Goal: Task Accomplishment & Management: Manage account settings

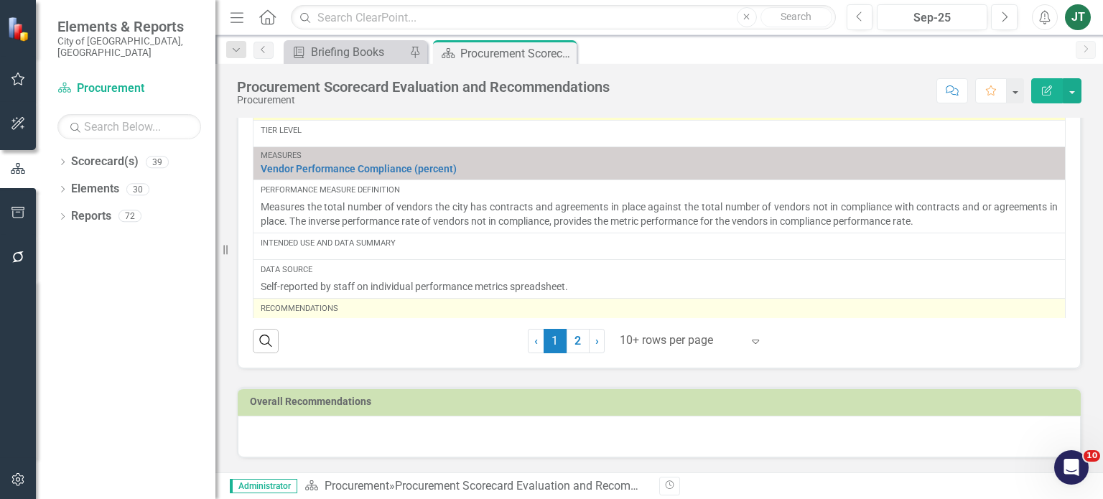
scroll to position [1741, 0]
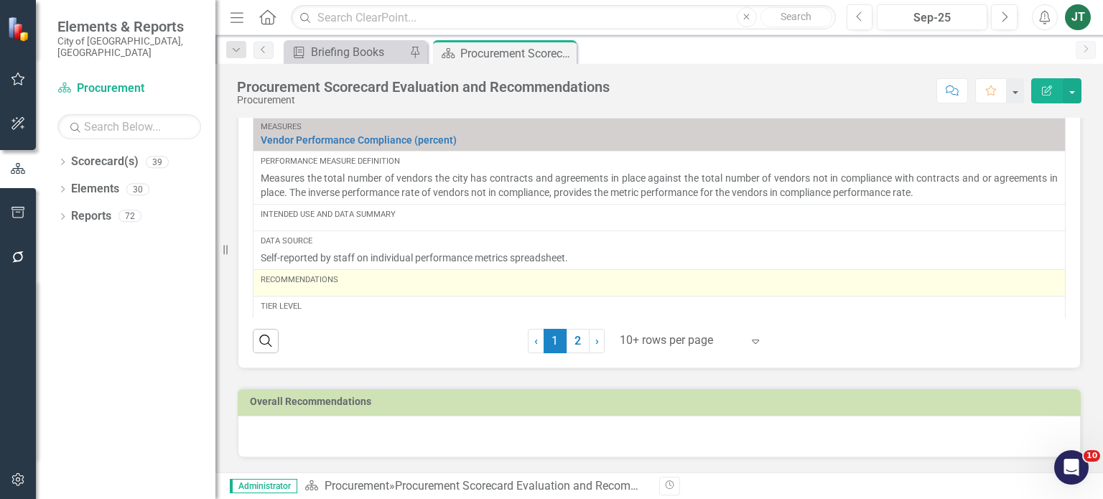
click at [343, 284] on div "Recommendations" at bounding box center [659, 282] width 797 height 17
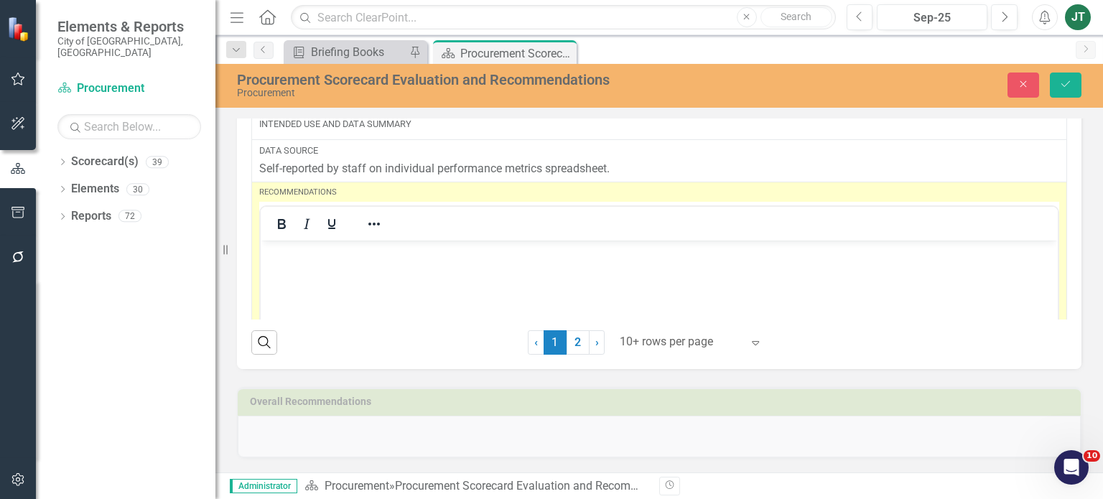
scroll to position [1998, 0]
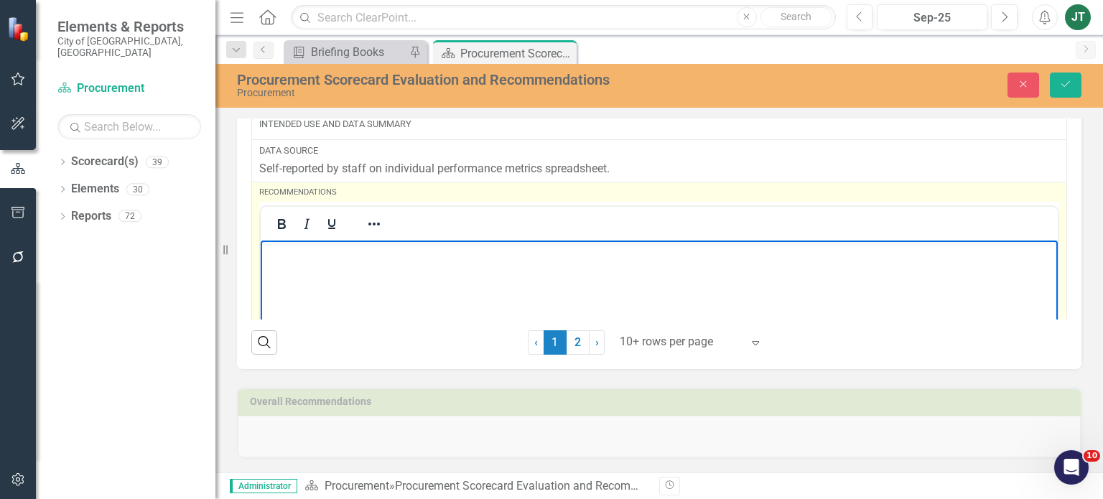
click at [301, 274] on body "Rich Text Area. Press ALT-0 for help." at bounding box center [659, 348] width 797 height 216
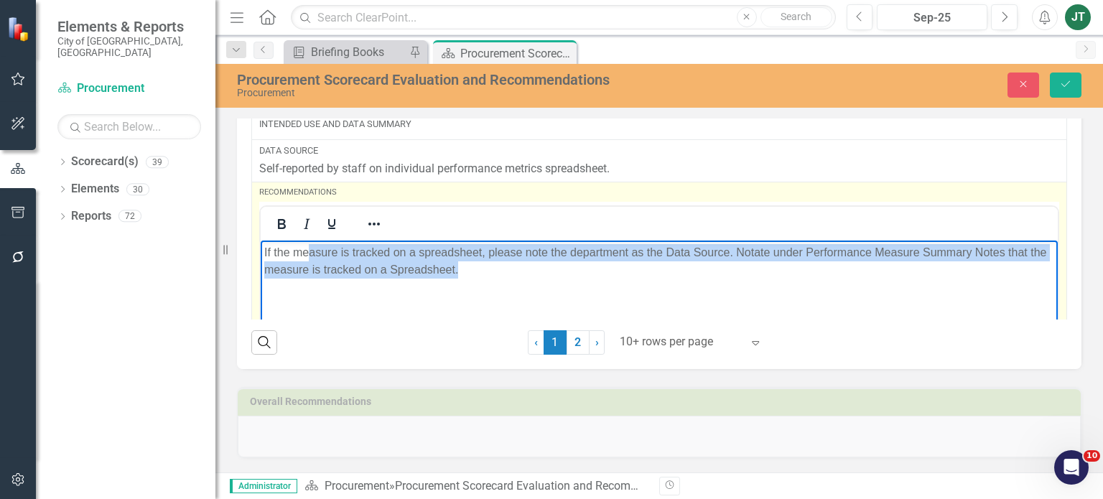
drag, startPoint x: 514, startPoint y: 275, endPoint x: 310, endPoint y: 246, distance: 206.1
click at [310, 246] on p "If the measure is tracked on a spreadsheet, please note the department as the D…" at bounding box center [659, 261] width 790 height 34
click at [419, 254] on p "If the measure is tracked on a spreadsheet, please note the department as the D…" at bounding box center [659, 261] width 790 height 34
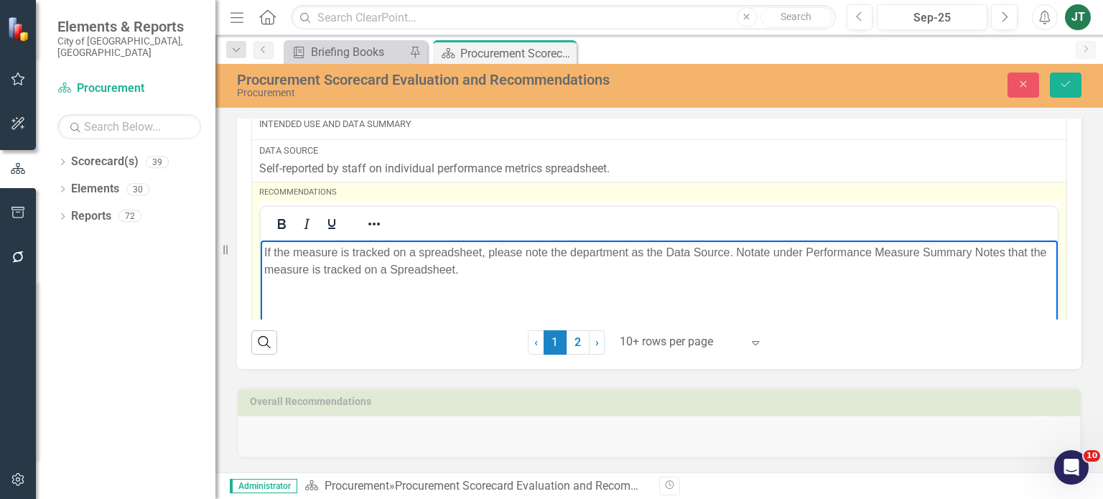
click at [425, 251] on p "If the measure is tracked on a spreadsheet, please note the department as the D…" at bounding box center [659, 261] width 790 height 34
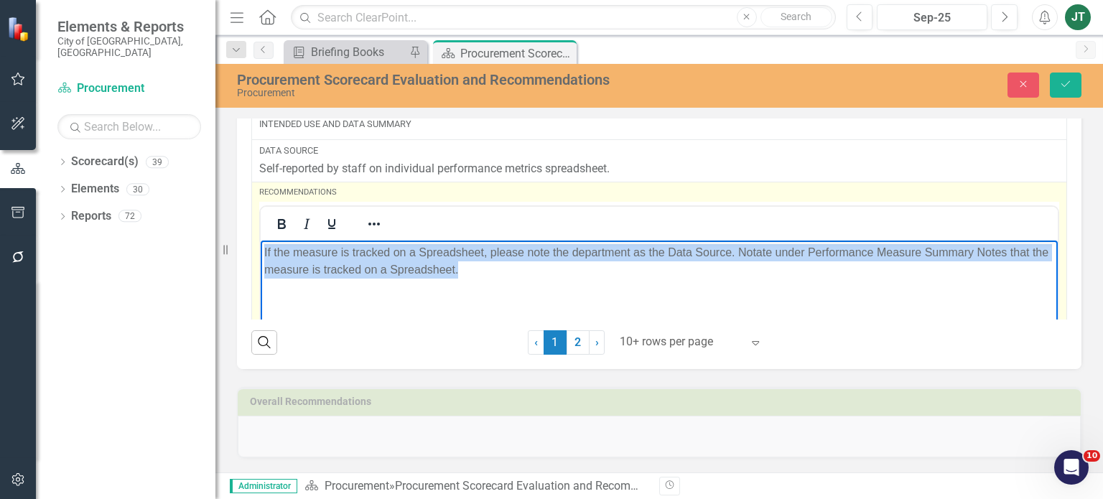
drag, startPoint x: 494, startPoint y: 270, endPoint x: 466, endPoint y: 460, distance: 191.7
click at [261, 240] on html "If the measure is tracked on a Spreadsheet, please note the department as the D…" at bounding box center [659, 348] width 797 height 216
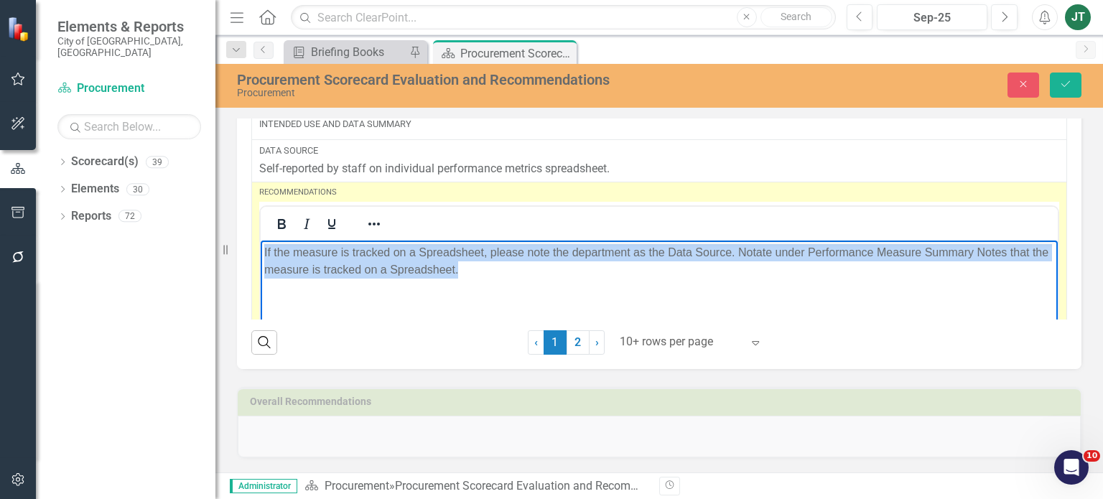
copy p "If the measure is tracked on a Spreadsheet, please note the department as the D…"
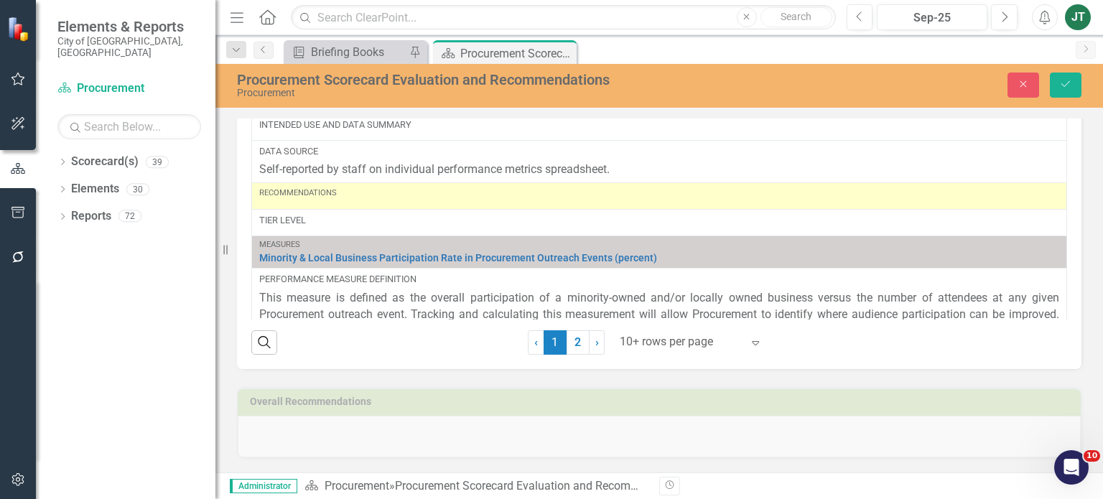
scroll to position [1537, 0]
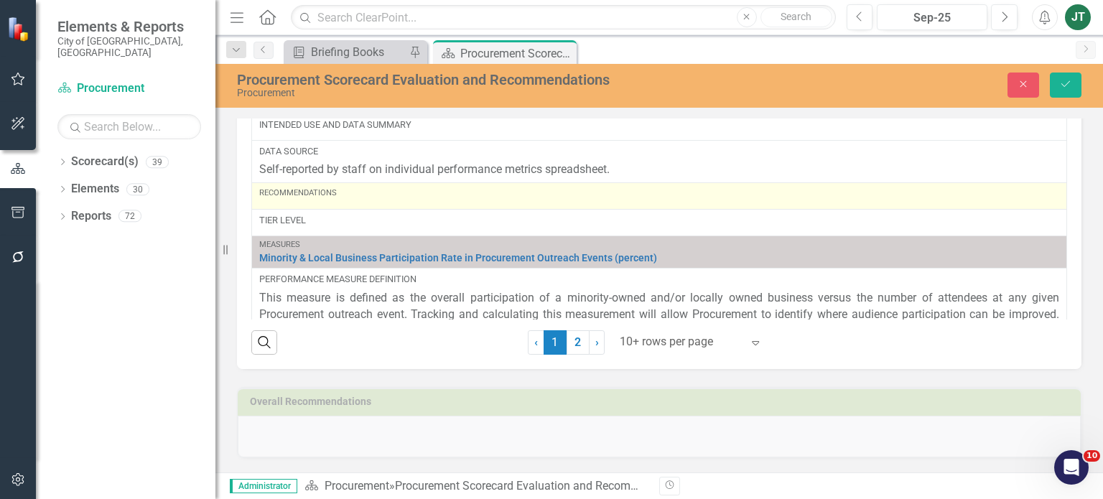
click at [346, 190] on div "Recommendations" at bounding box center [659, 193] width 800 height 11
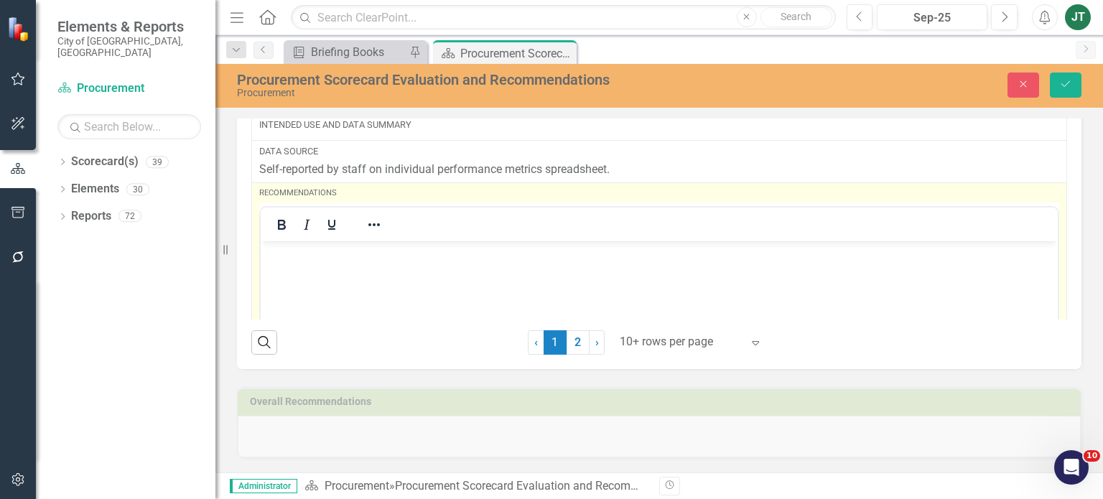
scroll to position [0, 0]
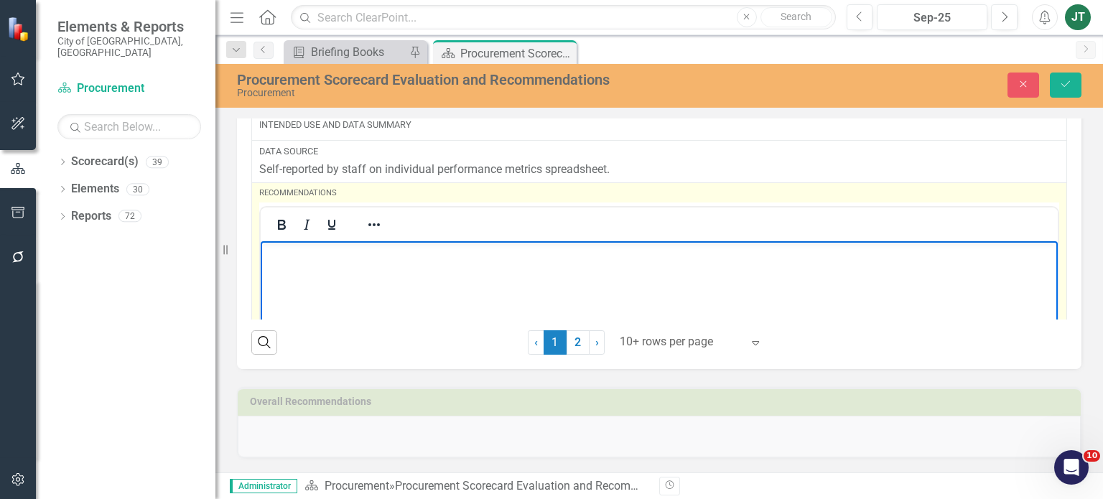
click at [289, 279] on body "Rich Text Area. Press ALT-0 for help." at bounding box center [659, 349] width 797 height 216
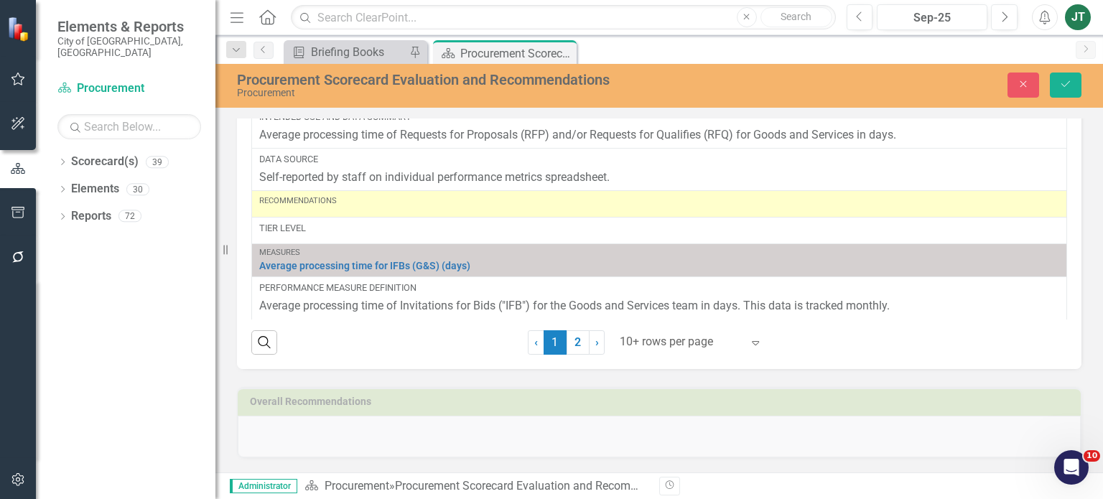
scroll to position [1221, 0]
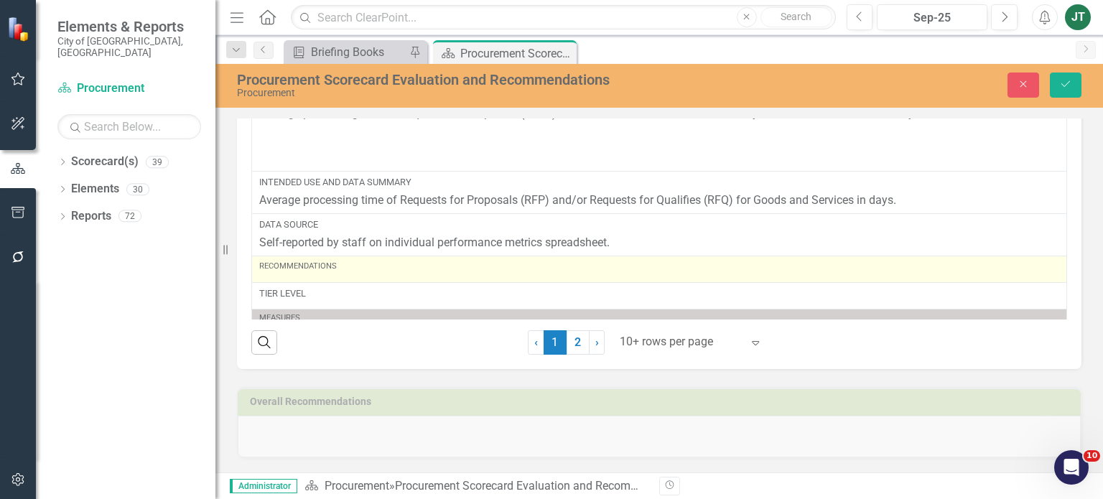
click at [345, 274] on div "Recommendations" at bounding box center [659, 269] width 800 height 17
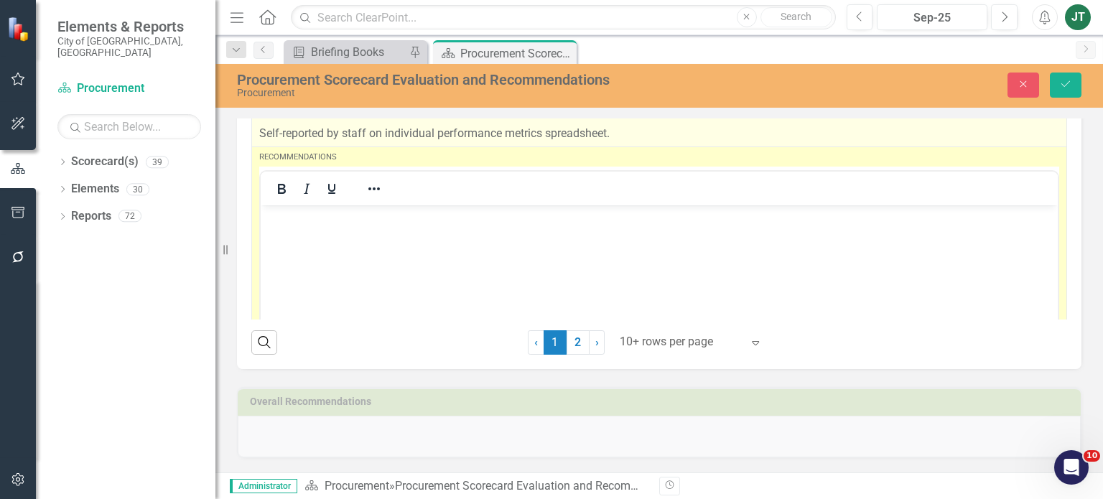
scroll to position [1342, 0]
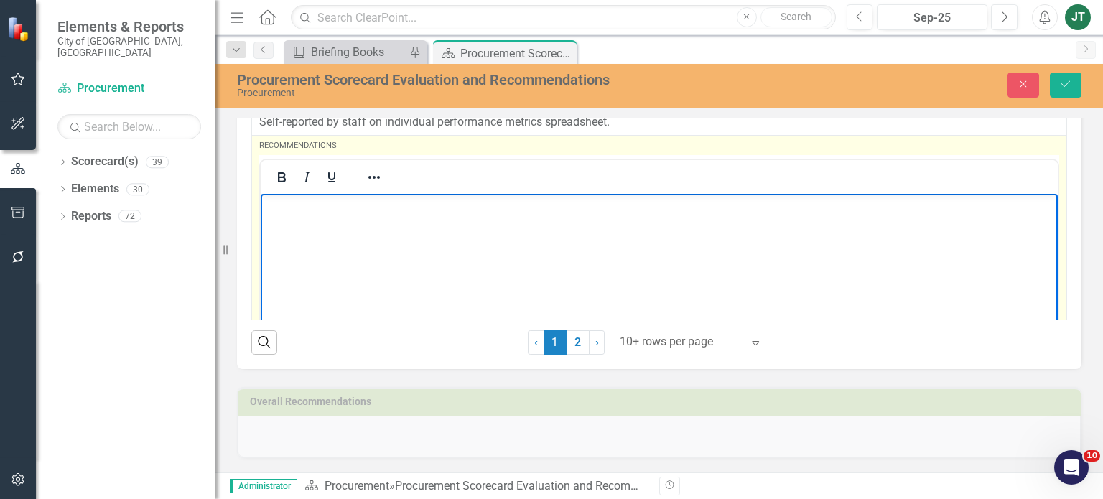
click at [300, 223] on body "Rich Text Area. Press ALT-0 for help." at bounding box center [659, 302] width 797 height 216
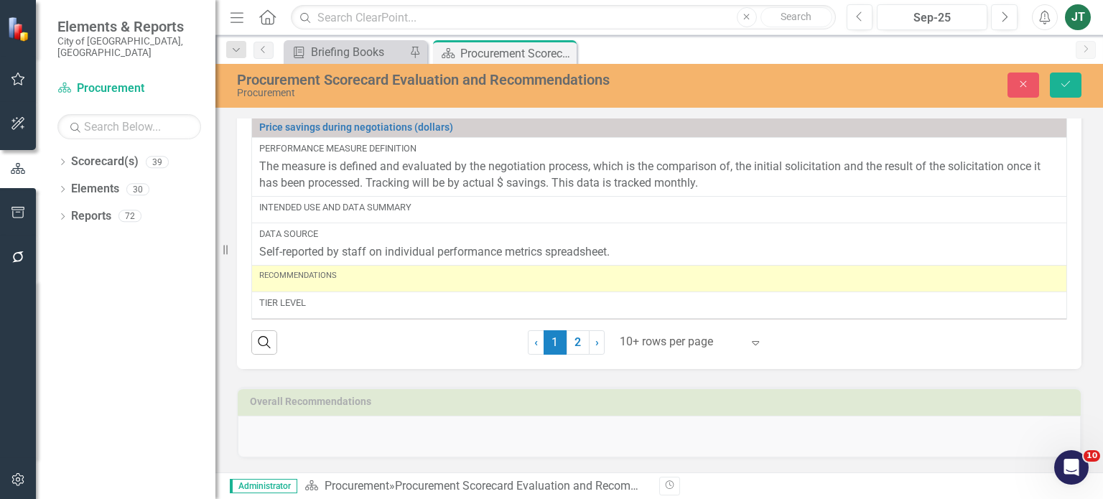
scroll to position [950, 0]
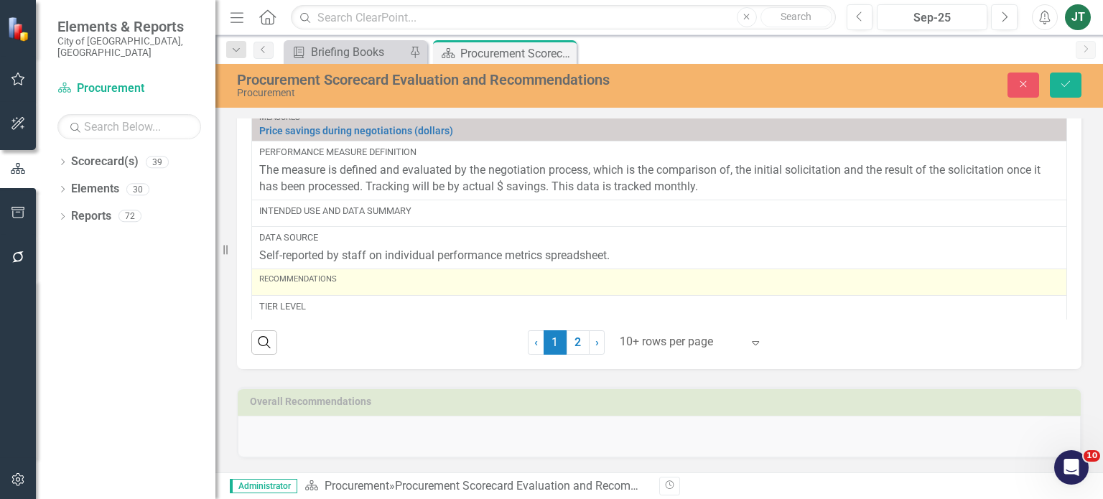
click at [304, 286] on div "Recommendations" at bounding box center [659, 282] width 800 height 17
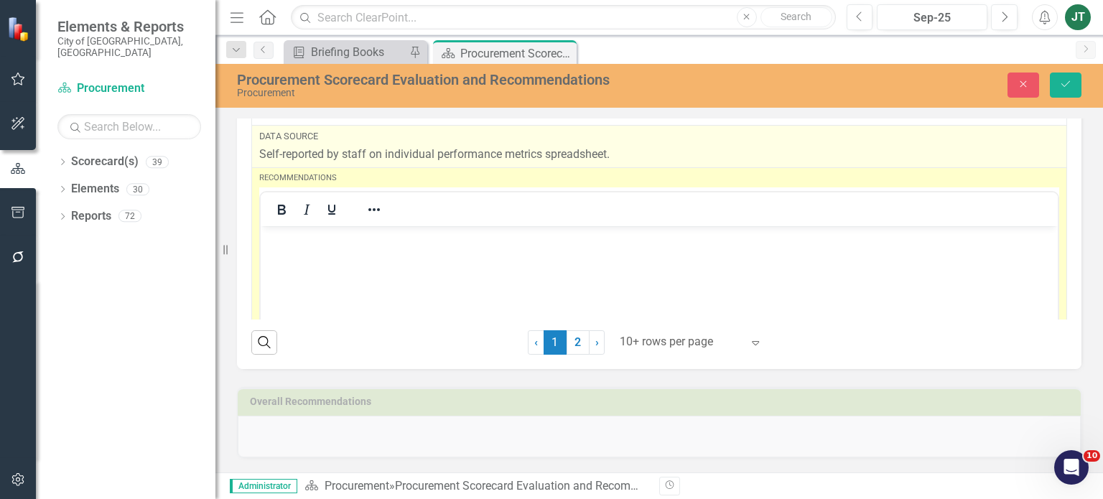
scroll to position [1068, 0]
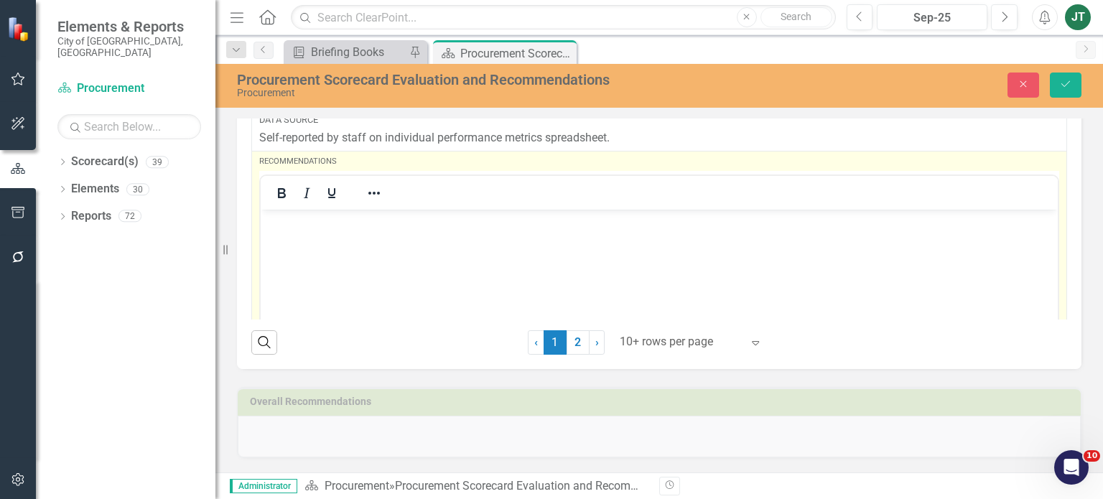
click at [284, 239] on body "Rich Text Area. Press ALT-0 for help." at bounding box center [659, 318] width 797 height 216
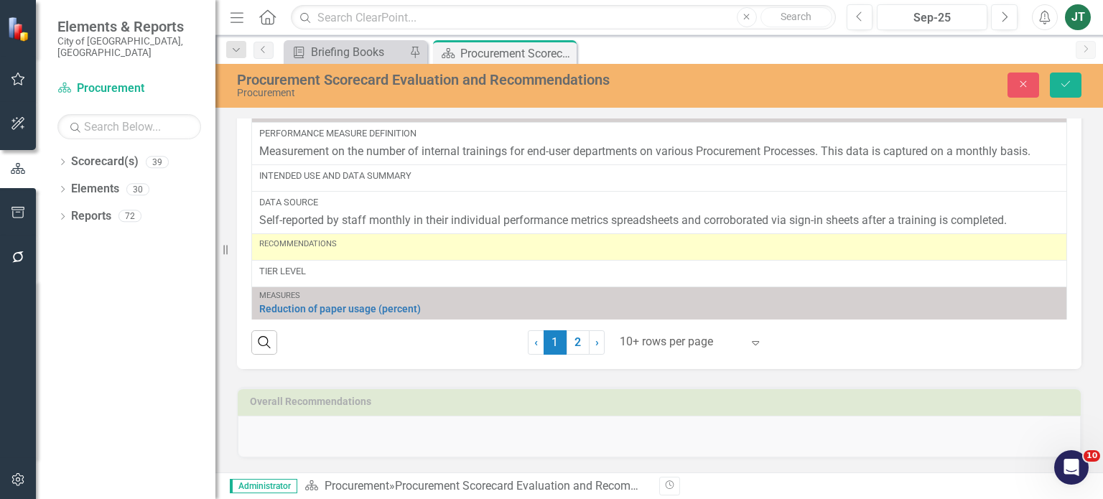
scroll to position [495, 0]
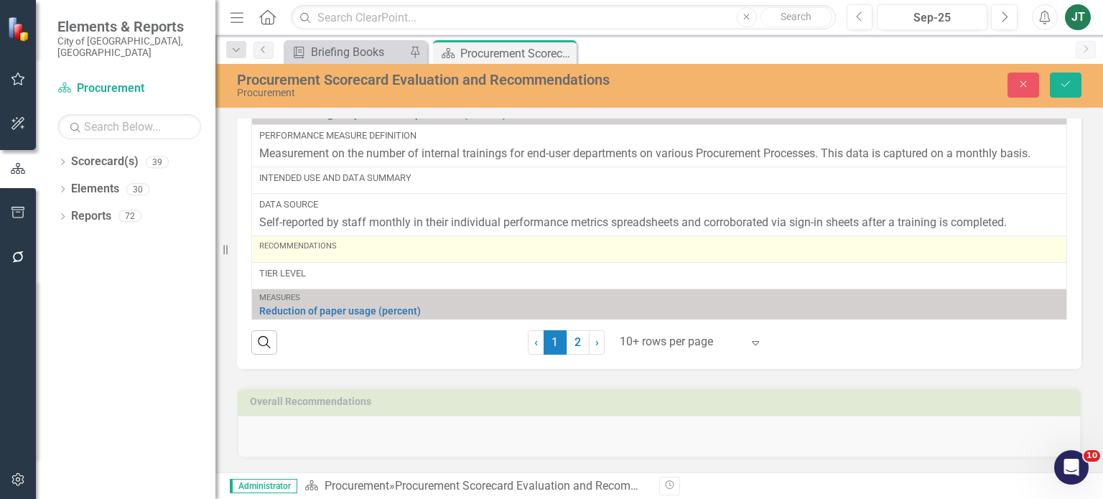
click at [359, 259] on td "Recommendations" at bounding box center [659, 249] width 815 height 27
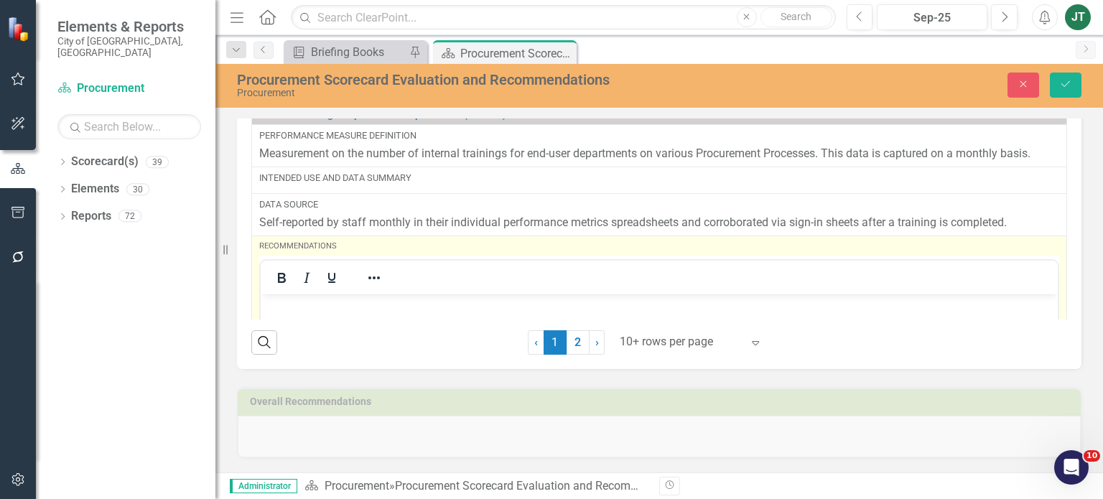
scroll to position [0, 0]
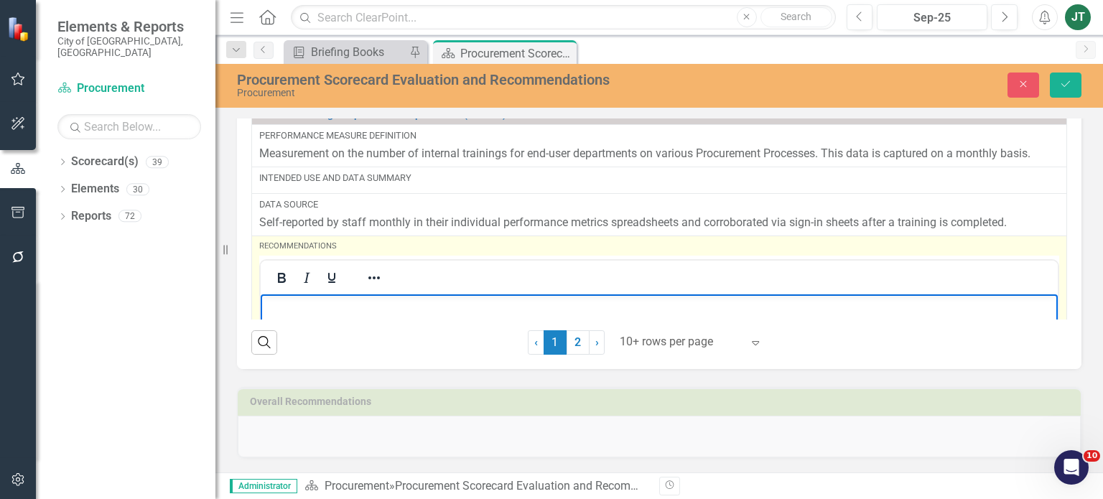
click at [303, 317] on body "Rich Text Area. Press ALT-0 for help." at bounding box center [659, 403] width 797 height 216
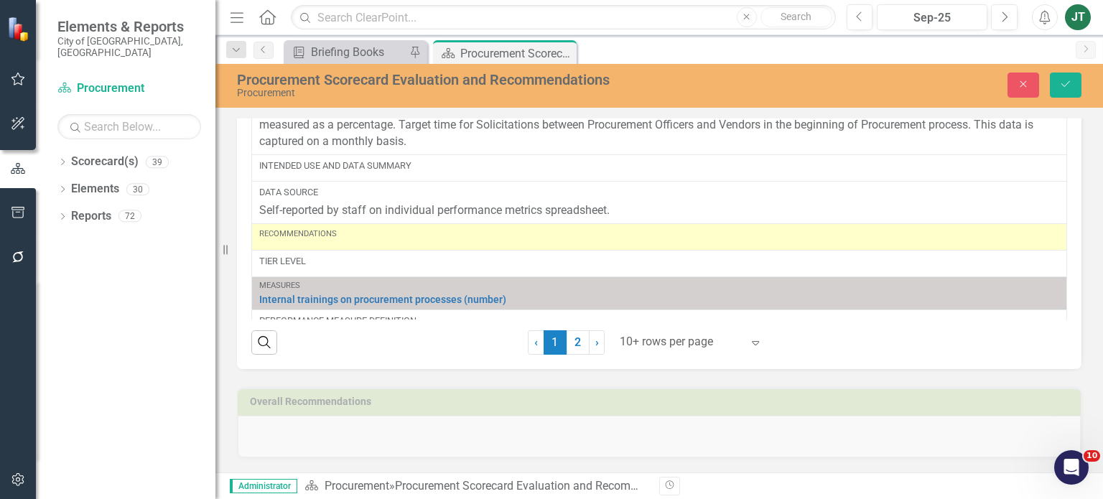
scroll to position [285, 0]
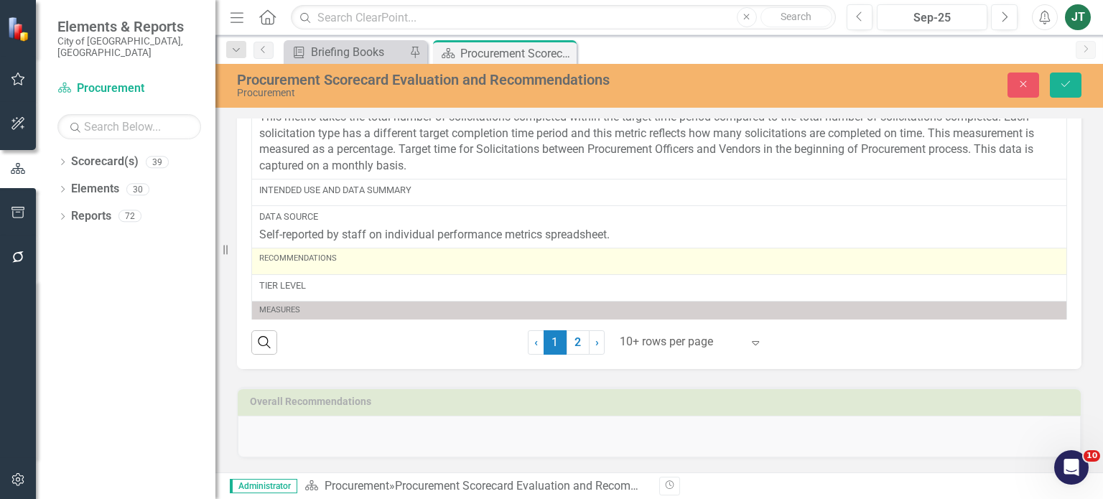
click at [352, 260] on div "Recommendations" at bounding box center [659, 258] width 800 height 11
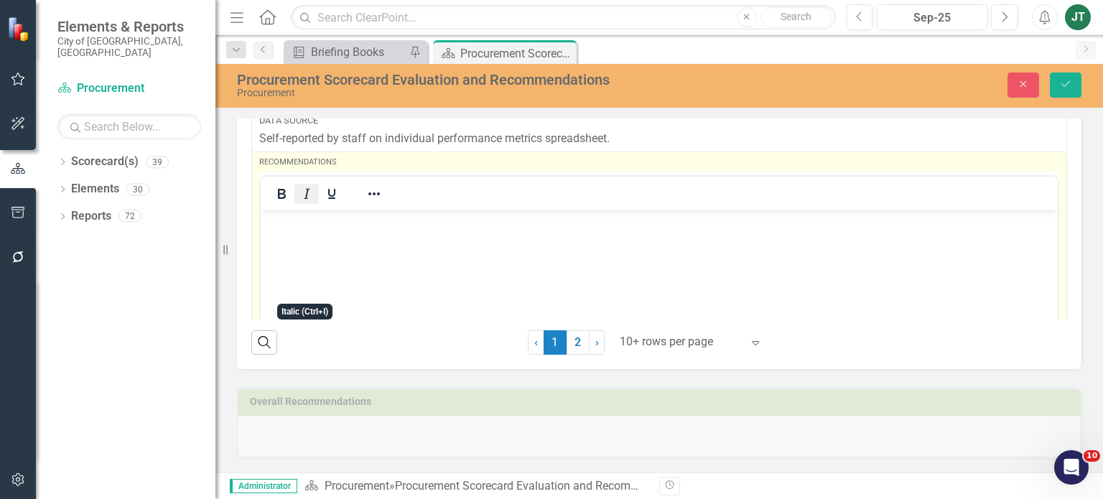
scroll to position [389, 0]
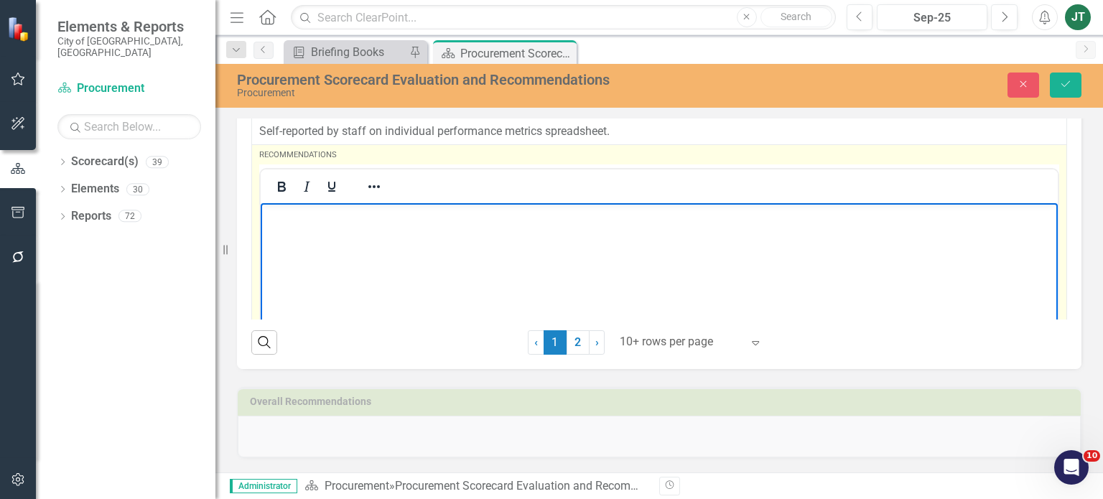
click at [284, 217] on p "Rich Text Area. Press ALT-0 for help." at bounding box center [659, 215] width 790 height 17
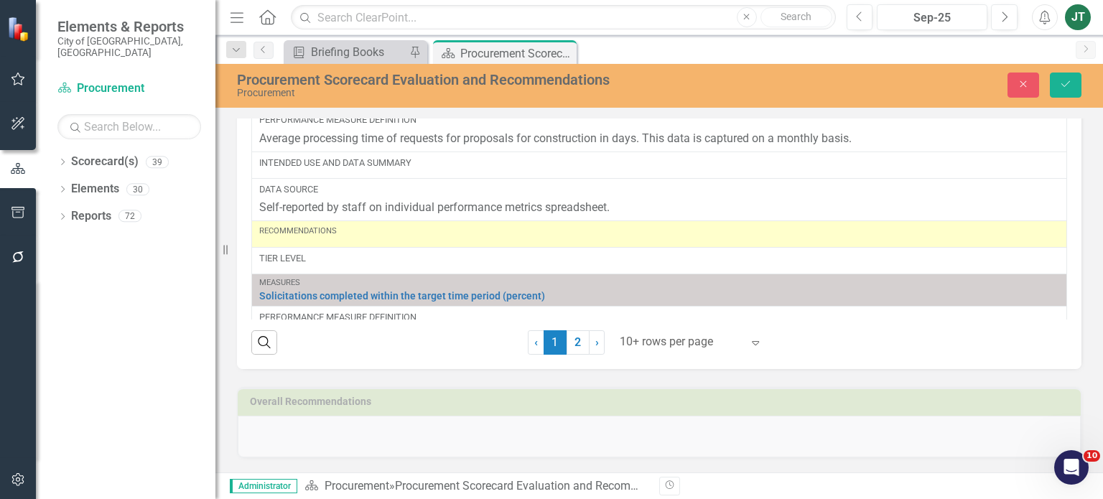
scroll to position [65, 0]
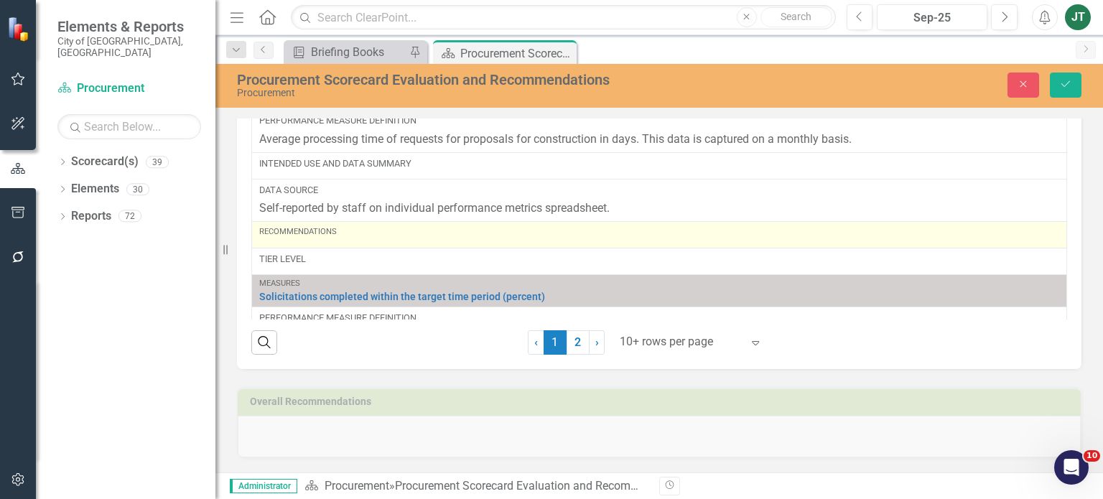
click at [325, 241] on div "Recommendations" at bounding box center [659, 234] width 800 height 17
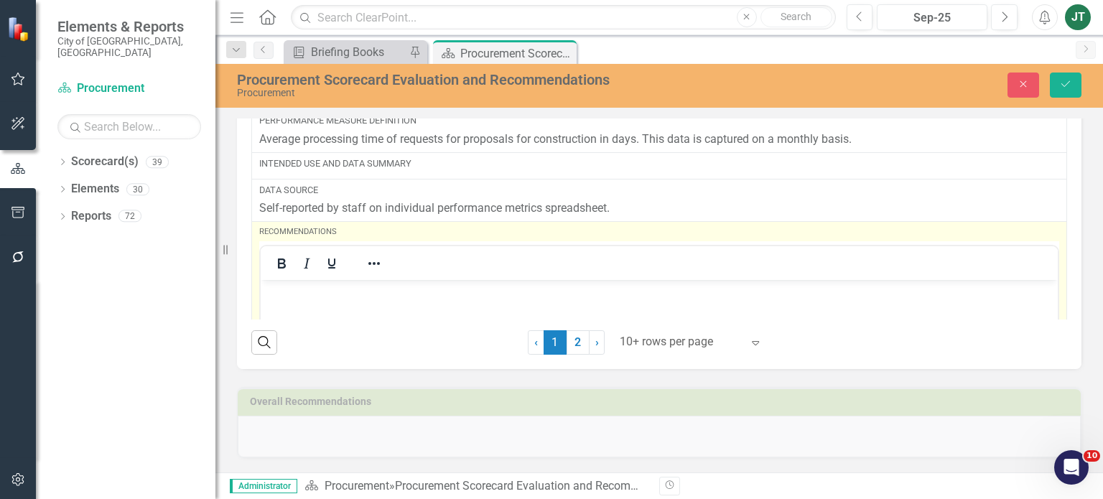
scroll to position [0, 0]
click at [277, 283] on p "Rich Text Area. Press ALT-0 for help." at bounding box center [659, 291] width 790 height 17
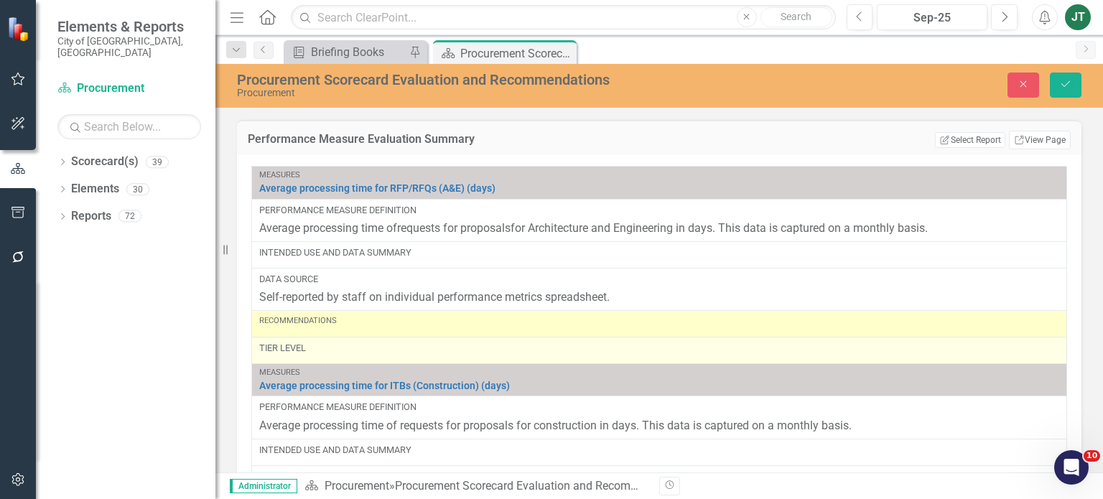
scroll to position [911, 0]
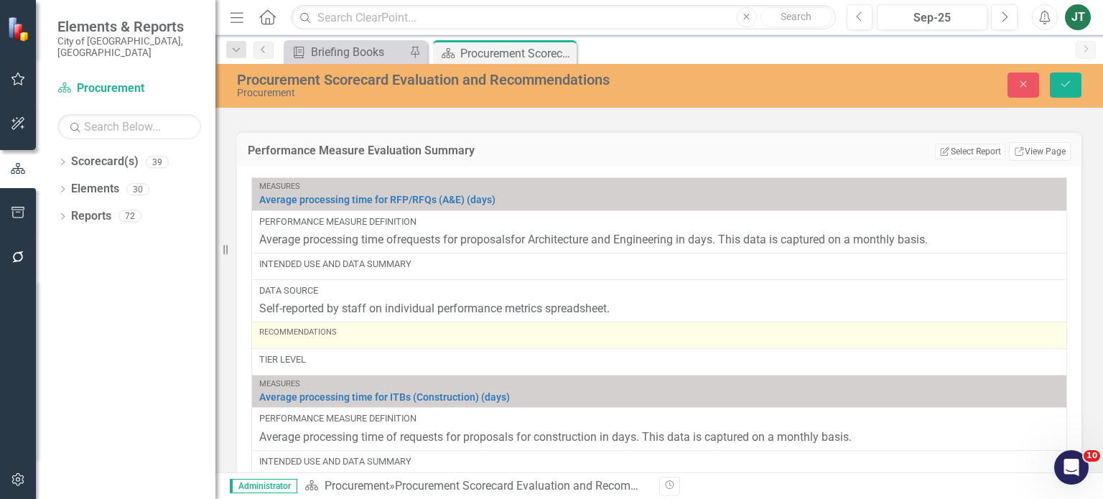
click at [374, 344] on div "Recommendations" at bounding box center [659, 335] width 800 height 17
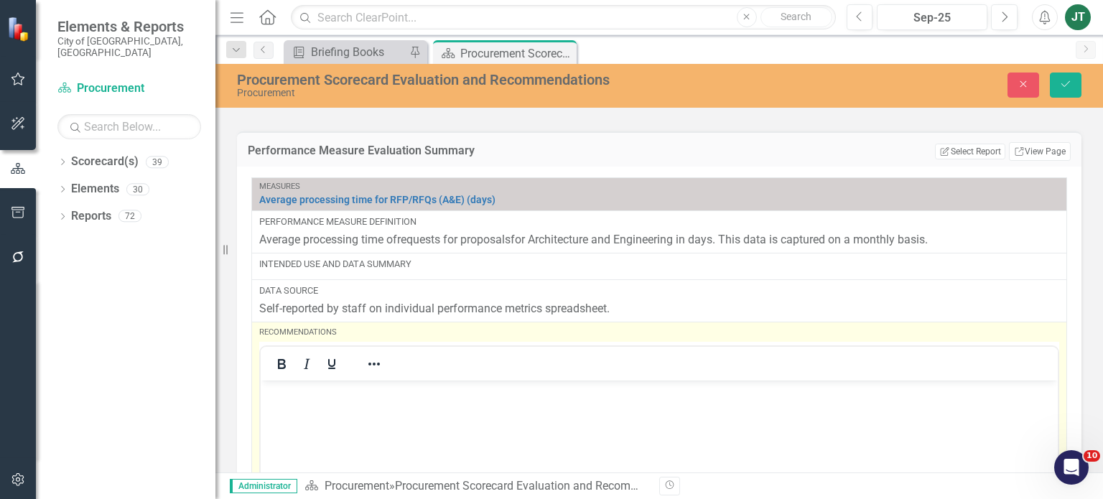
scroll to position [0, 0]
click at [284, 404] on body "Rich Text Area. Press ALT-0 for help." at bounding box center [659, 488] width 797 height 216
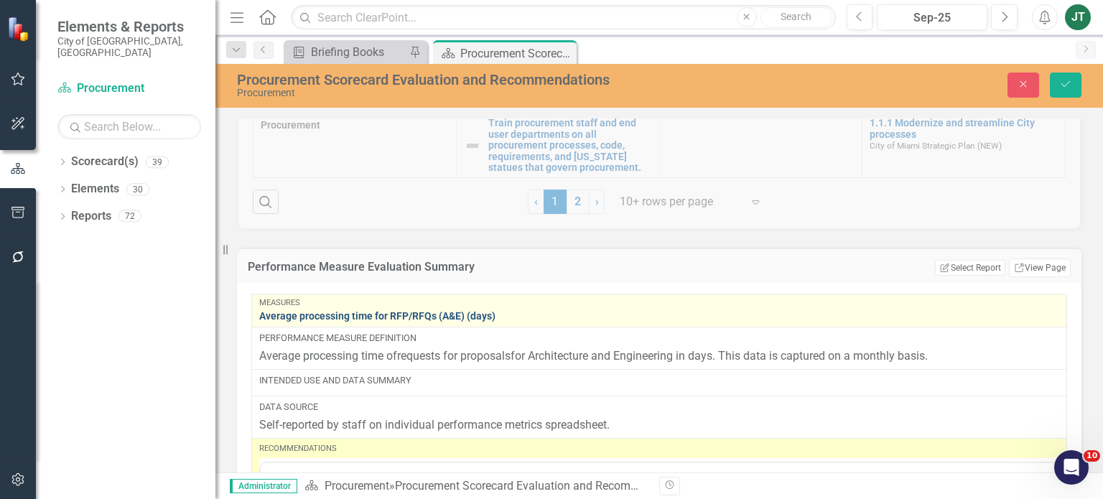
scroll to position [795, 0]
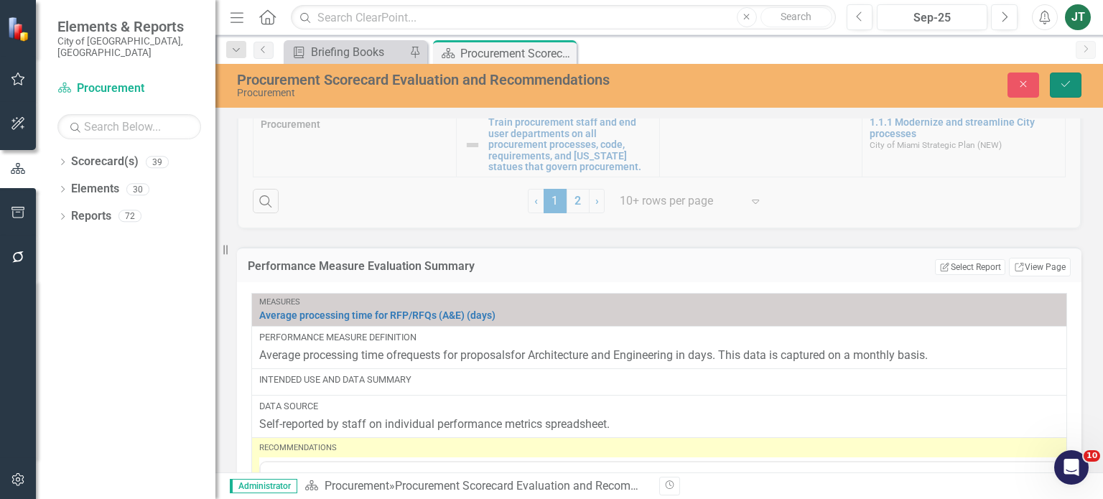
click at [1080, 88] on button "Save" at bounding box center [1066, 85] width 32 height 25
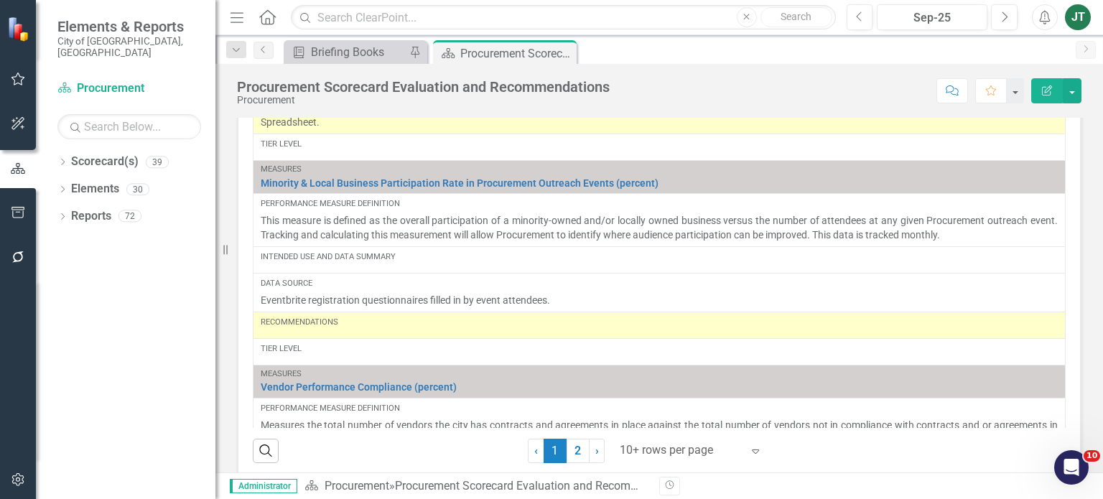
scroll to position [1790, 0]
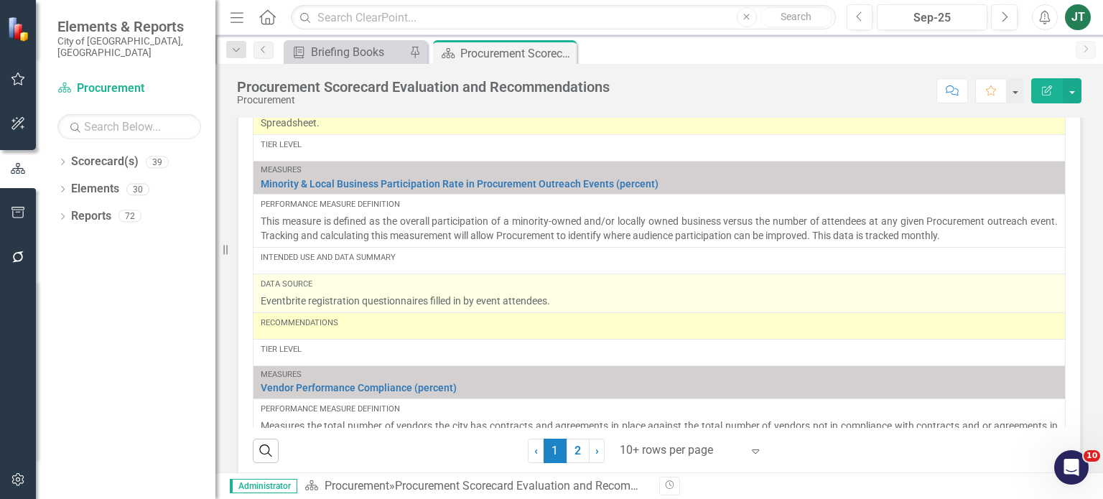
click at [554, 308] on p "Eventbrite registration questionnaires filled in by event attendees." at bounding box center [659, 301] width 797 height 14
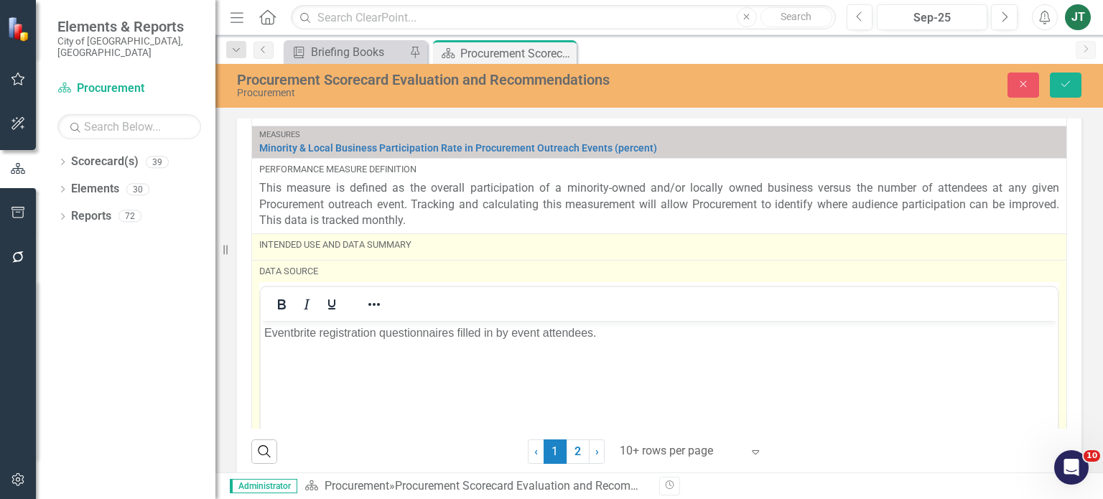
scroll to position [1943, 0]
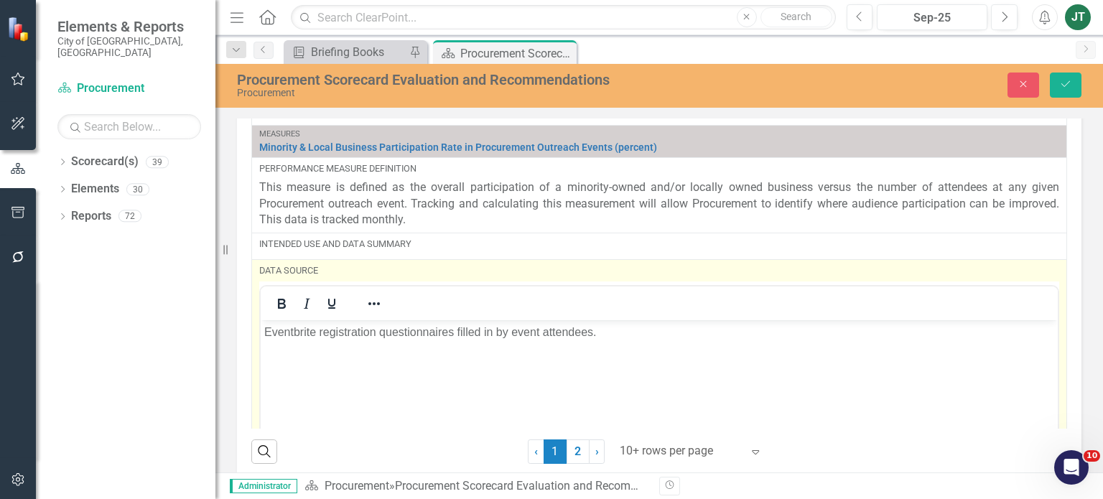
click at [320, 328] on p "Eventbrite registration questionnaires filled in by event attendees." at bounding box center [659, 331] width 790 height 17
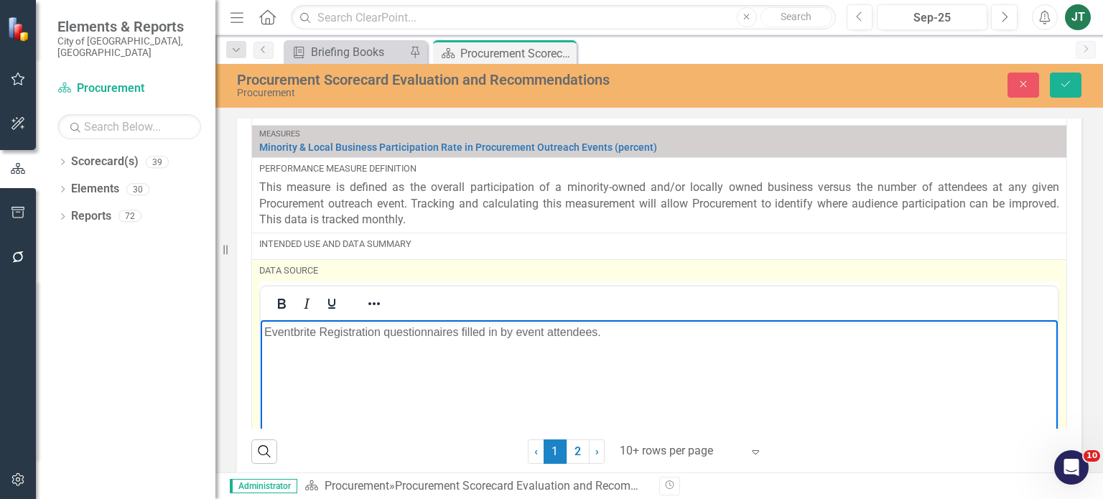
click at [390, 330] on p "Eventbrite Registration questionnaires filled in by event attendees." at bounding box center [659, 331] width 790 height 17
drag, startPoint x: 456, startPoint y: 333, endPoint x: 611, endPoint y: 291, distance: 160.7
click at [611, 320] on html "Eventbrite Registration Questionnaires filled in by event attendees." at bounding box center [659, 428] width 797 height 216
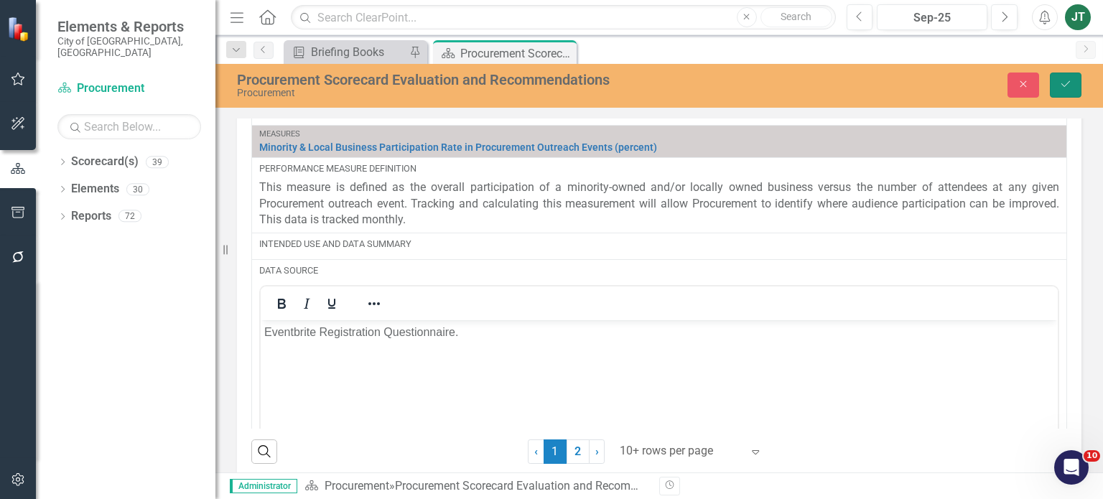
click at [1067, 84] on icon "submit" at bounding box center [1066, 84] width 9 height 6
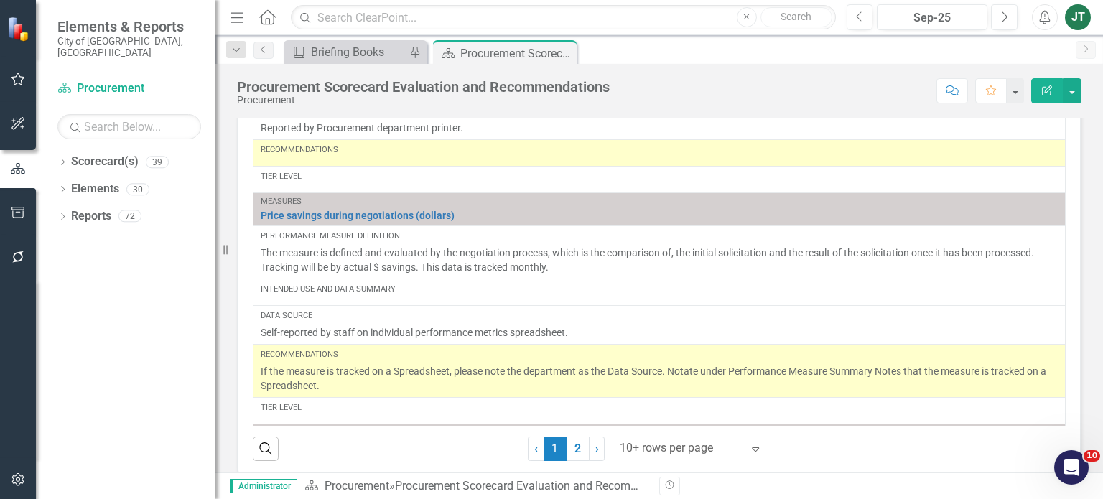
scroll to position [891, 0]
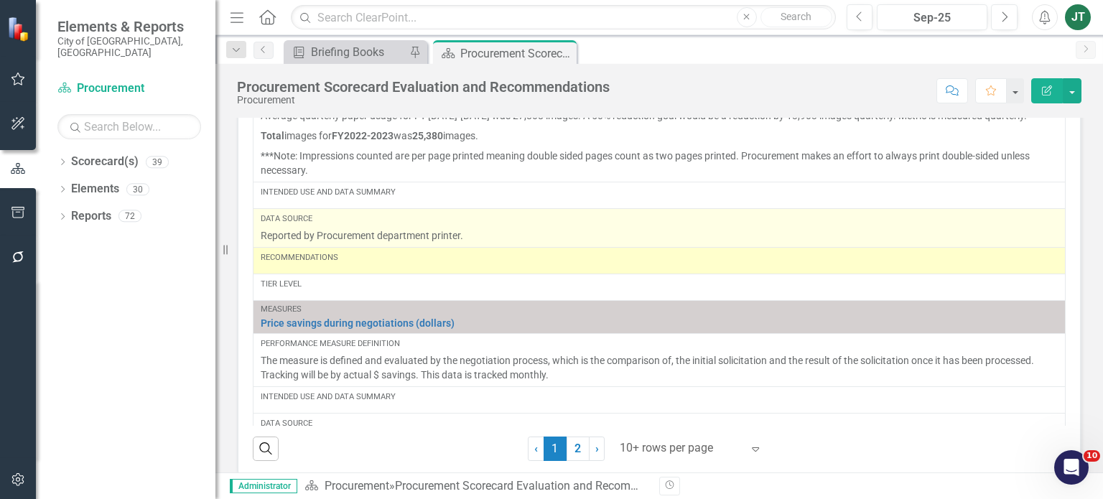
click at [326, 243] on p "Reported by Procurement department printer." at bounding box center [659, 235] width 797 height 14
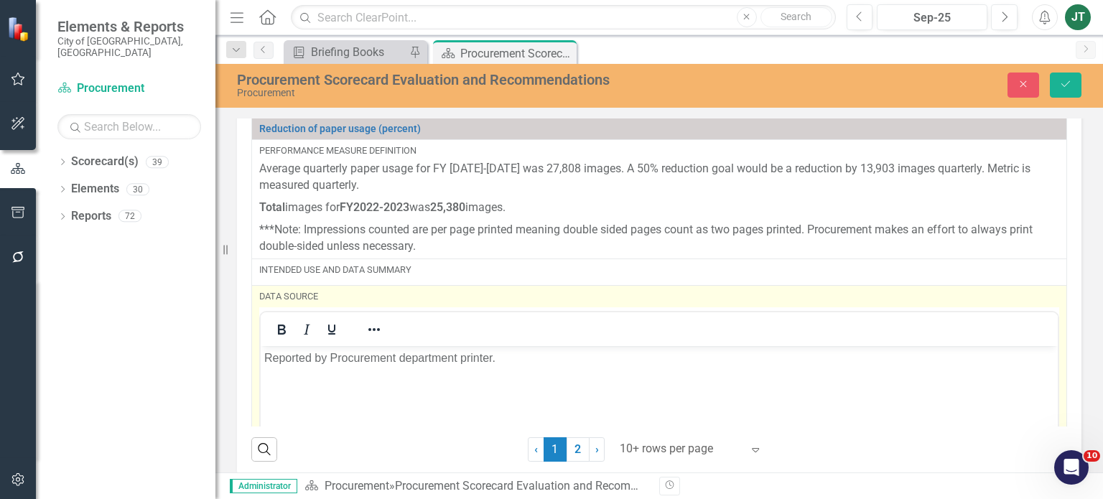
scroll to position [0, 0]
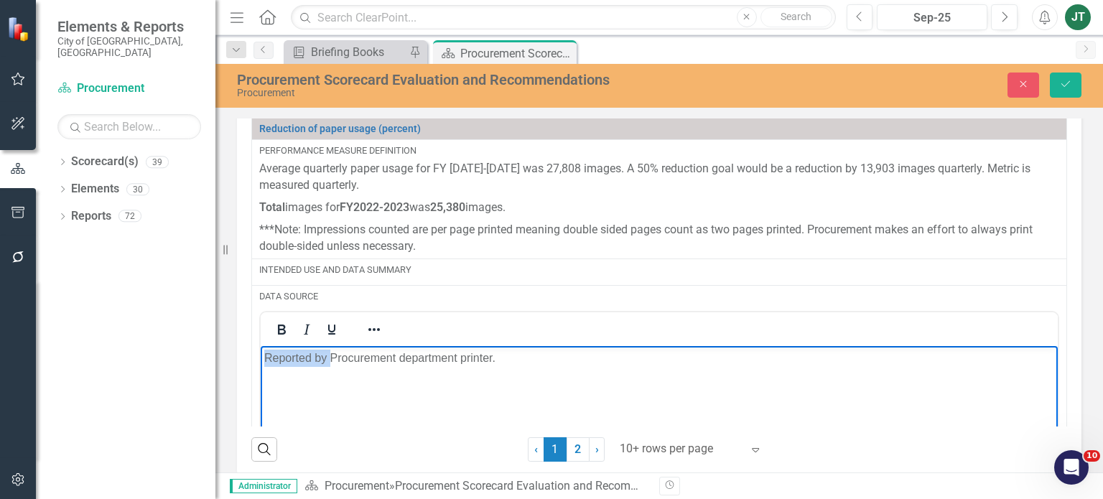
drag, startPoint x: 330, startPoint y: 356, endPoint x: 246, endPoint y: 362, distance: 83.5
click at [261, 362] on html "Reported by Procurement department printer." at bounding box center [659, 454] width 797 height 216
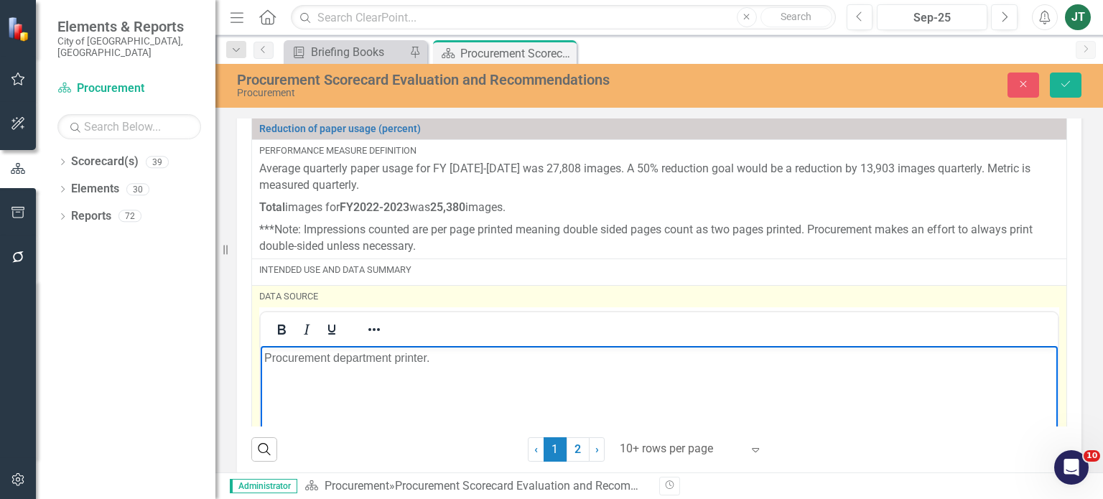
click at [338, 357] on p "Procurement department printer." at bounding box center [659, 357] width 790 height 17
click at [401, 356] on p "Procurement Department printer." at bounding box center [659, 357] width 790 height 17
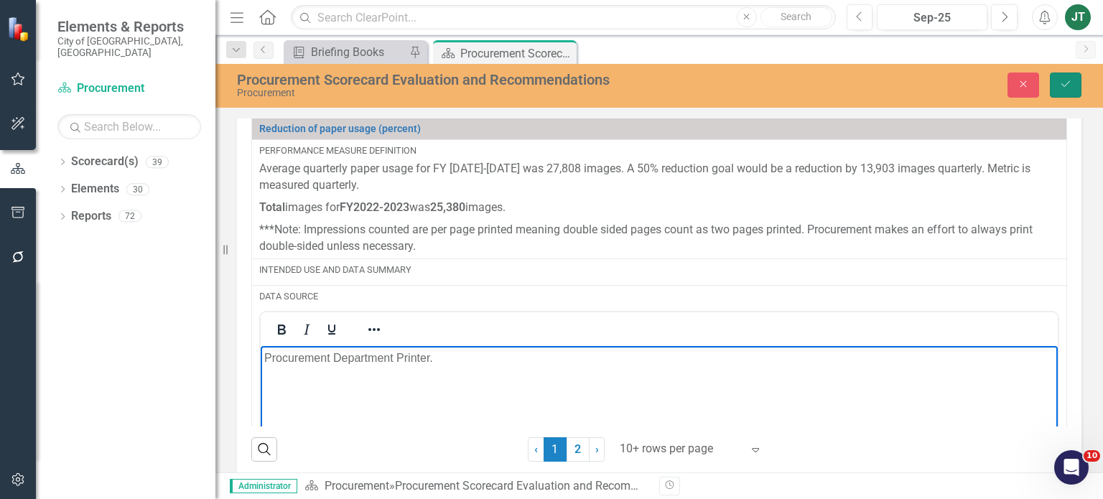
click at [1069, 91] on button "Save" at bounding box center [1066, 85] width 32 height 25
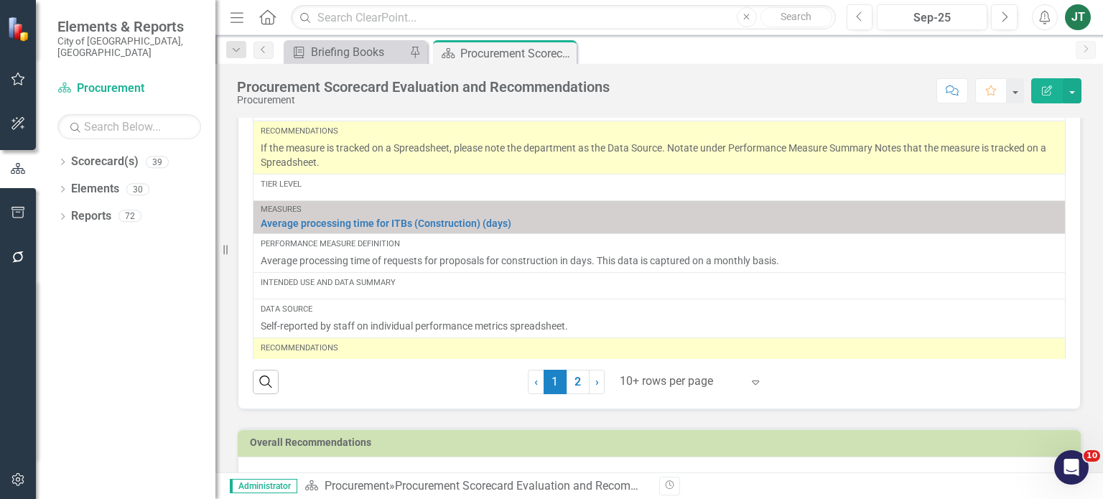
scroll to position [1098, 0]
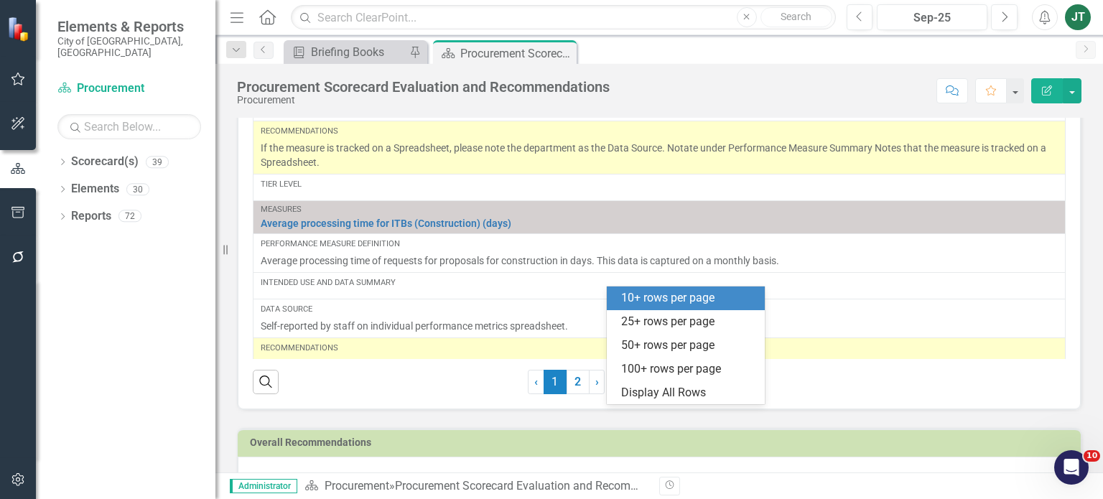
click at [667, 392] on div at bounding box center [681, 381] width 122 height 19
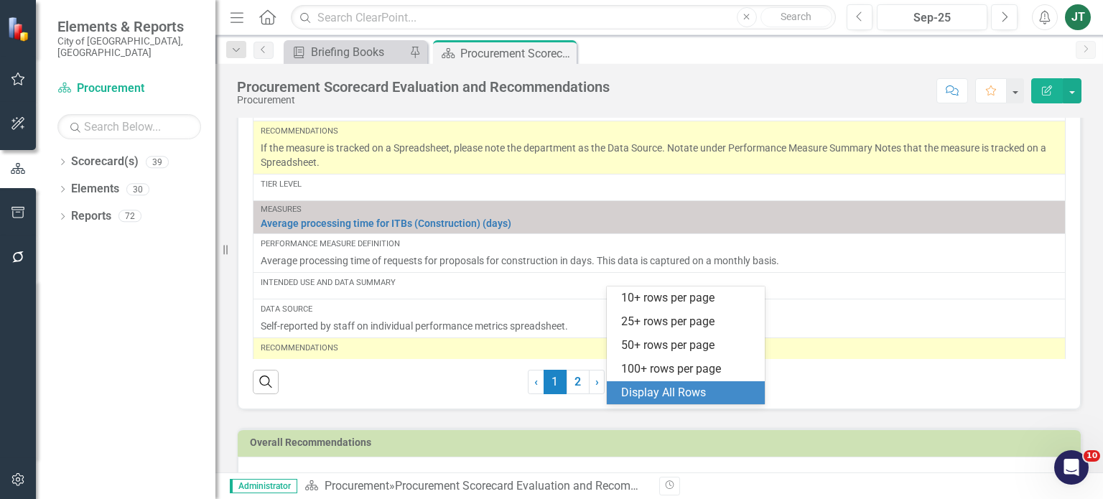
click at [664, 394] on div "Display All Rows" at bounding box center [688, 393] width 135 height 17
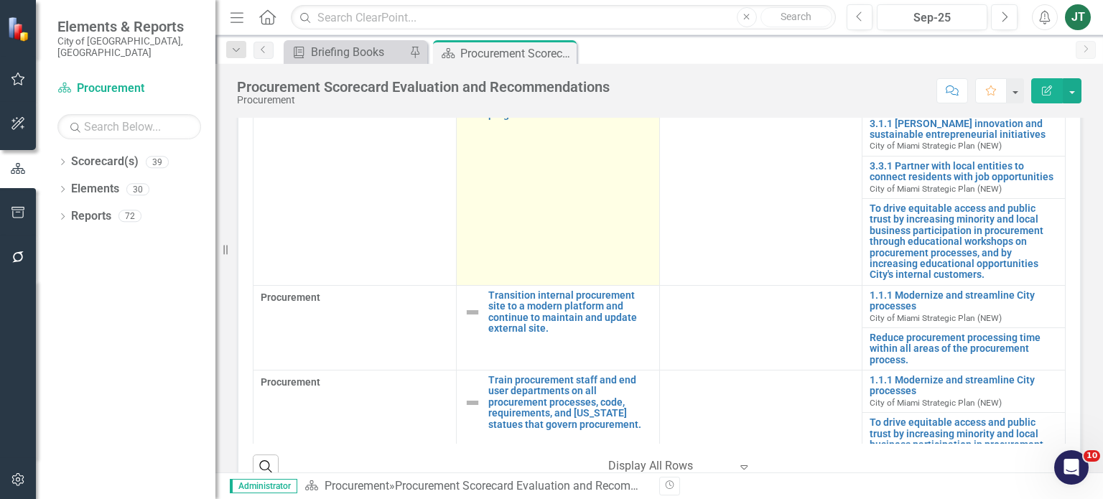
scroll to position [0, 0]
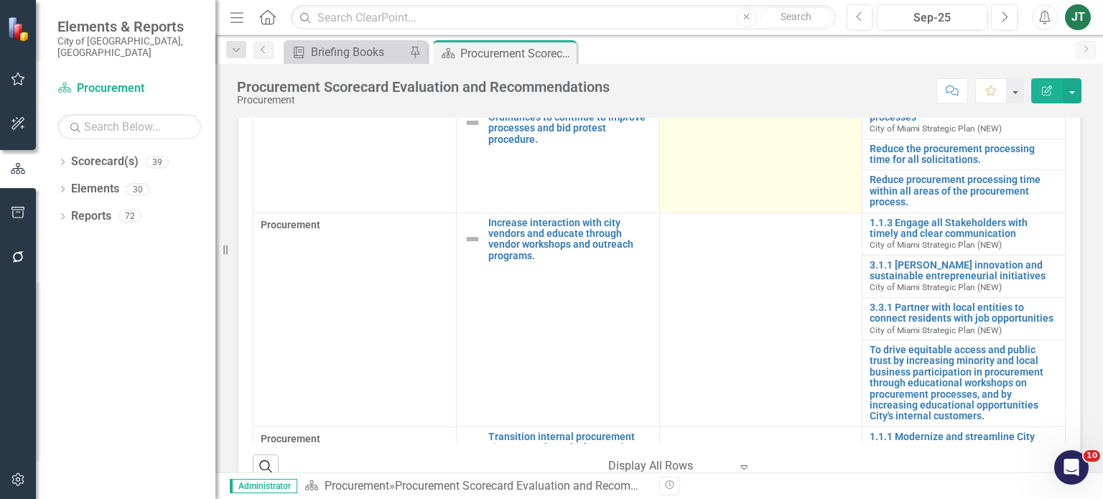
click at [724, 180] on td at bounding box center [761, 154] width 203 height 116
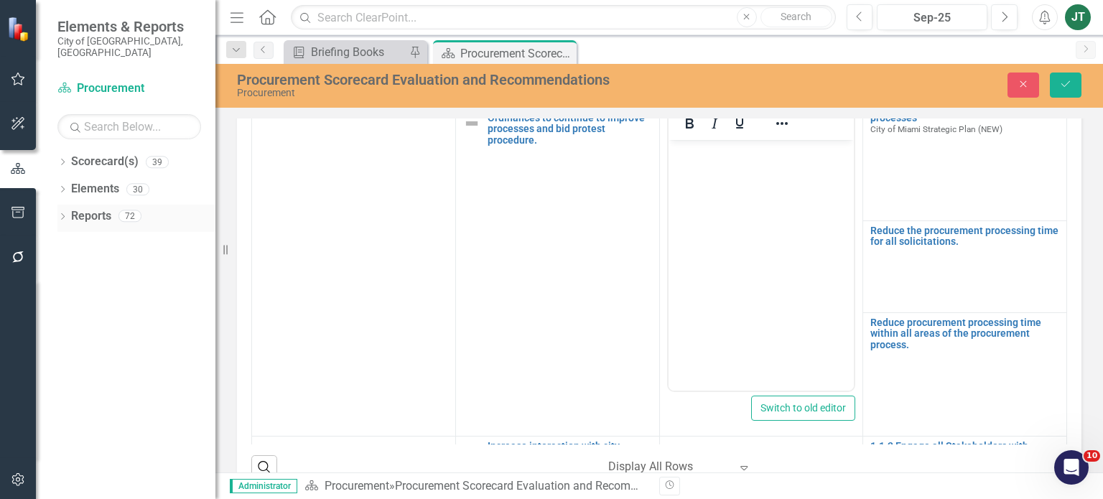
click at [65, 214] on icon "Dropdown" at bounding box center [62, 218] width 10 height 8
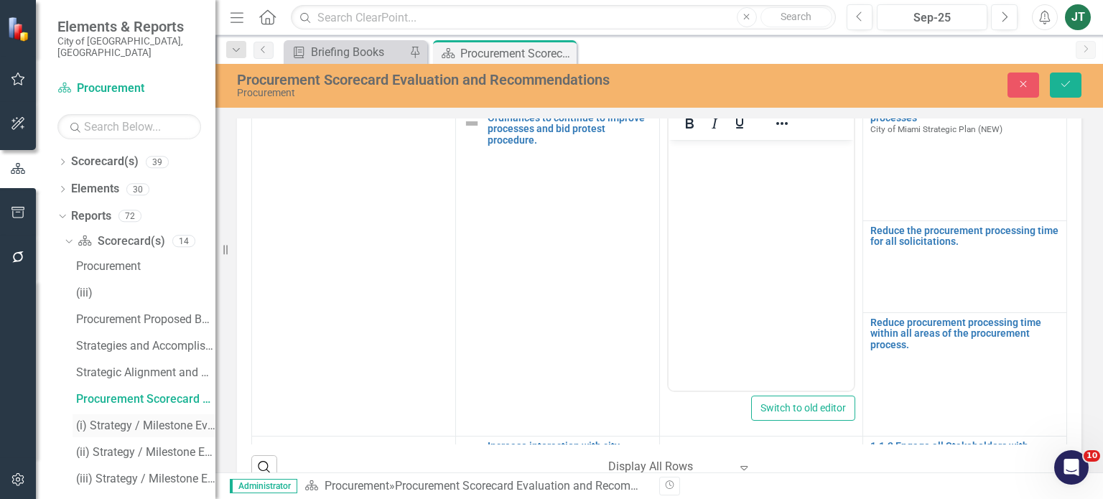
click at [139, 420] on div "(i) Strategy / Milestone Evaluation and Recommendations Report" at bounding box center [145, 426] width 139 height 13
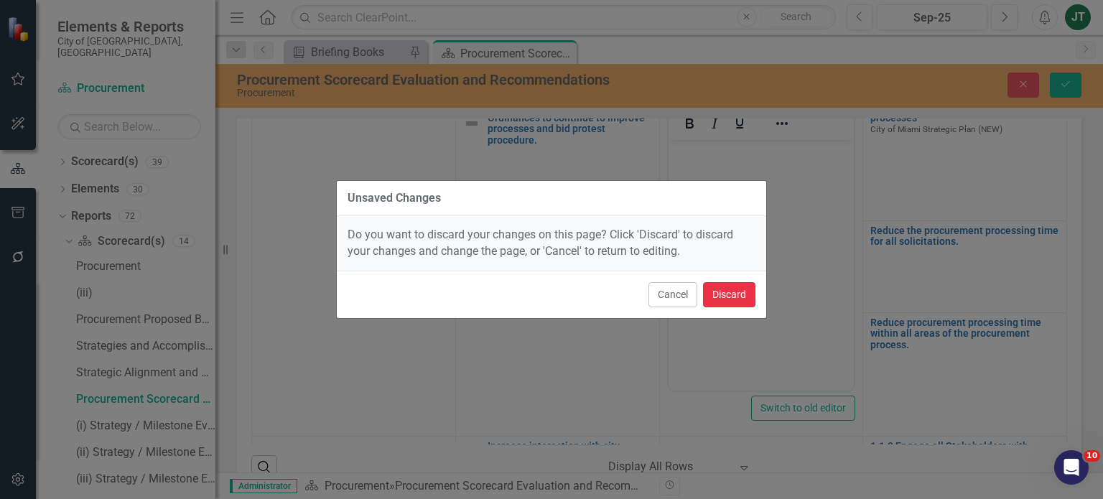
click at [718, 293] on button "Discard" at bounding box center [729, 294] width 52 height 25
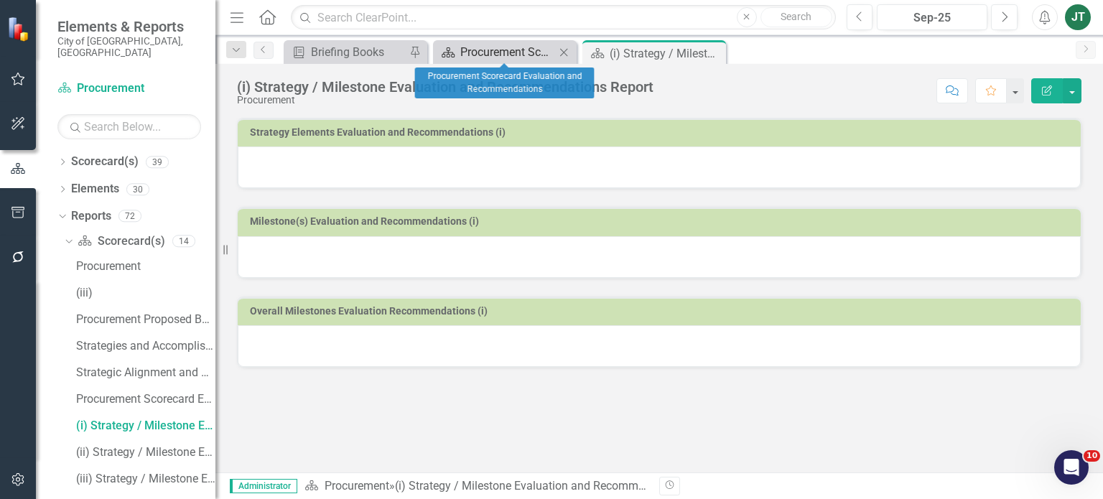
click at [491, 45] on div "Procurement Scorecard Evaluation and Recommendations" at bounding box center [508, 52] width 95 height 18
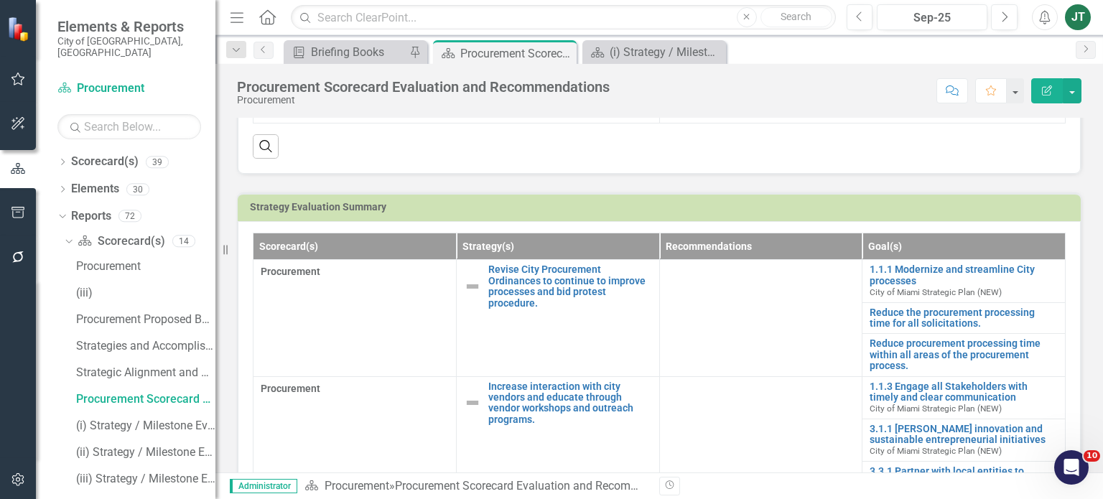
scroll to position [368, 0]
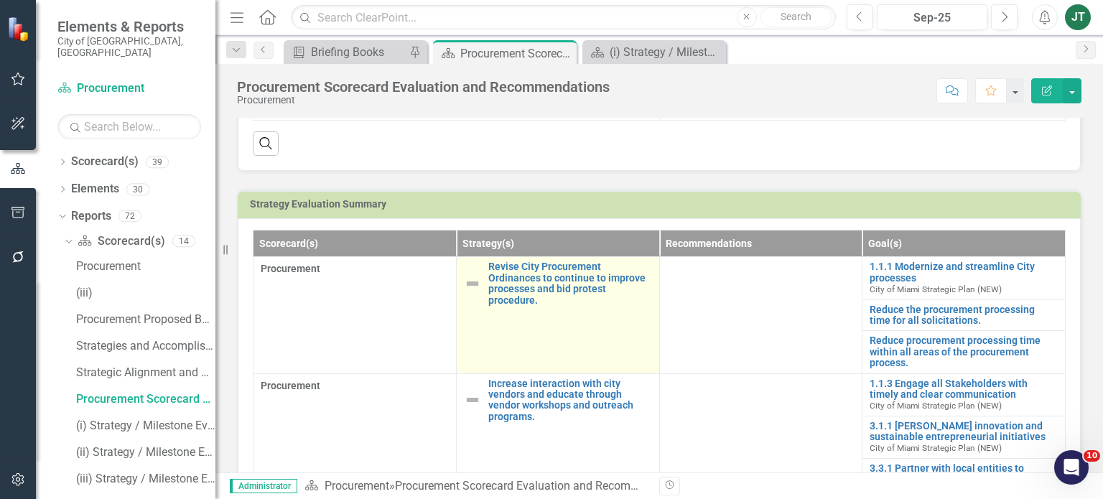
drag, startPoint x: 440, startPoint y: 330, endPoint x: 497, endPoint y: 381, distance: 76.8
click at [497, 374] on td "Revise City Procurement Ordinances to continue to improve processes and bid pro…" at bounding box center [557, 315] width 203 height 116
click at [506, 306] on link "Revise City Procurement Ordinances to continue to improve processes and bid pro…" at bounding box center [571, 284] width 164 height 45
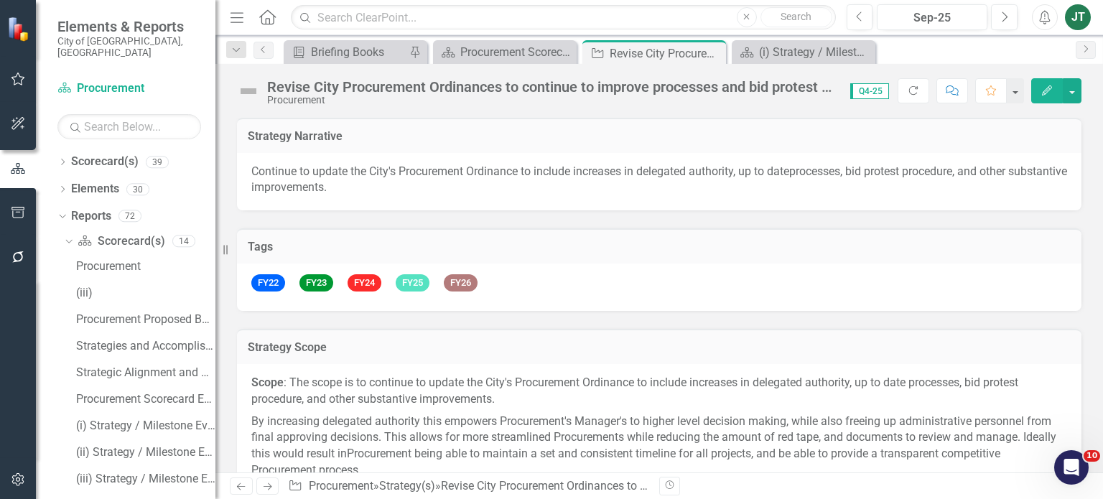
click at [431, 88] on div "Revise City Procurement Ordinances to continue to improve processes and bid pro…" at bounding box center [551, 87] width 569 height 16
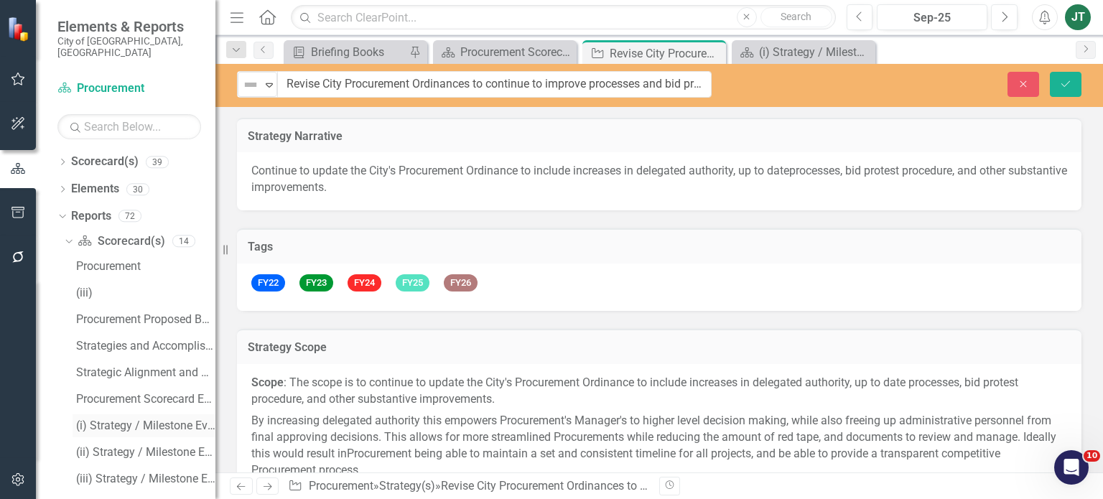
click at [136, 420] on div "(i) Strategy / Milestone Evaluation and Recommendations Report" at bounding box center [145, 426] width 139 height 13
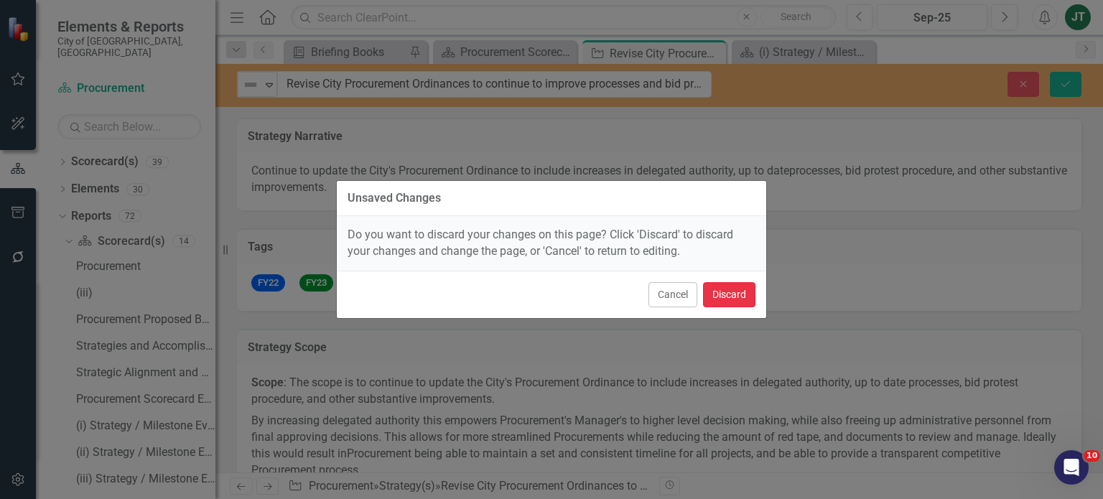
click at [729, 295] on button "Discard" at bounding box center [729, 294] width 52 height 25
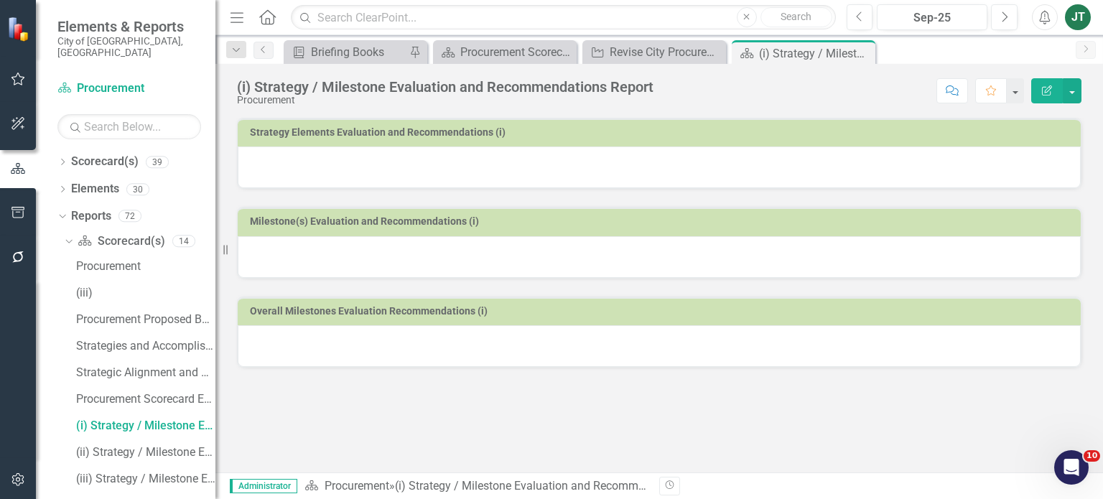
click at [1058, 85] on button "Edit Report" at bounding box center [1048, 90] width 32 height 25
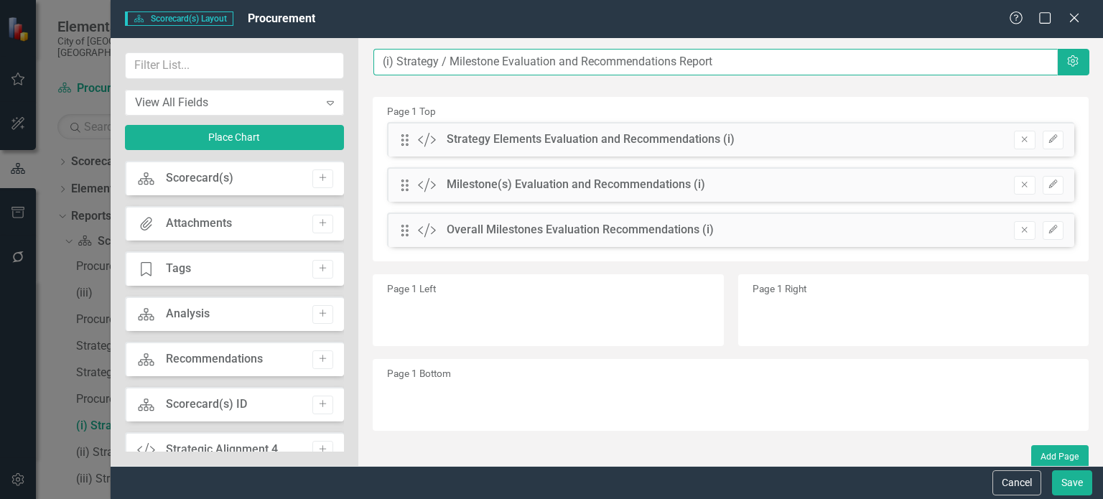
click at [379, 59] on input "(i) Strategy / Milestone Evaluation and Recommendations Report" at bounding box center [716, 62] width 684 height 27
paste input "Revise City Procurement Ordinances to continue to improve processes and bid pro…"
drag, startPoint x: 570, startPoint y: 59, endPoint x: 874, endPoint y: 59, distance: 303.9
click at [874, 59] on input "Revise City Procurement Ordinances to continue to improve processes and bid pro…" at bounding box center [716, 62] width 684 height 27
click at [836, 65] on input "Revise City Procurement Ordinances to continue to improve processes and bid pro…" at bounding box center [716, 62] width 684 height 27
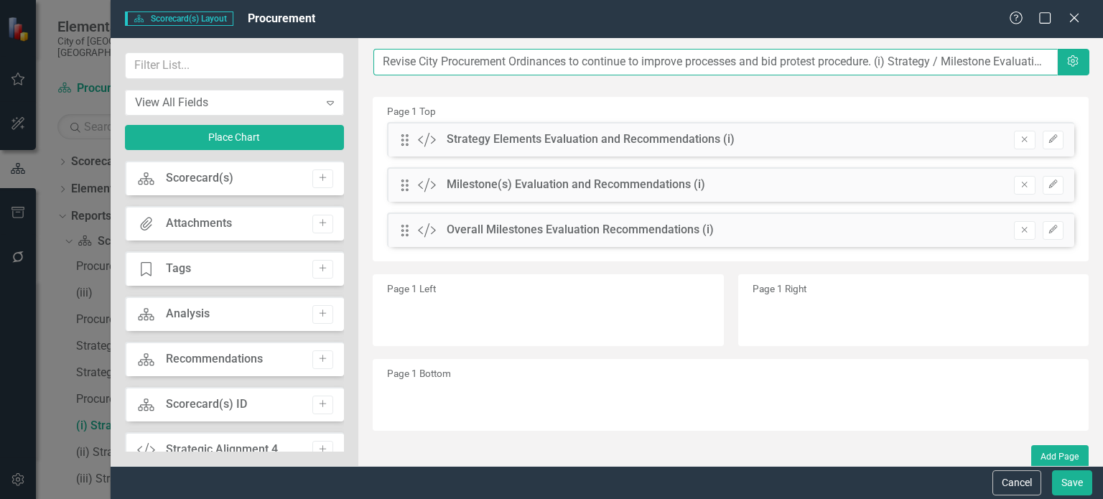
drag, startPoint x: 876, startPoint y: 63, endPoint x: 570, endPoint y: 74, distance: 307.0
click at [570, 74] on input "Revise City Procurement Ordinances to continue to improve processes and bid pro…" at bounding box center [716, 62] width 684 height 27
type input "Revise City Procurement Ordinances..... (i) Strategy / Milestone Evaluation and…"
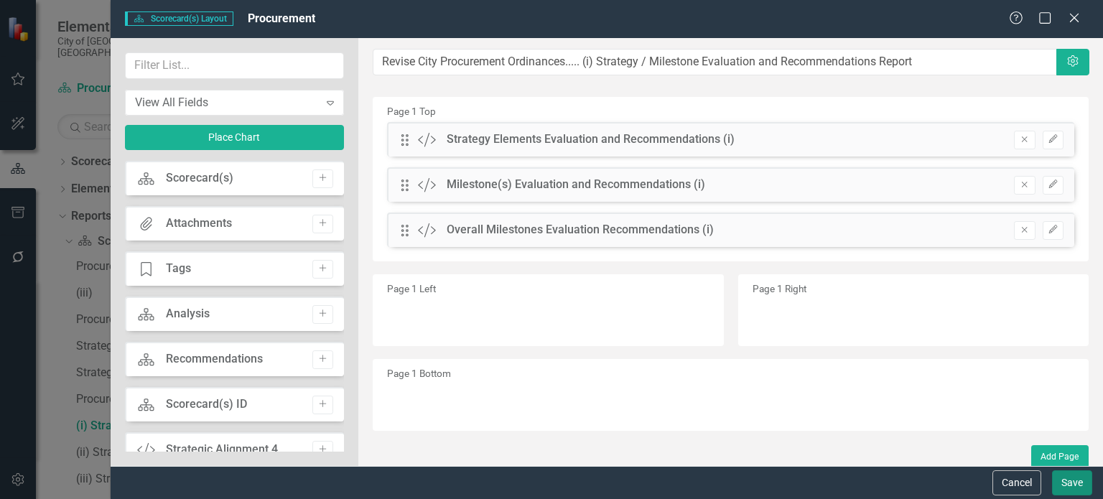
click at [1078, 476] on button "Save" at bounding box center [1072, 483] width 40 height 25
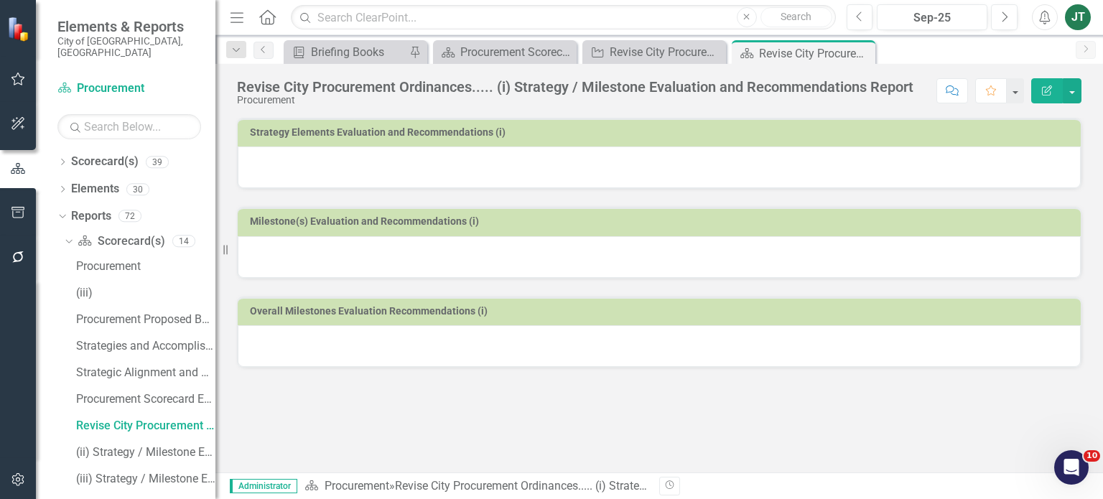
click at [815, 143] on td "Strategy Elements Evaluation and Recommendations (i)" at bounding box center [662, 135] width 824 height 22
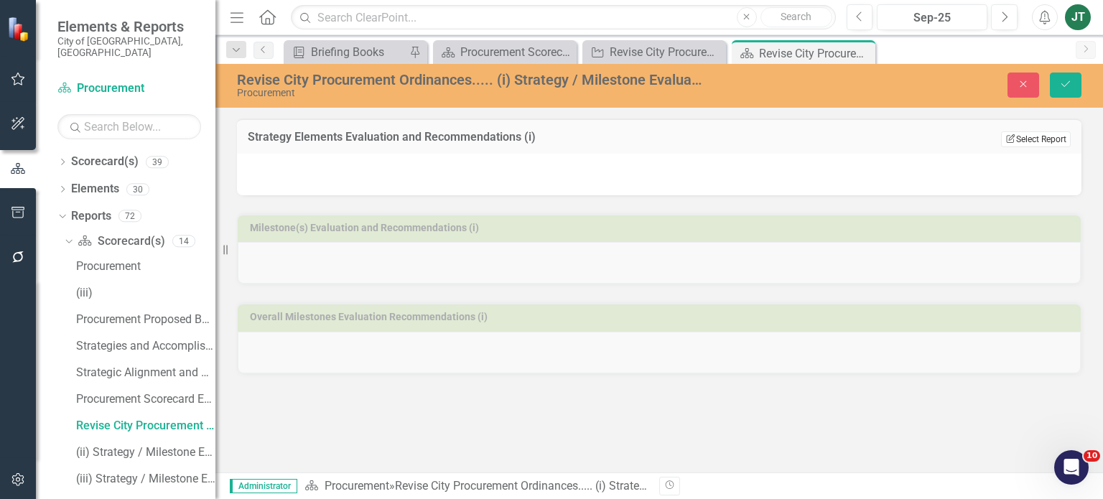
click at [1014, 136] on button "Edit Report Select Report" at bounding box center [1036, 139] width 70 height 16
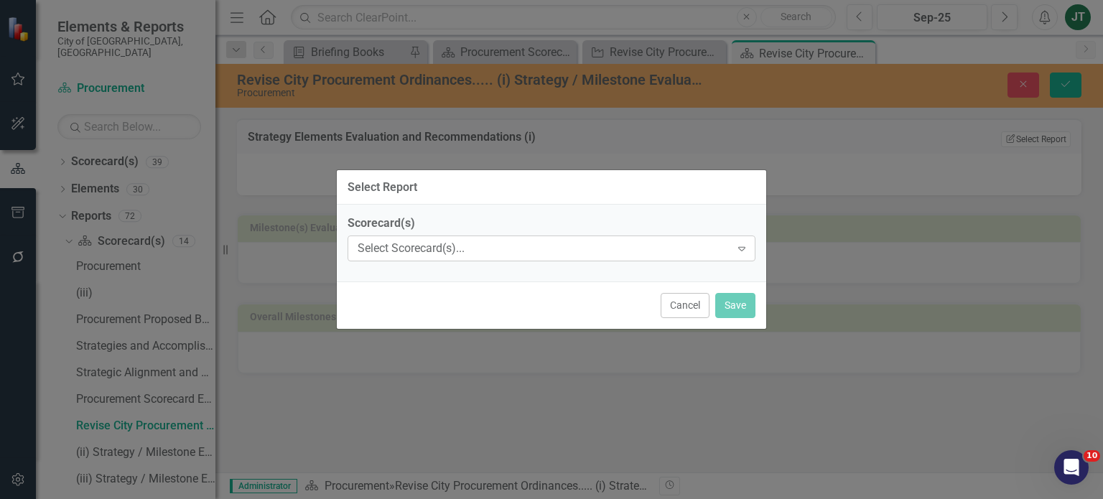
click at [578, 245] on div "Select Scorecard(s)..." at bounding box center [544, 249] width 373 height 17
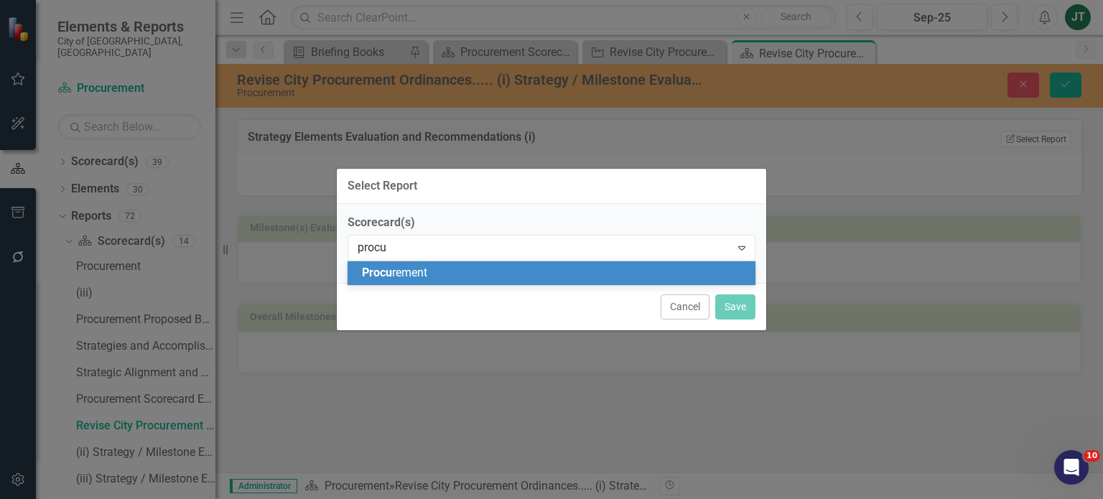
type input "procur"
click at [514, 269] on div "Procur ement" at bounding box center [554, 273] width 385 height 17
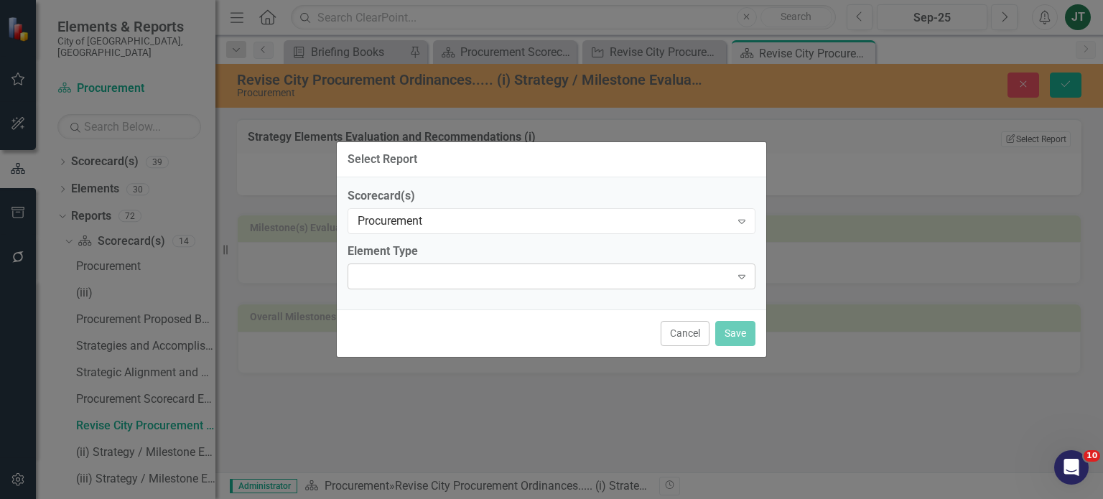
click at [416, 281] on div "Expand" at bounding box center [552, 277] width 408 height 26
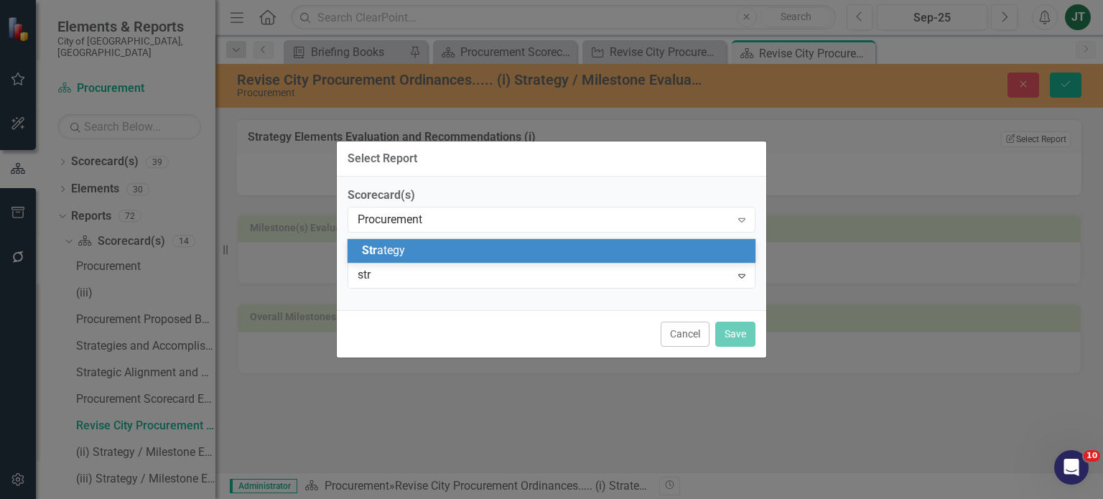
type input "stra"
click at [387, 256] on span "Stra tegy" at bounding box center [383, 251] width 43 height 14
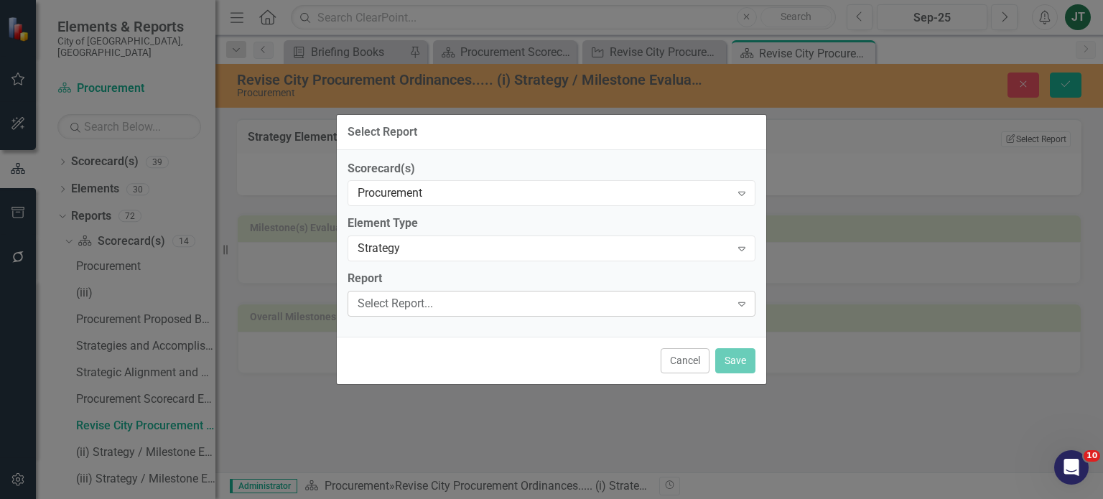
click at [402, 305] on div "Select Report..." at bounding box center [544, 304] width 373 height 17
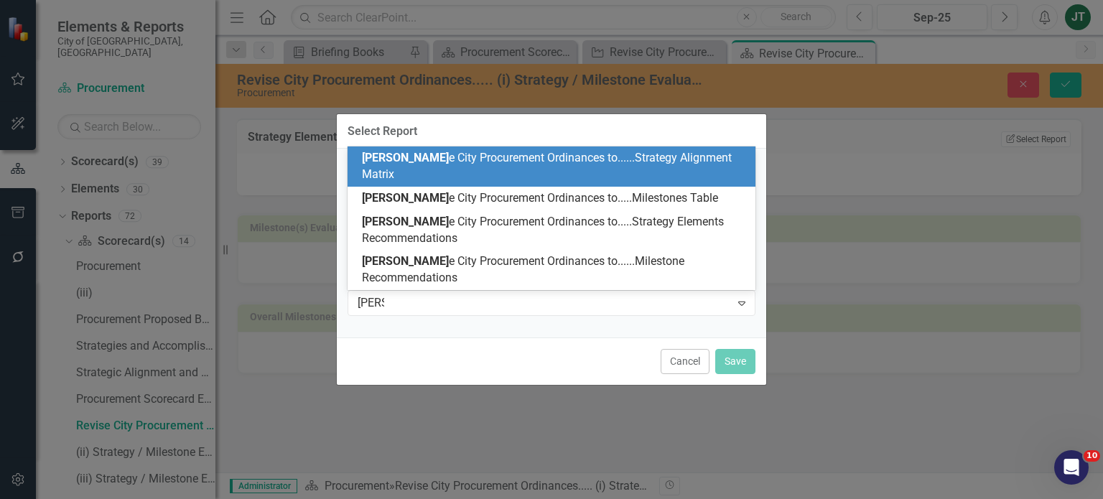
type input "revise"
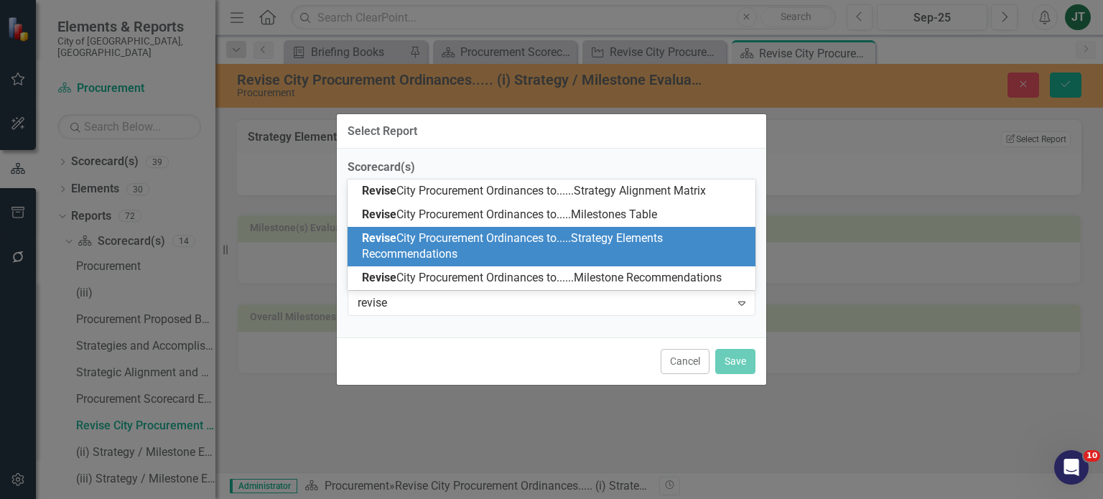
click at [394, 253] on span "Revise City Procurement Ordinances to.....Strategy Elements Recommendations" at bounding box center [512, 246] width 301 height 30
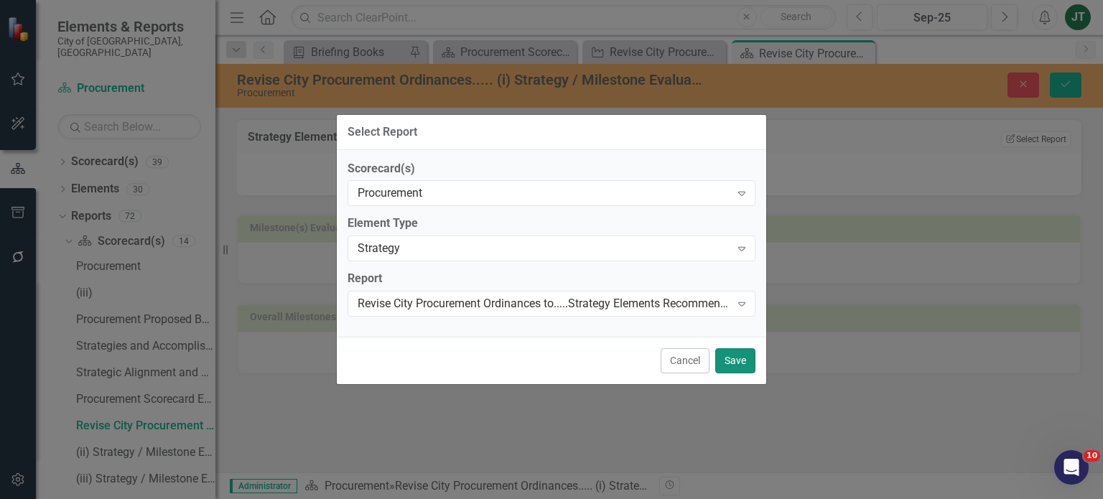
click at [745, 366] on button "Save" at bounding box center [736, 360] width 40 height 25
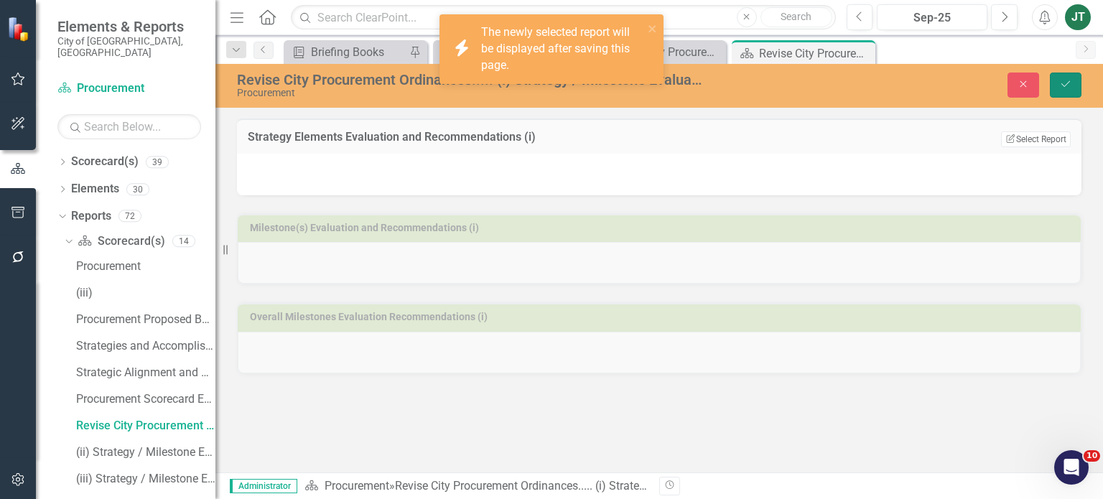
click at [1061, 80] on icon "Save" at bounding box center [1066, 84] width 13 height 10
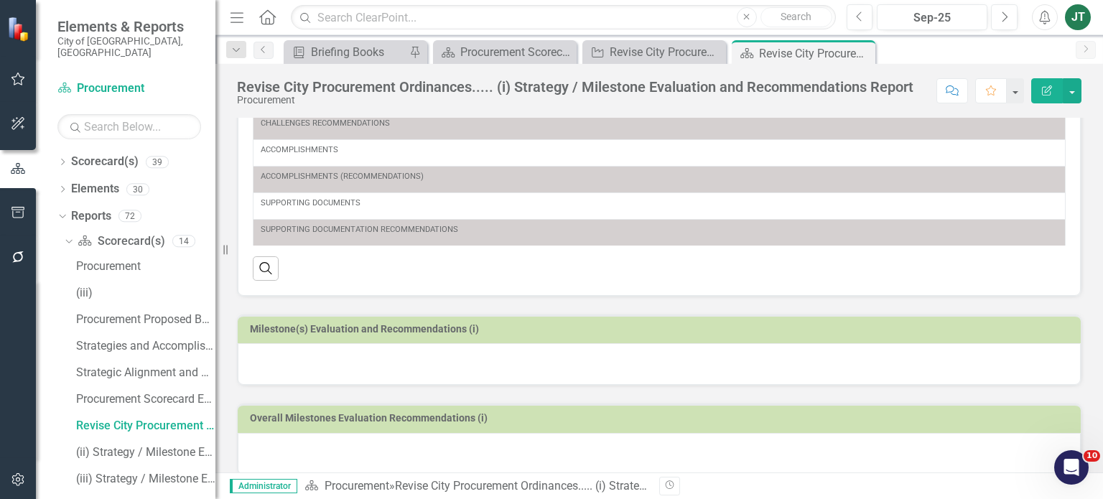
scroll to position [301, 0]
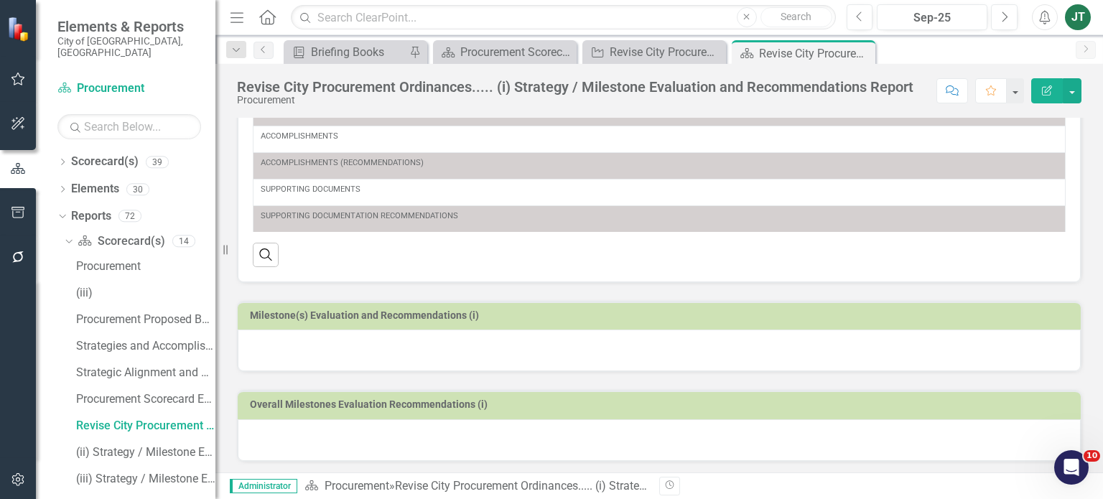
click at [369, 336] on div at bounding box center [659, 351] width 843 height 42
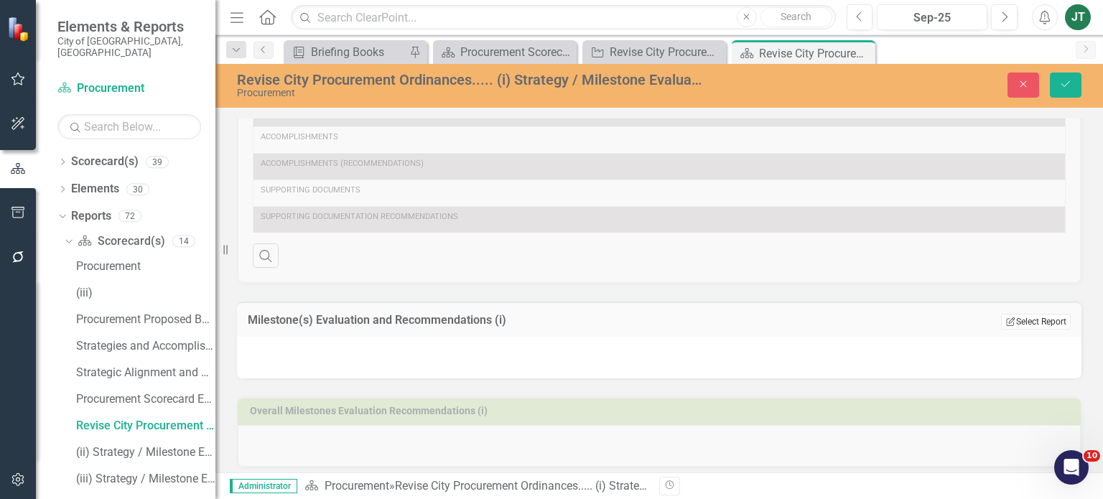
click at [1020, 323] on button "Edit Report Select Report" at bounding box center [1036, 322] width 70 height 16
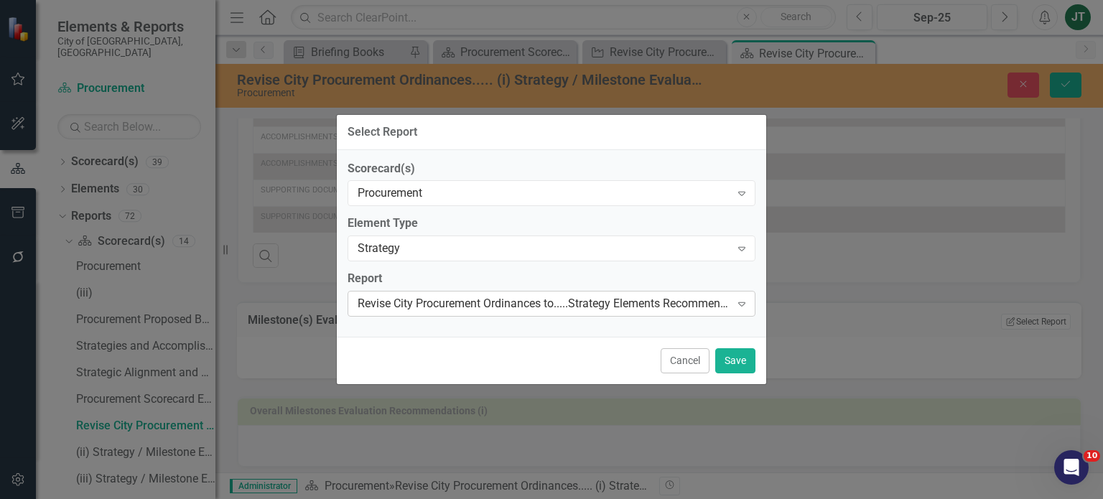
click at [552, 305] on div "Revise City Procurement Ordinances to.....Strategy Elements Recommendations" at bounding box center [544, 304] width 373 height 17
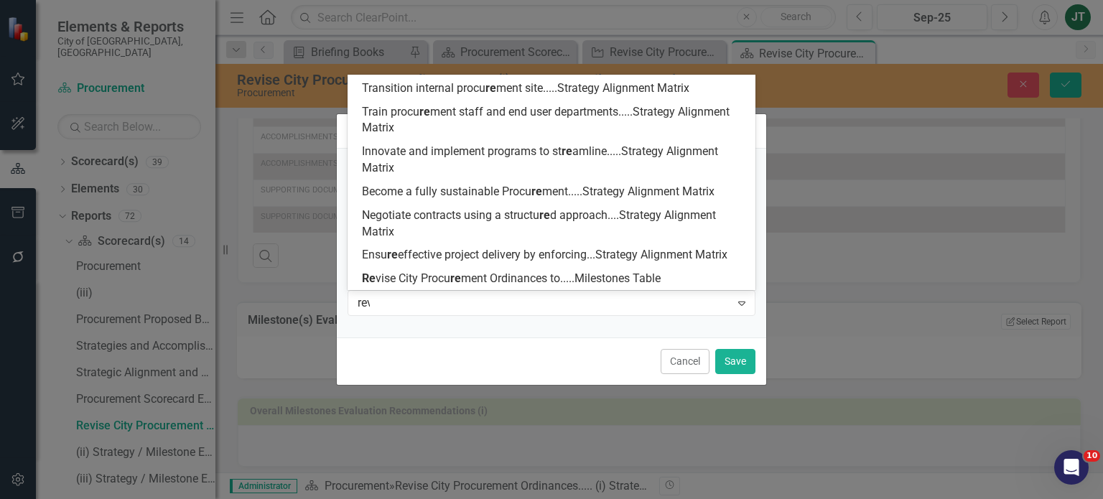
scroll to position [0, 0]
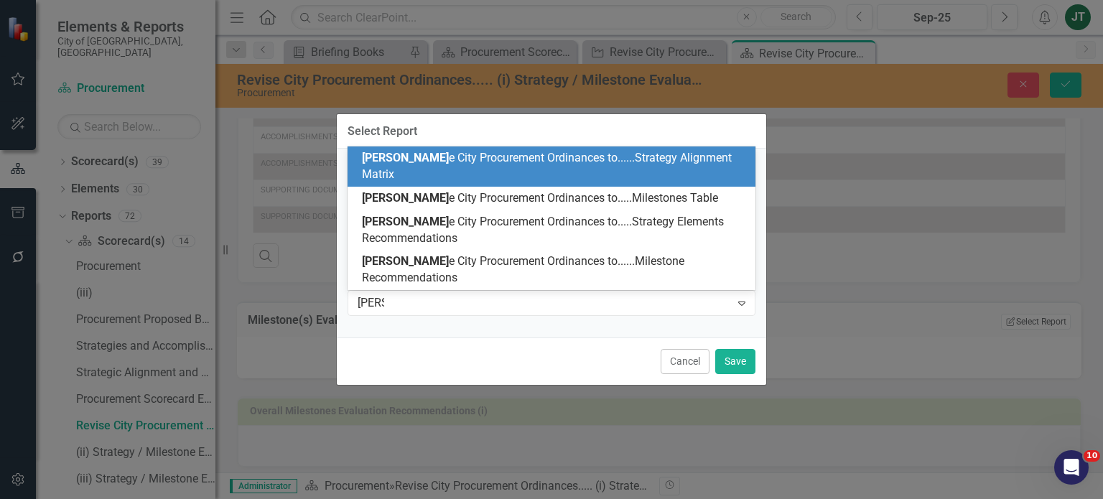
type input "revise"
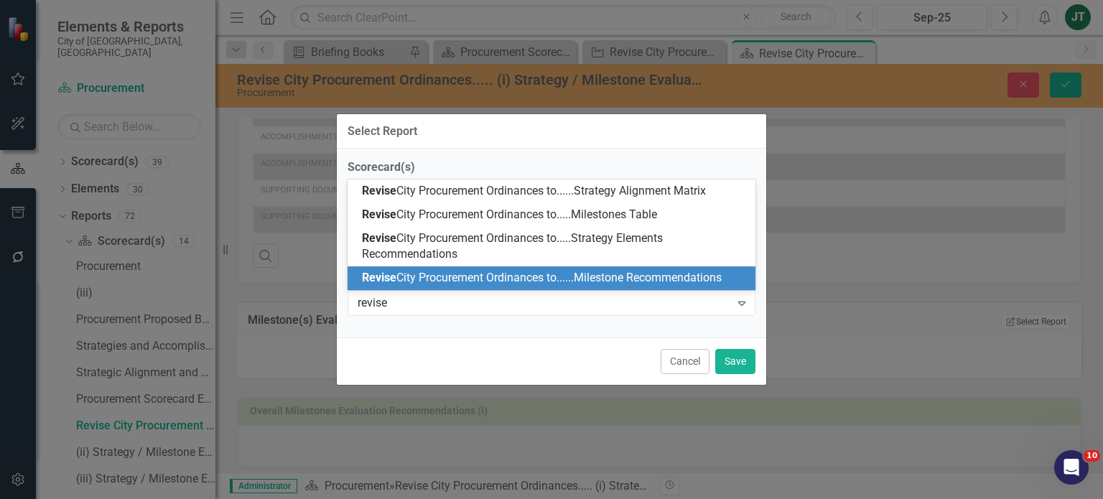
click at [430, 274] on span "Revise City Procurement Ordinances to......Milestone Recommendations" at bounding box center [542, 278] width 360 height 14
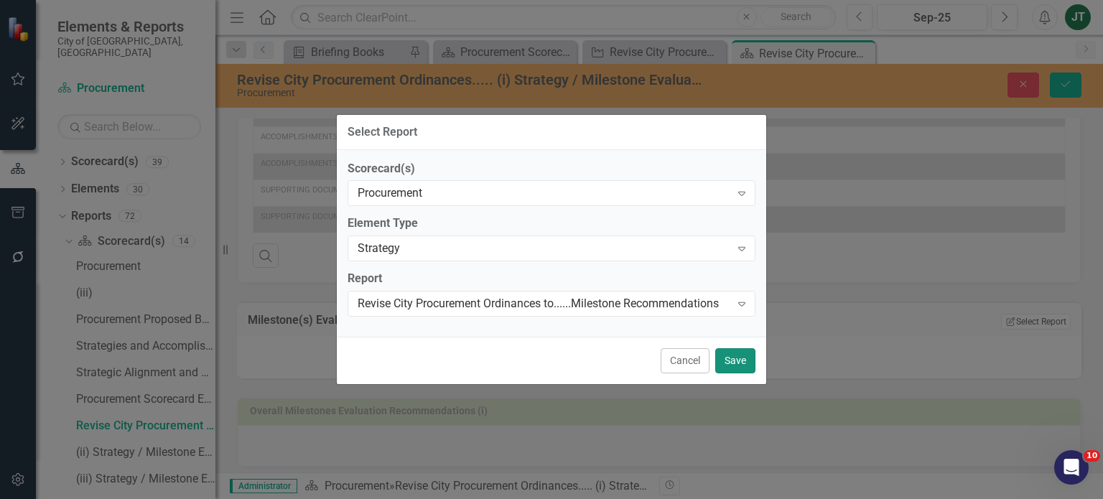
click at [744, 355] on button "Save" at bounding box center [736, 360] width 40 height 25
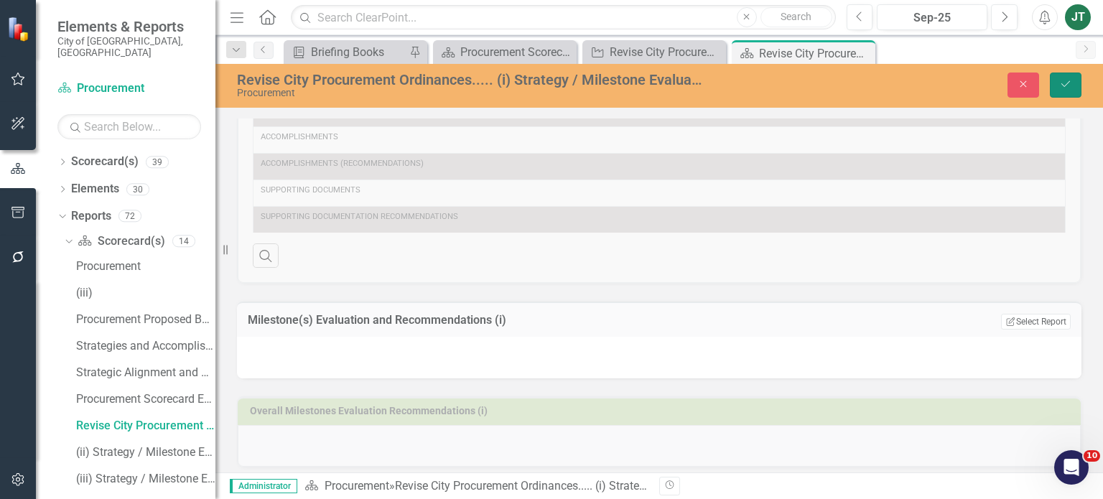
click at [1065, 85] on icon "Save" at bounding box center [1066, 84] width 13 height 10
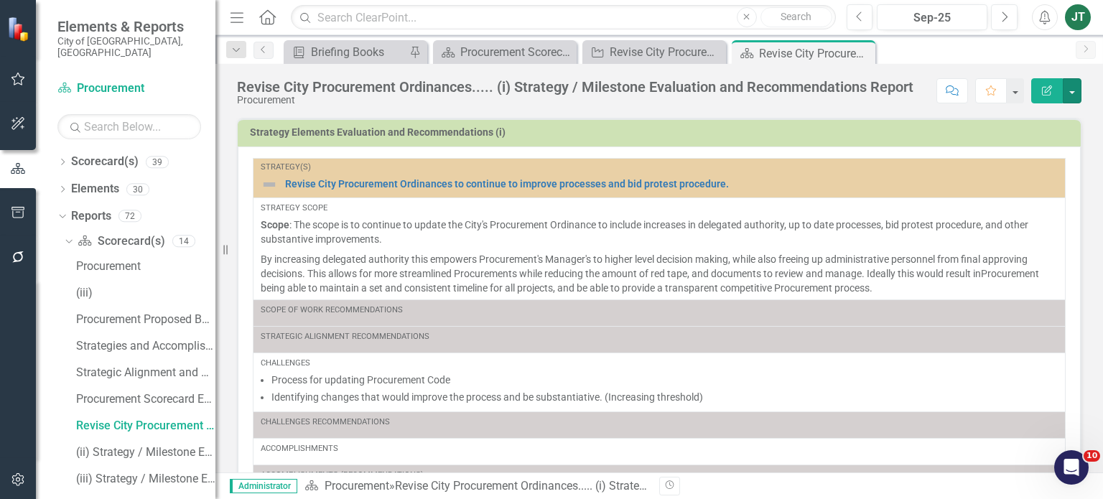
click at [1065, 85] on button "button" at bounding box center [1072, 90] width 19 height 25
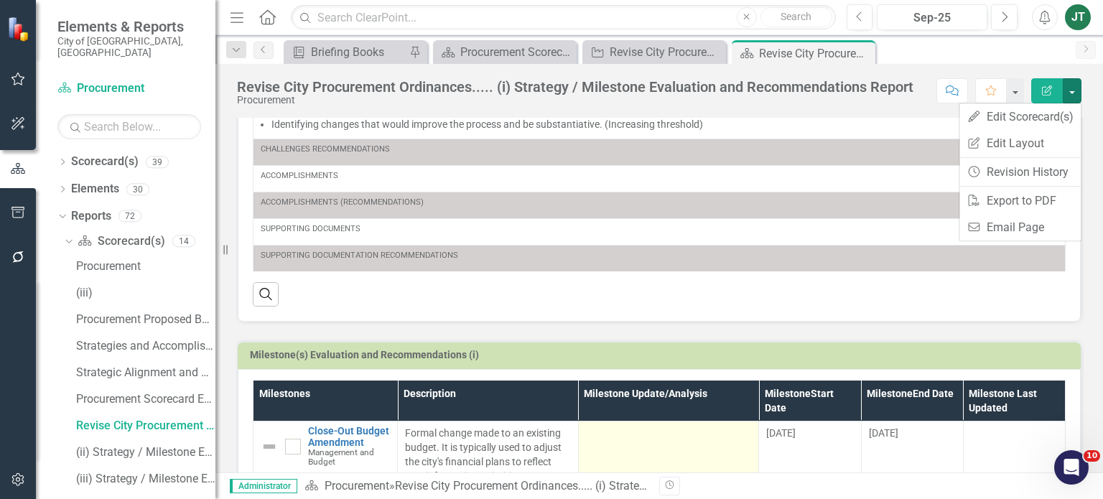
scroll to position [262, 0]
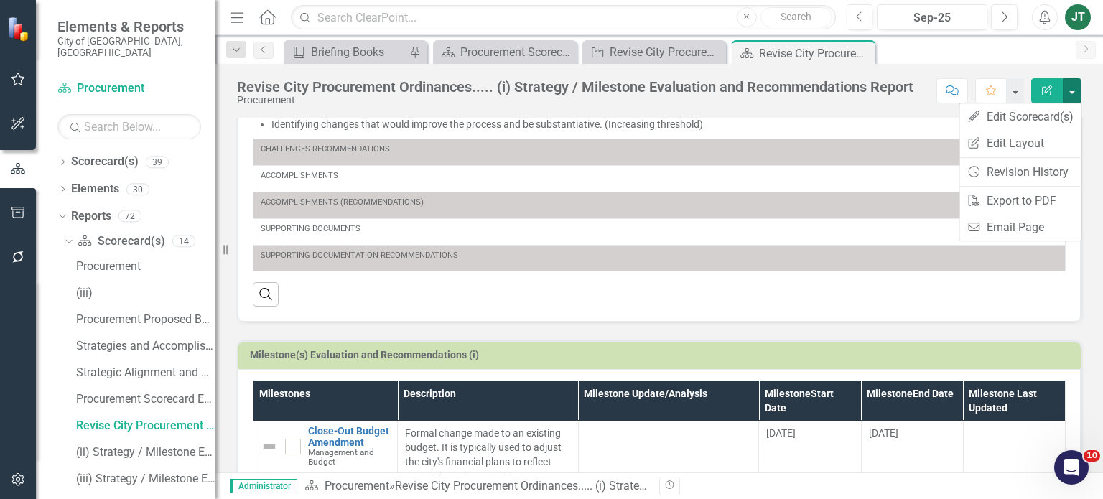
click at [746, 361] on td "Milestone(s) Evaluation and Recommendations (i)" at bounding box center [662, 357] width 824 height 22
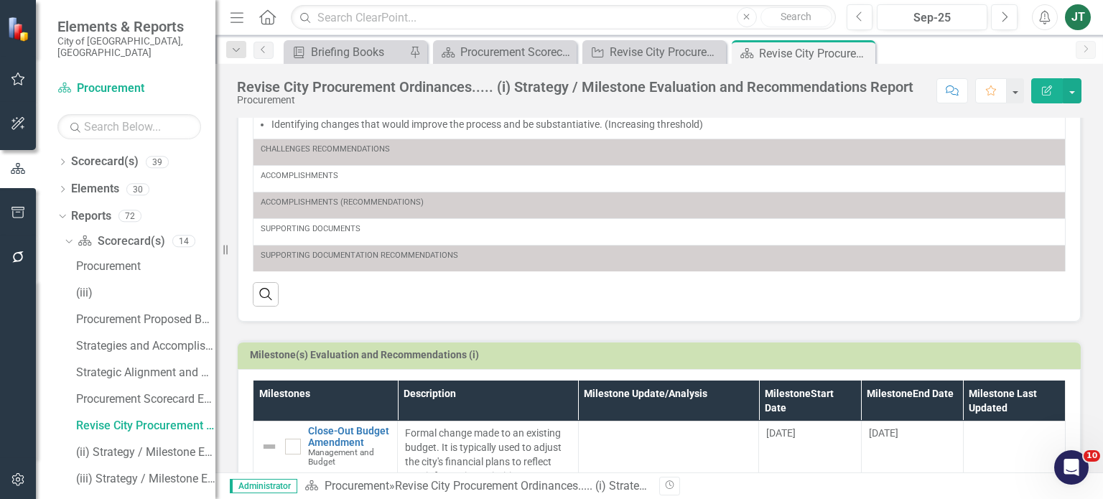
click at [746, 361] on td "Milestone(s) Evaluation and Recommendations (i)" at bounding box center [662, 357] width 824 height 22
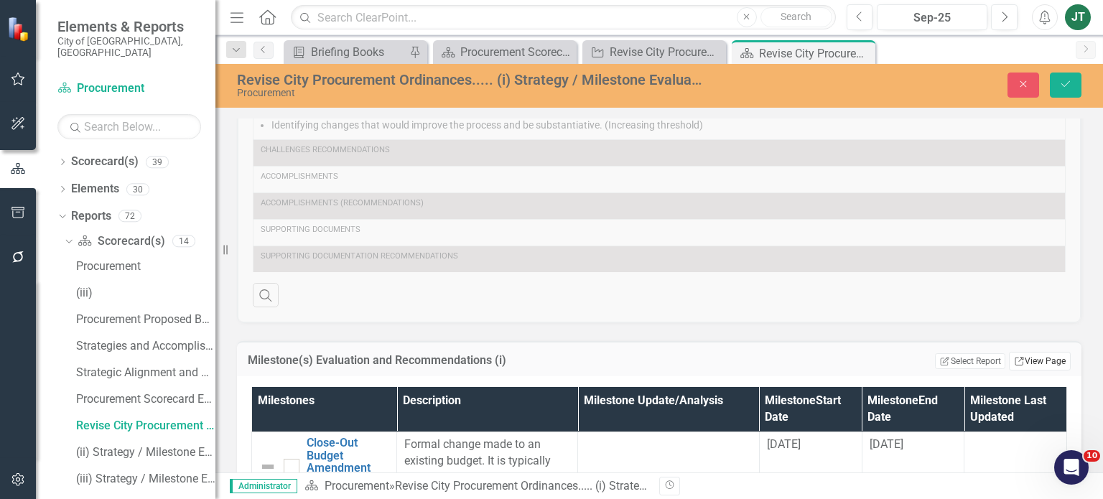
click at [1031, 365] on link "Link View Page" at bounding box center [1040, 361] width 62 height 19
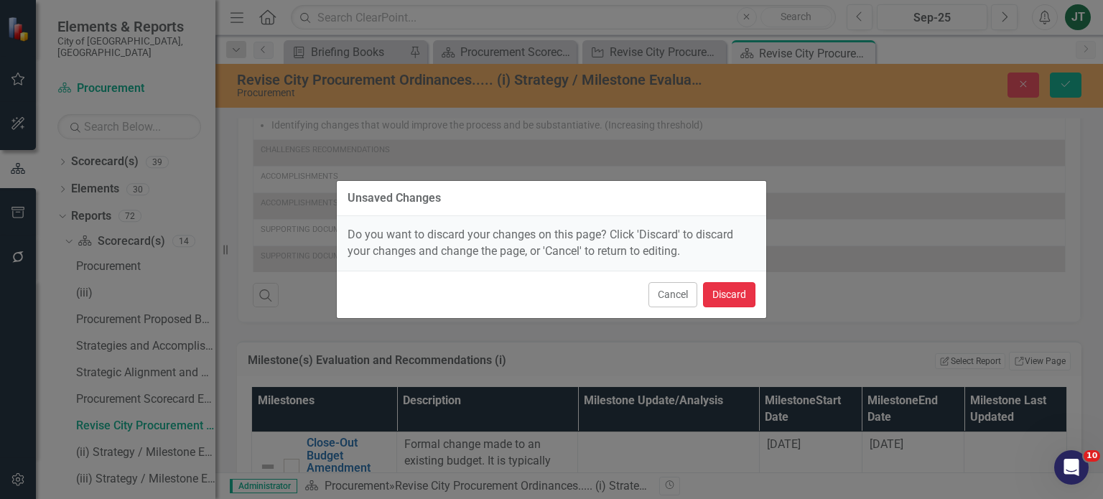
click at [730, 295] on button "Discard" at bounding box center [729, 294] width 52 height 25
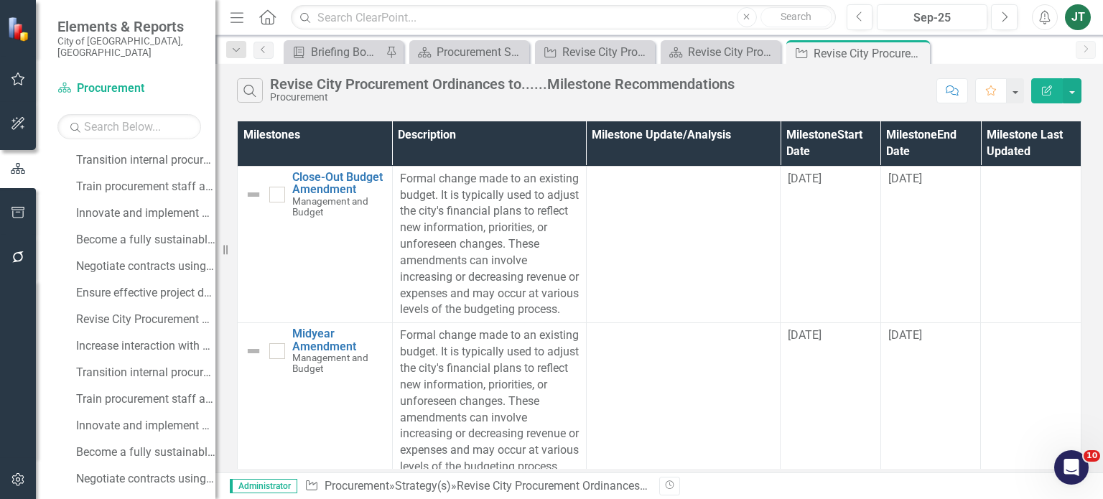
scroll to position [591, 0]
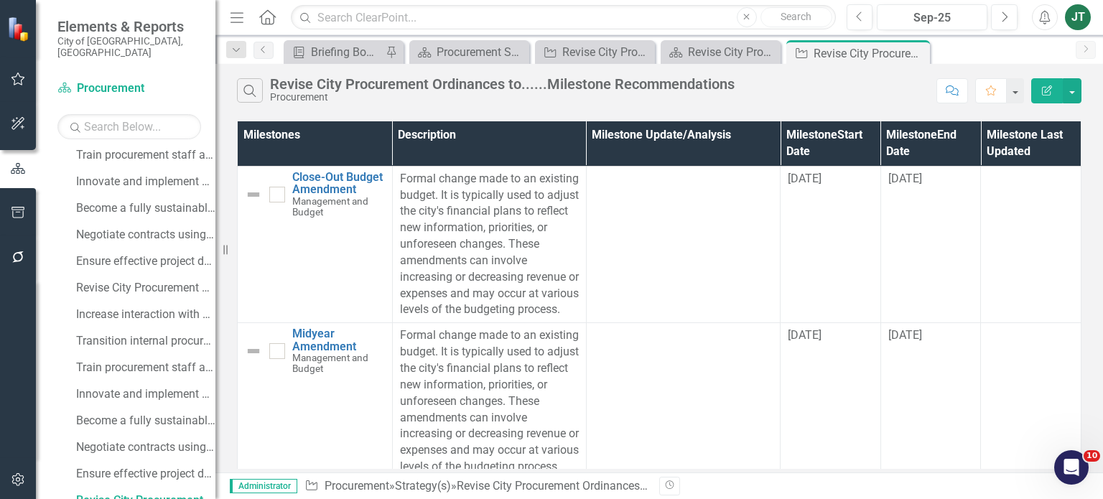
click at [1044, 88] on icon "Edit Report" at bounding box center [1047, 90] width 13 height 10
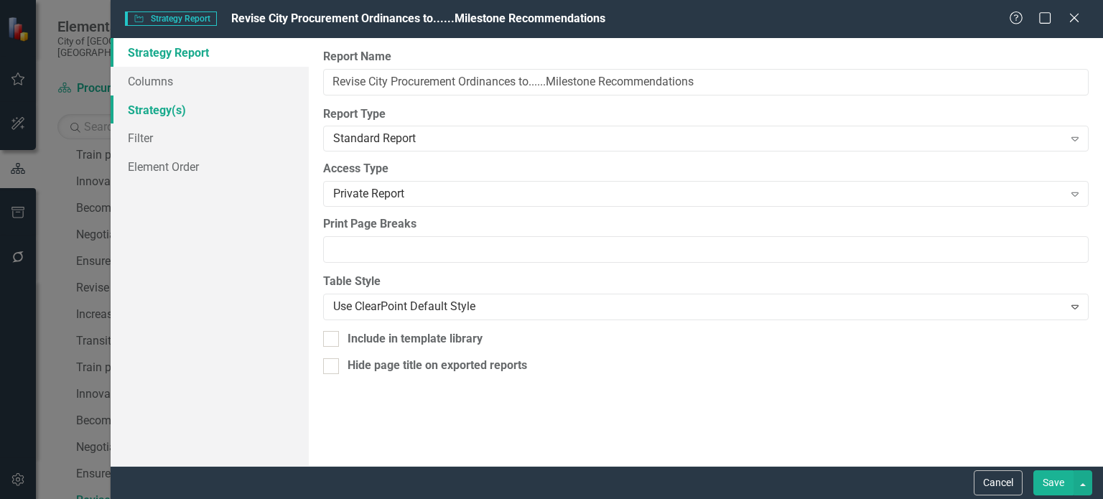
click at [173, 112] on link "Strategy(s)" at bounding box center [210, 110] width 198 height 29
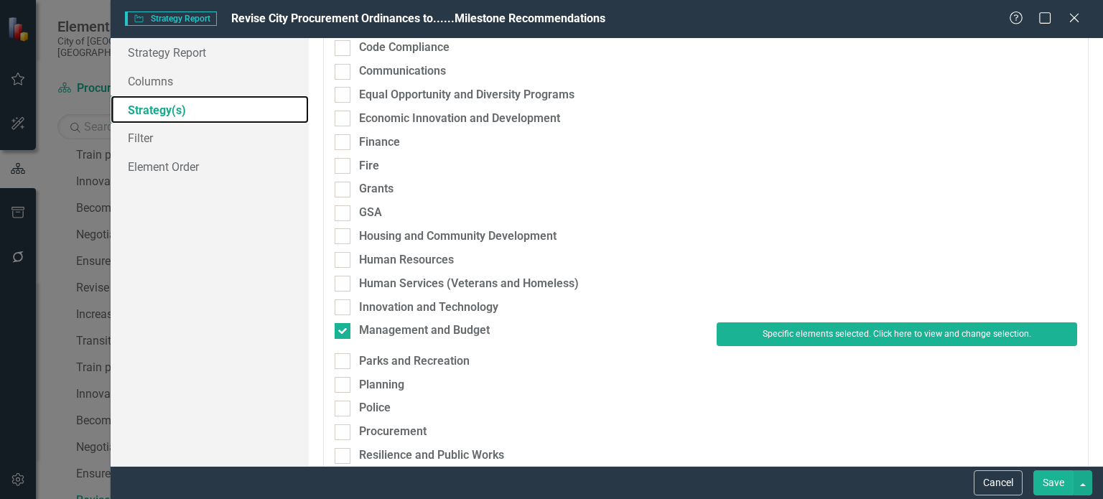
scroll to position [273, 0]
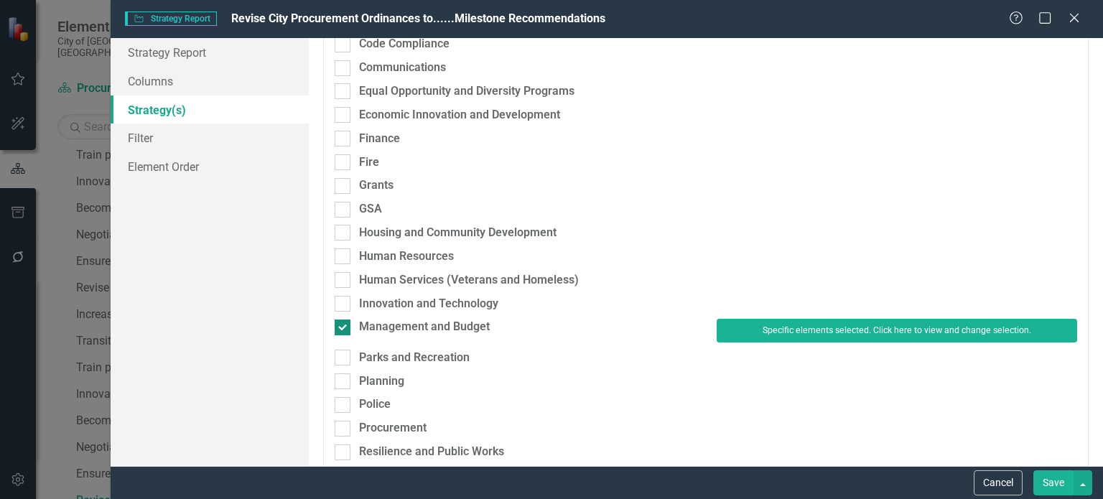
click at [414, 319] on div "Management and Budget" at bounding box center [424, 327] width 131 height 17
click at [344, 320] on input "Management and Budget" at bounding box center [339, 324] width 9 height 9
checkbox input "false"
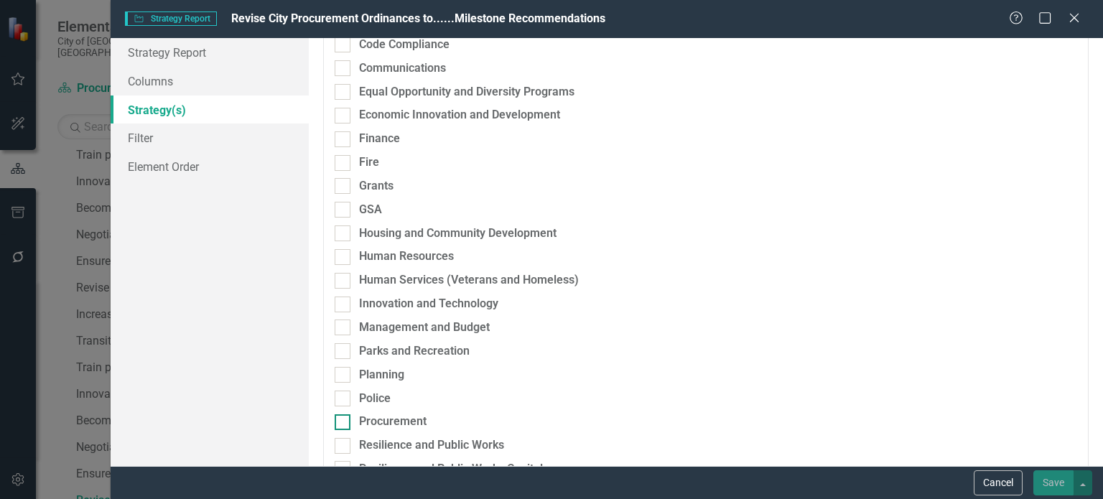
click at [378, 422] on div "Procurement" at bounding box center [393, 422] width 68 height 17
click at [344, 422] on input "Procurement" at bounding box center [339, 419] width 9 height 9
checkbox input "true"
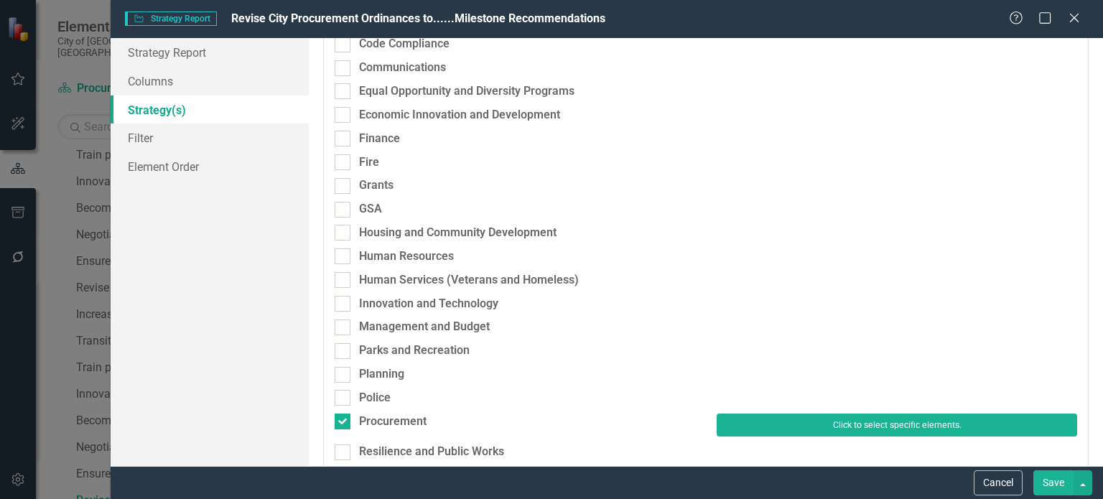
click at [830, 422] on button "Click to select specific elements." at bounding box center [897, 425] width 361 height 23
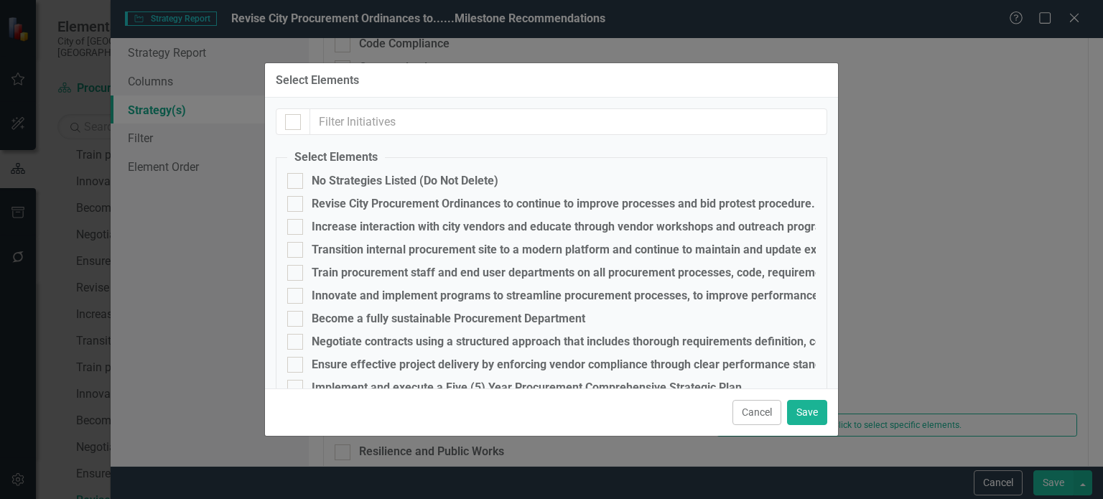
scroll to position [24, 0]
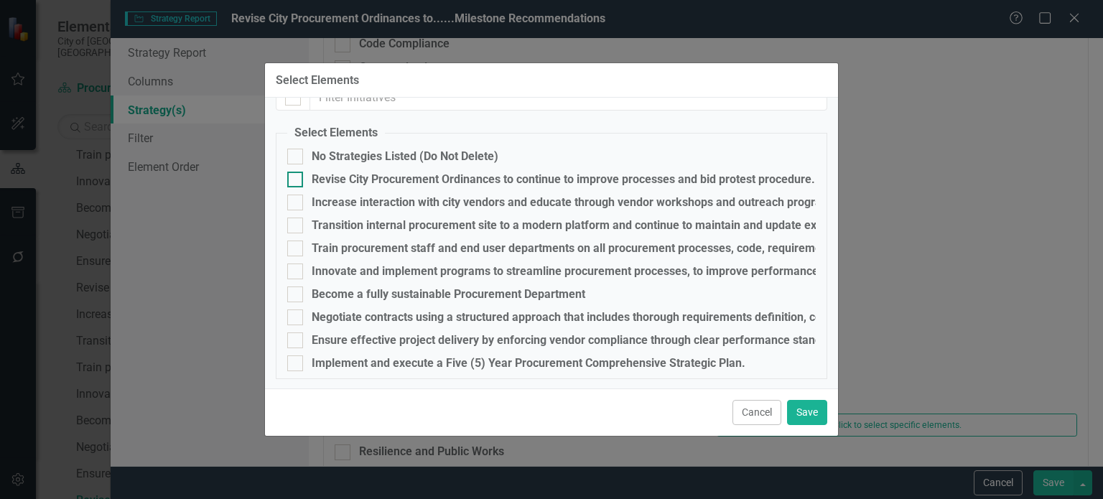
click at [325, 175] on div "Revise City Procurement Ordinances to continue to improve processes and bid pro…" at bounding box center [564, 179] width 504 height 13
click at [297, 175] on input "Revise City Procurement Ordinances to continue to improve processes and bid pro…" at bounding box center [291, 176] width 9 height 9
checkbox input "true"
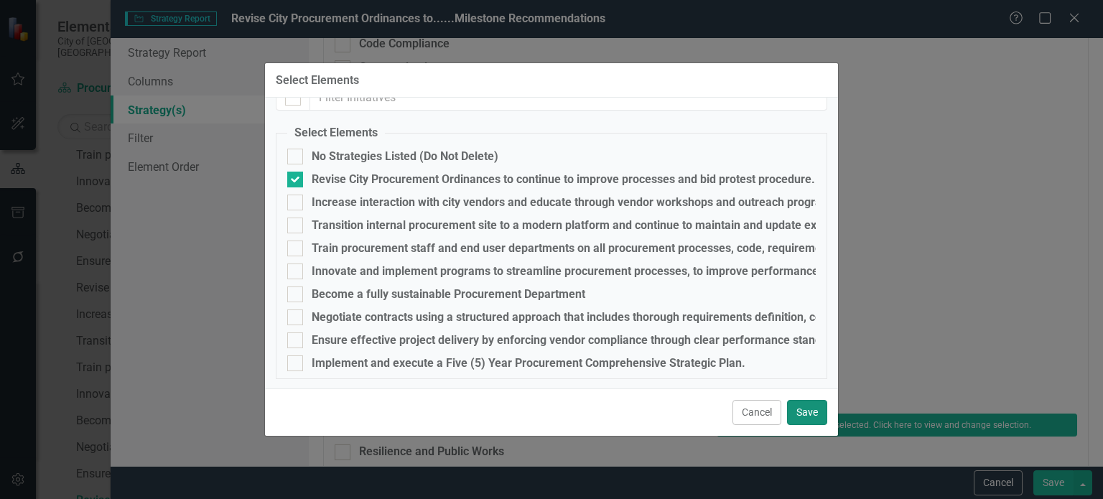
click at [805, 412] on button "Save" at bounding box center [807, 412] width 40 height 25
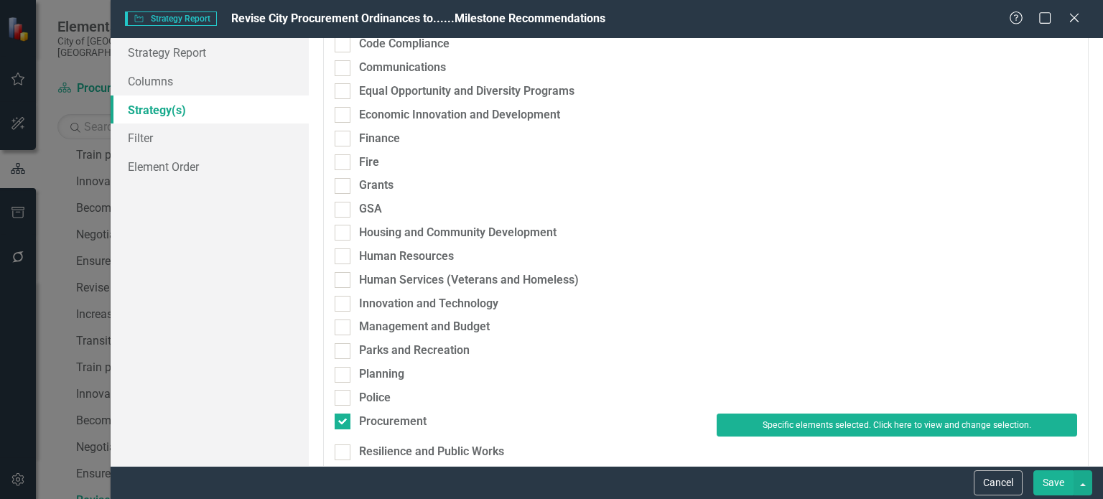
click at [1040, 481] on button "Save" at bounding box center [1054, 483] width 40 height 25
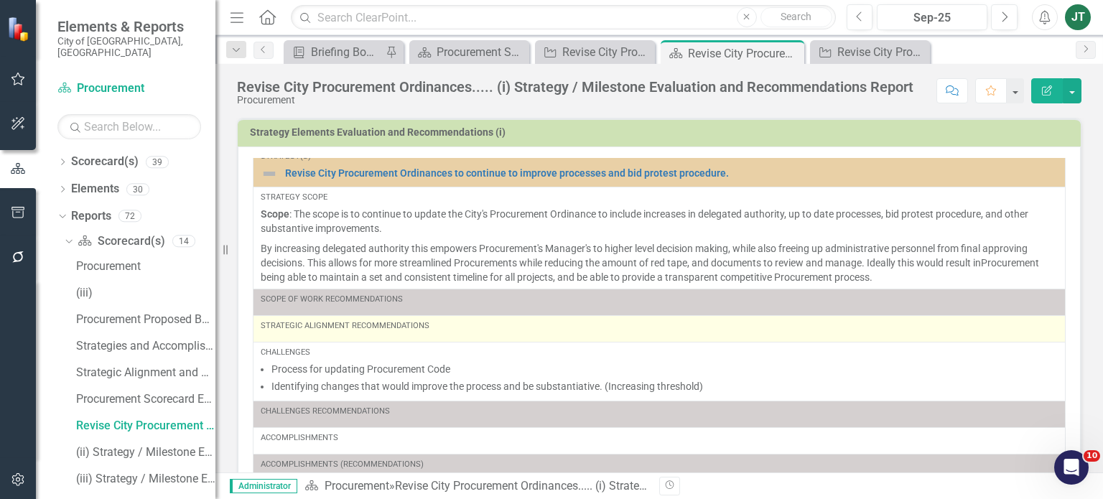
scroll to position [11, 0]
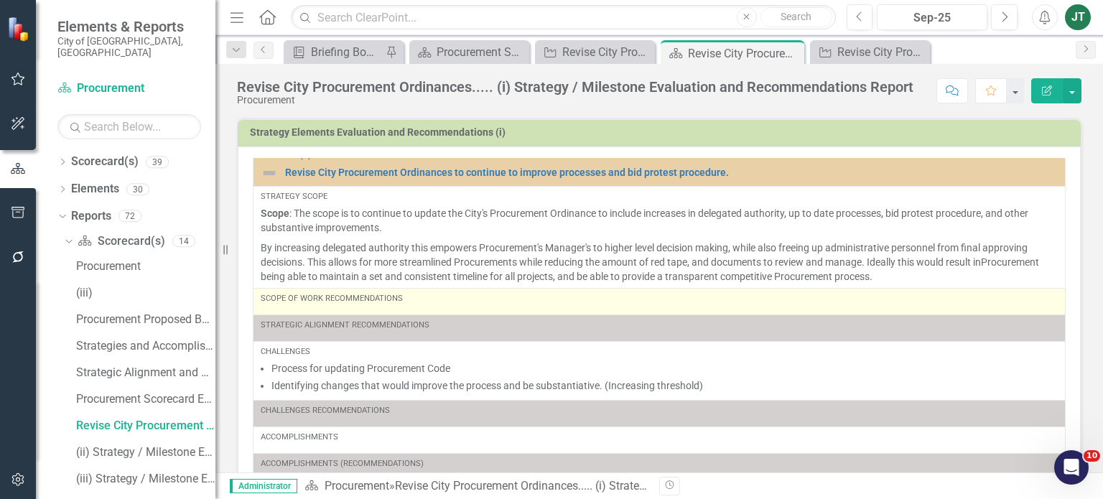
click at [423, 302] on div "Scope of Work Recommendations" at bounding box center [659, 298] width 797 height 11
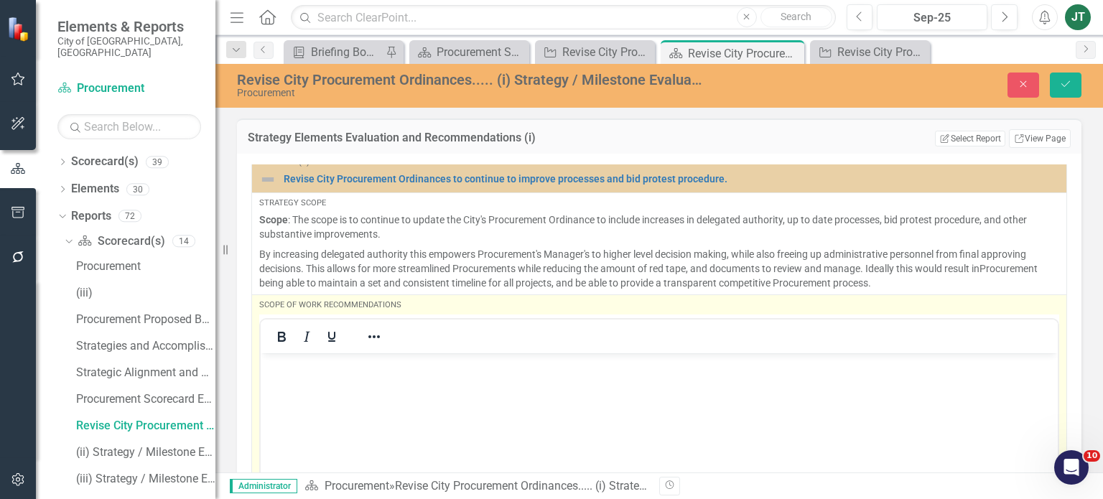
scroll to position [0, 0]
click at [284, 379] on body "Rich Text Area. Press ALT-0 for help." at bounding box center [659, 461] width 797 height 216
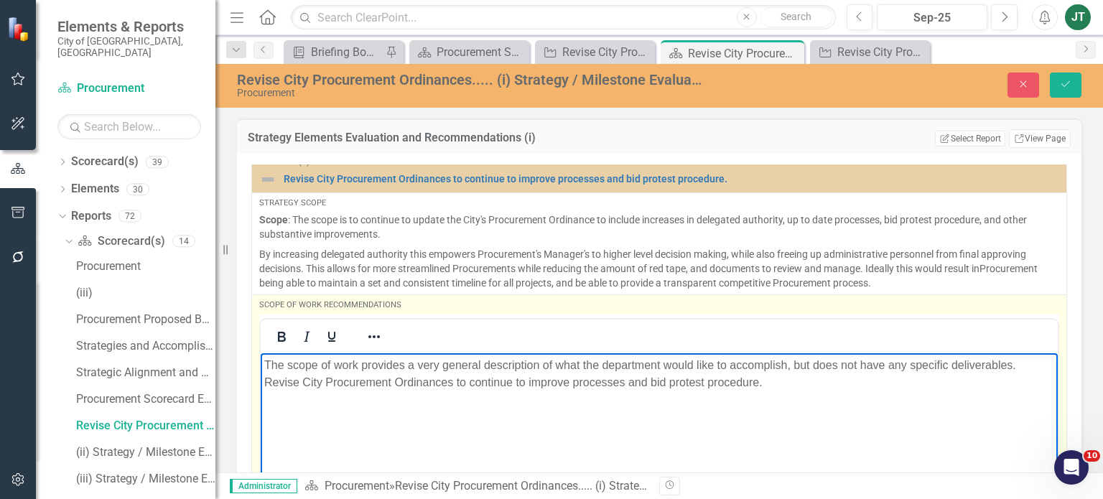
drag, startPoint x: 778, startPoint y: 383, endPoint x: 229, endPoint y: 385, distance: 548.9
click at [261, 385] on html "The scope of work provides a very general description of what the department wo…" at bounding box center [659, 461] width 797 height 216
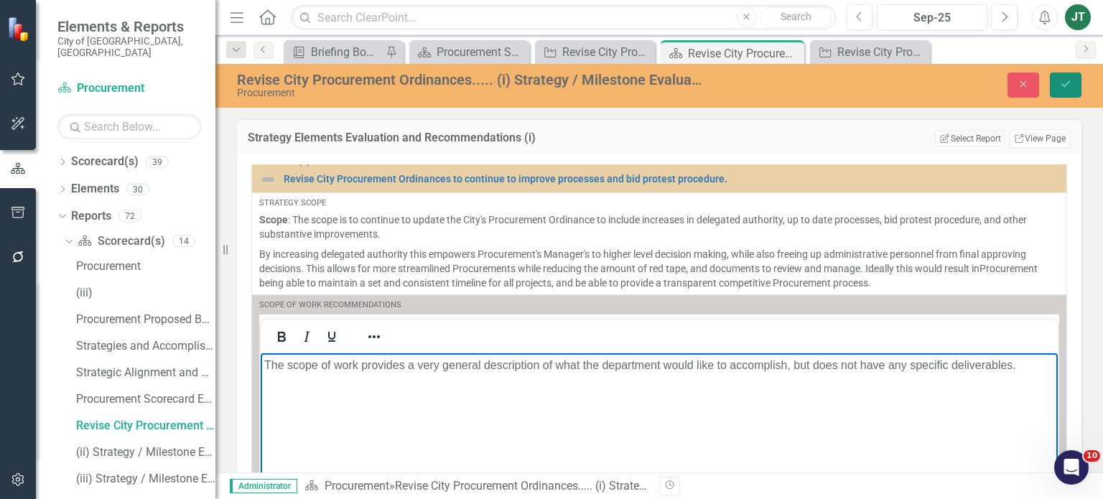
click at [1065, 88] on icon "Save" at bounding box center [1066, 84] width 13 height 10
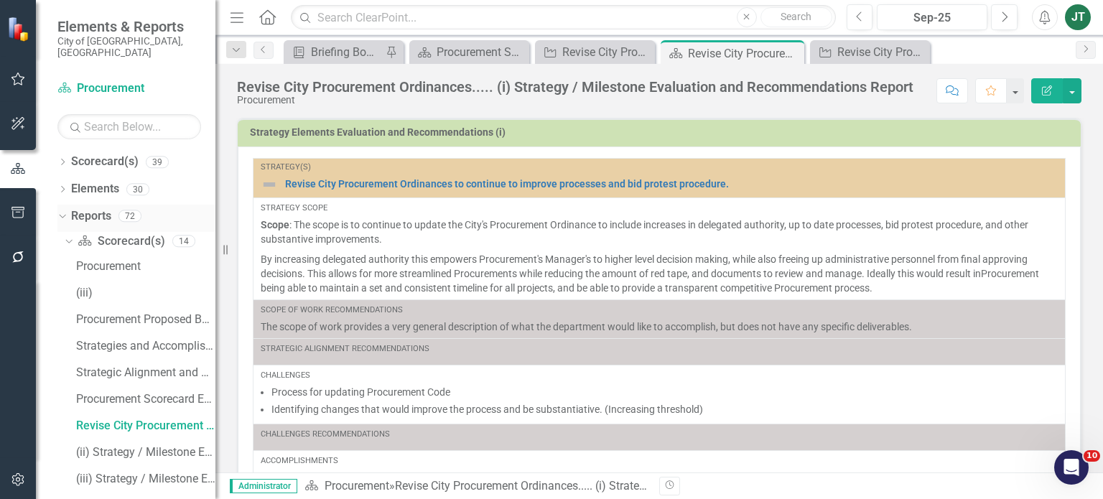
click at [60, 210] on icon "Dropdown" at bounding box center [61, 215] width 8 height 10
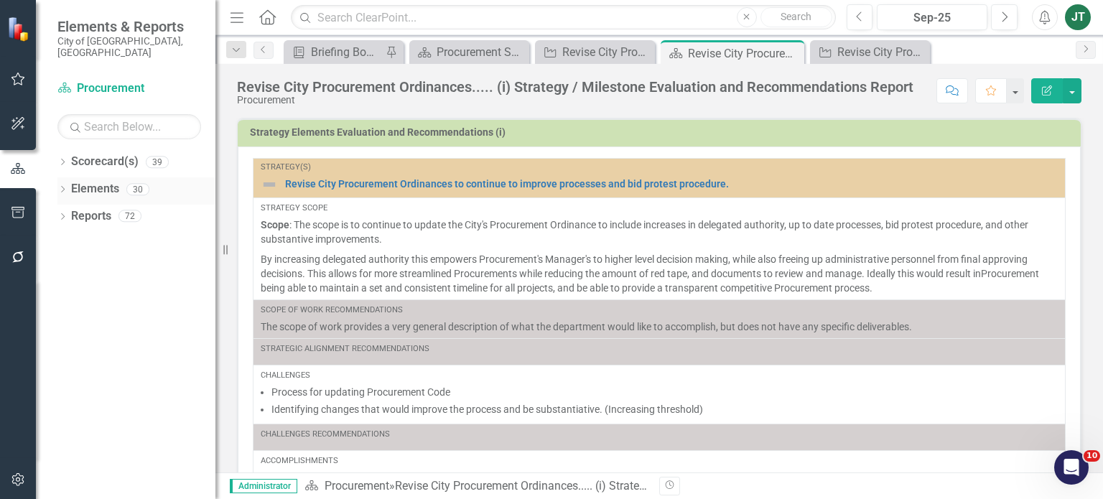
click at [69, 177] on div "Dropdown Elements 30" at bounding box center [136, 190] width 158 height 27
click at [62, 186] on icon at bounding box center [63, 189] width 4 height 6
click at [70, 241] on icon at bounding box center [70, 244] width 4 height 6
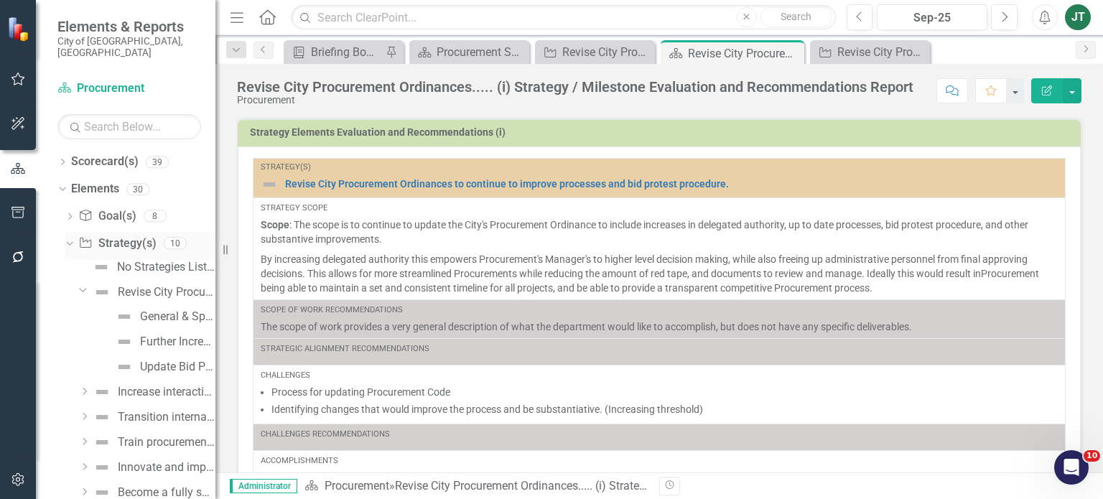
click at [69, 238] on icon "Dropdown" at bounding box center [68, 243] width 8 height 10
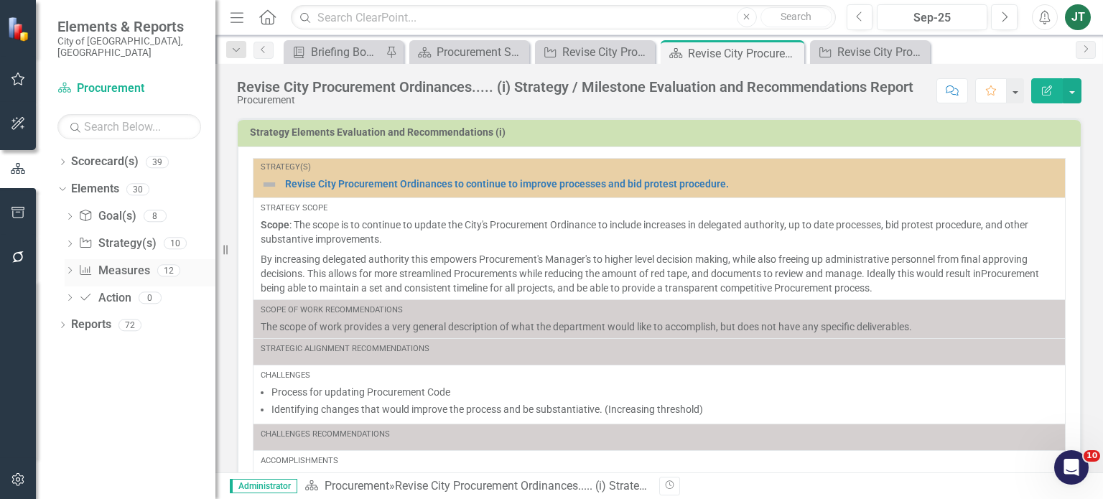
click at [72, 268] on icon "Dropdown" at bounding box center [70, 272] width 10 height 8
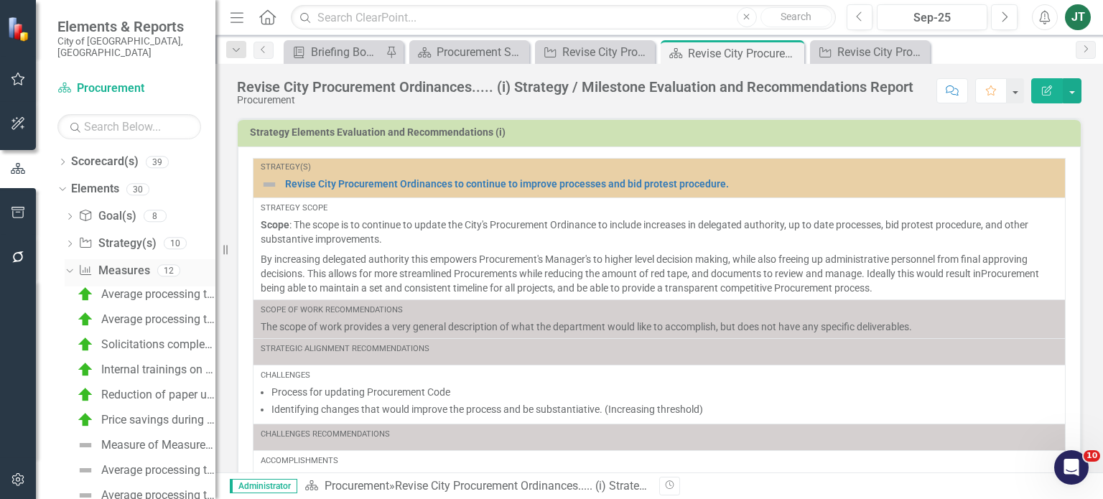
click at [66, 265] on icon "Dropdown" at bounding box center [68, 270] width 8 height 10
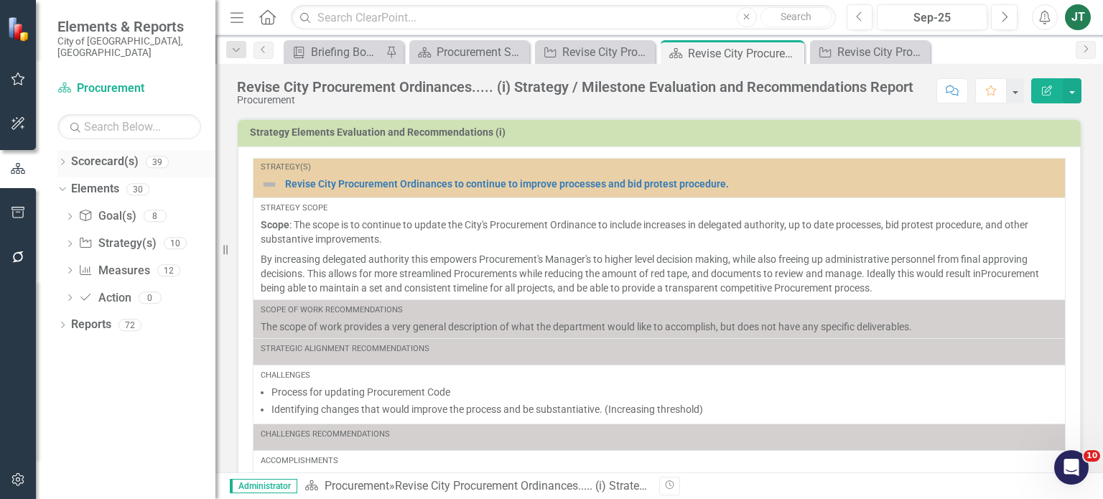
click at [66, 159] on icon "Dropdown" at bounding box center [62, 163] width 10 height 8
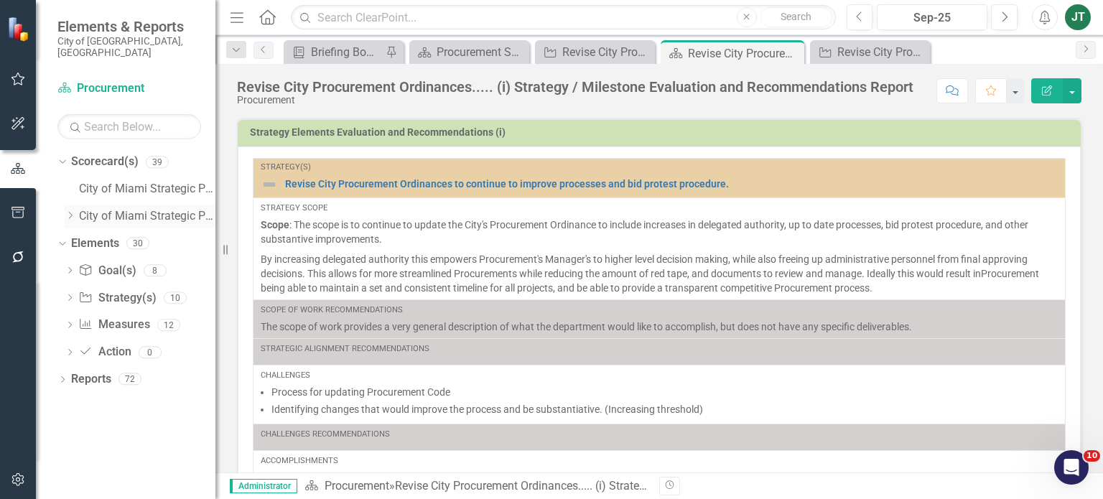
click at [71, 212] on icon at bounding box center [71, 215] width 4 height 7
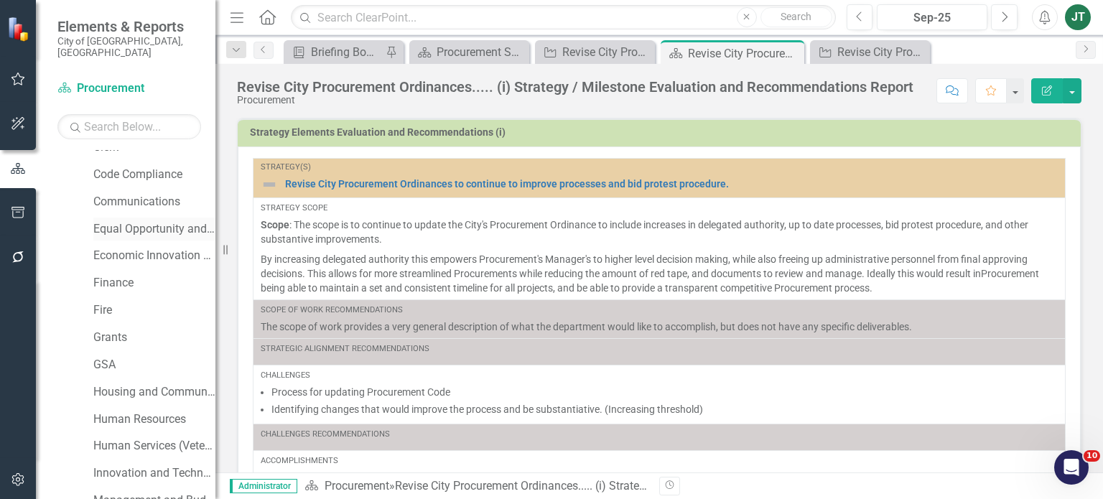
scroll to position [233, 0]
click at [131, 411] on link "Human Resources" at bounding box center [154, 419] width 122 height 17
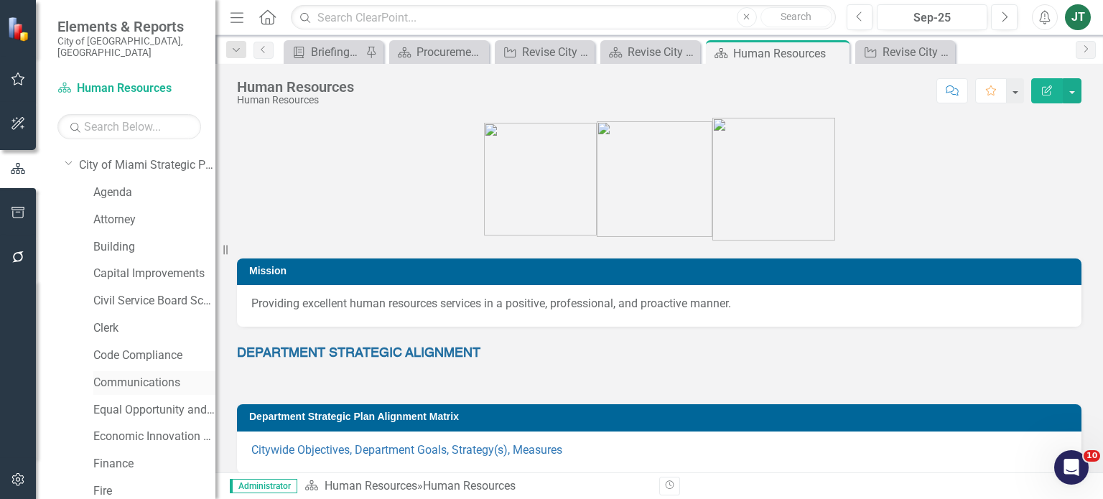
scroll to position [37, 0]
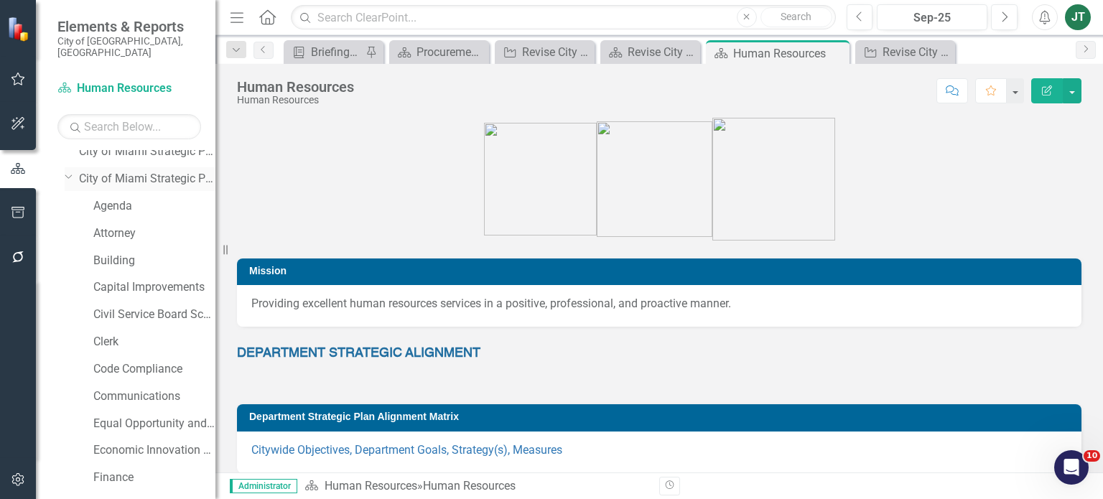
click at [71, 171] on icon "Dropdown" at bounding box center [69, 176] width 9 height 11
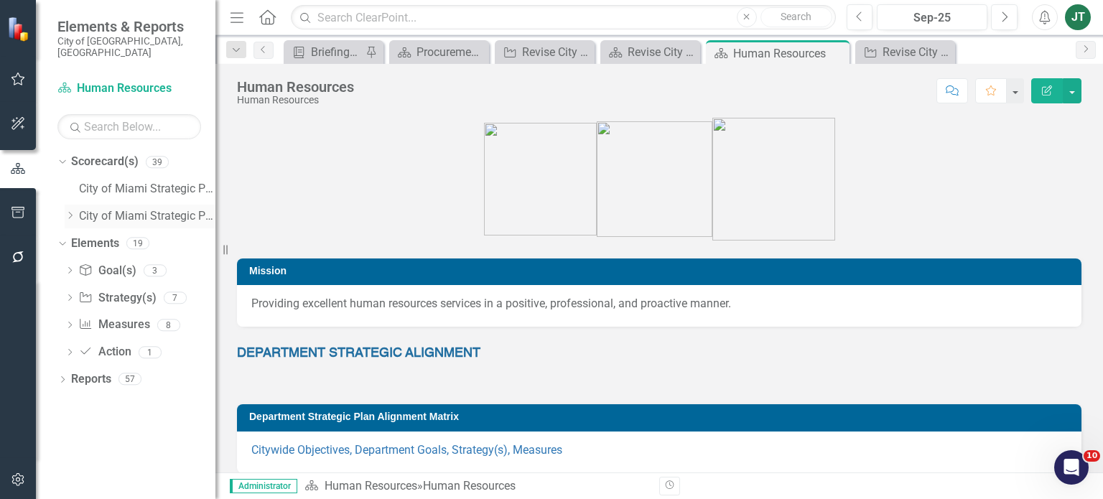
scroll to position [0, 0]
click at [63, 377] on icon "Dropdown" at bounding box center [62, 381] width 10 height 8
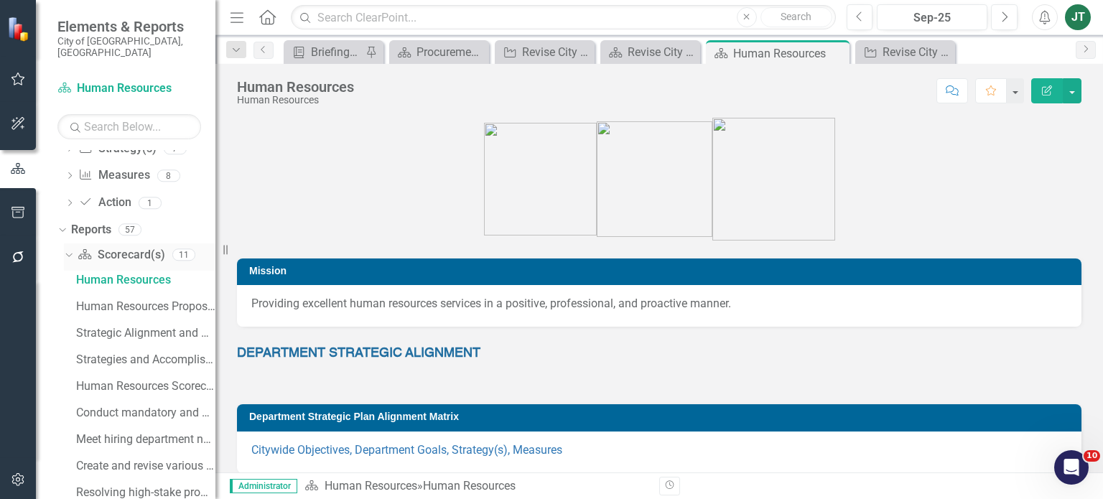
scroll to position [151, 0]
click at [69, 248] on icon "Dropdown" at bounding box center [67, 253] width 8 height 10
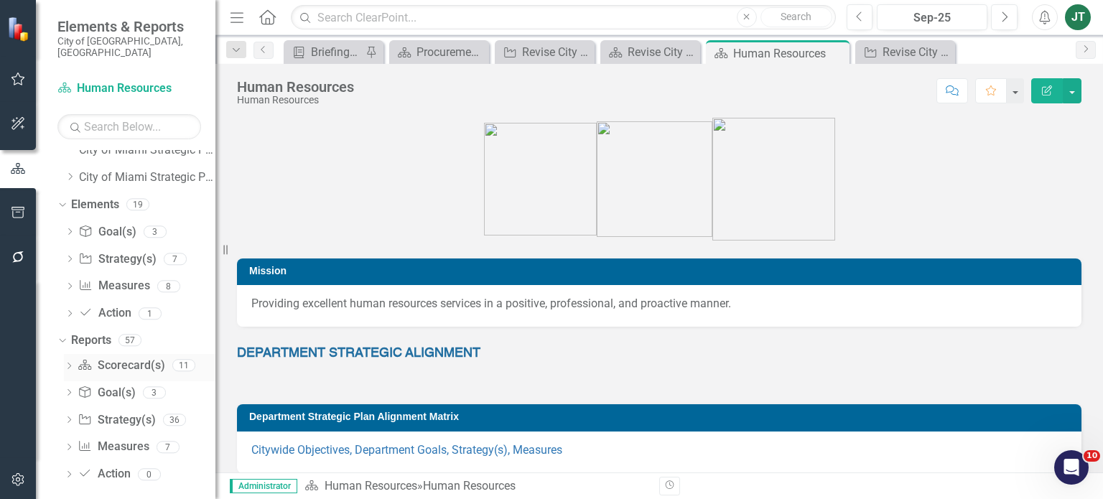
click at [68, 364] on icon "Dropdown" at bounding box center [69, 368] width 10 height 8
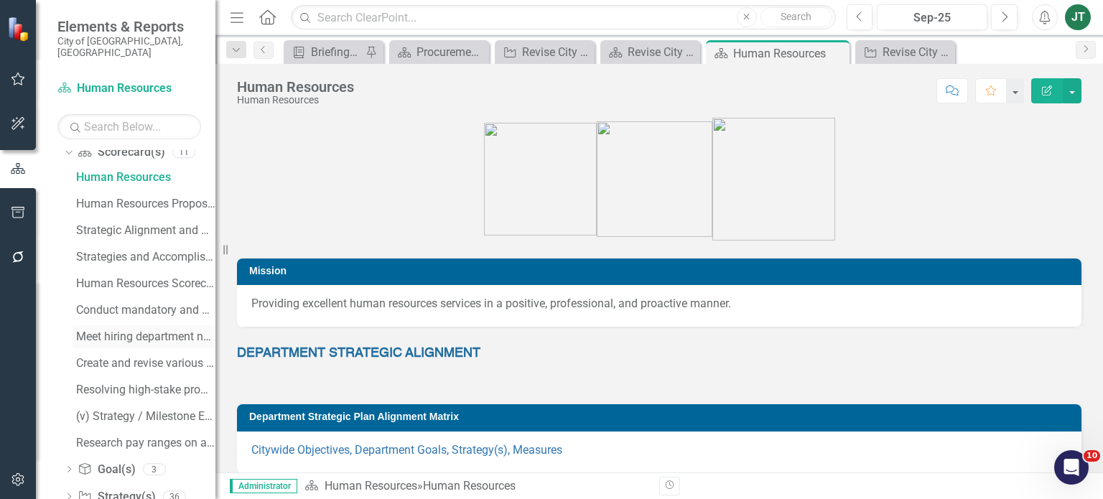
scroll to position [253, 0]
click at [108, 383] on div "Resolving high-stake promotion testing-related....(iv) Strategy / Milestone Eva…" at bounding box center [145, 389] width 139 height 13
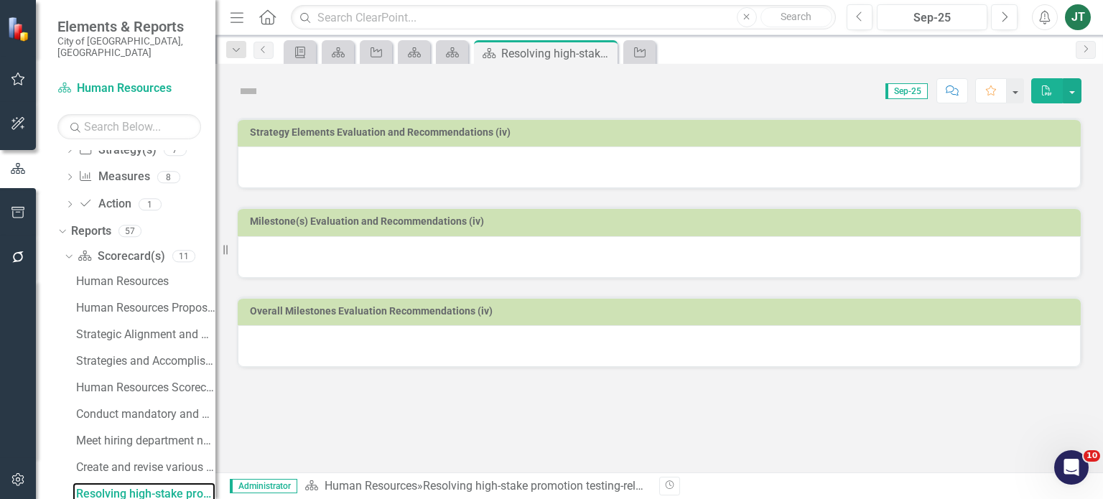
scroll to position [142, 0]
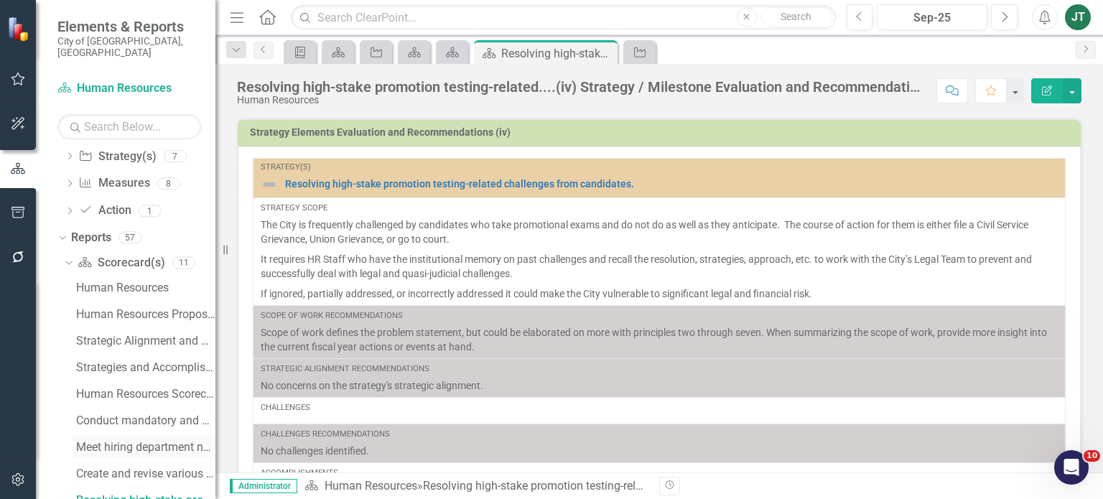
click at [114, 441] on div "Meet hiring department needs to fill initial ....(ii) Strategy / Milestone Eval…" at bounding box center [145, 447] width 139 height 13
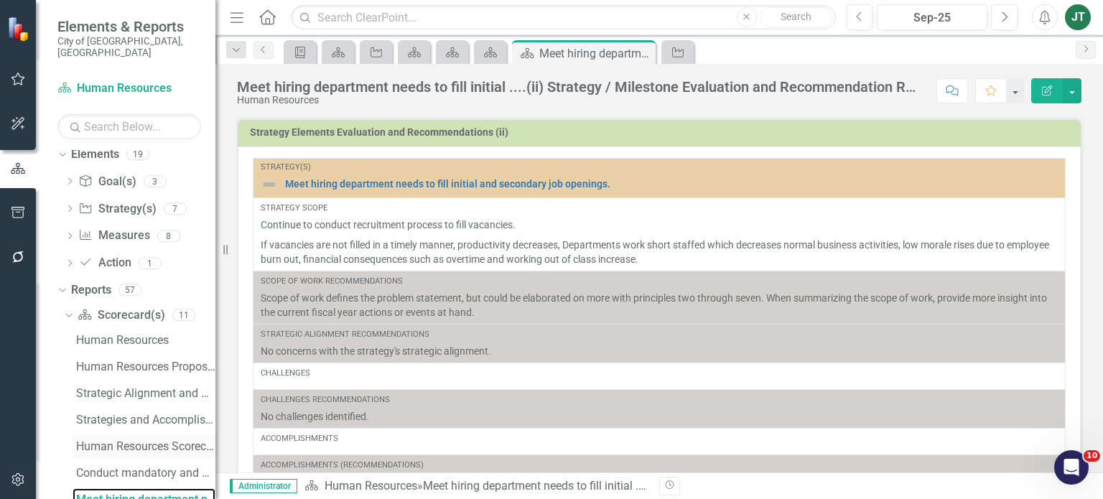
scroll to position [195, 0]
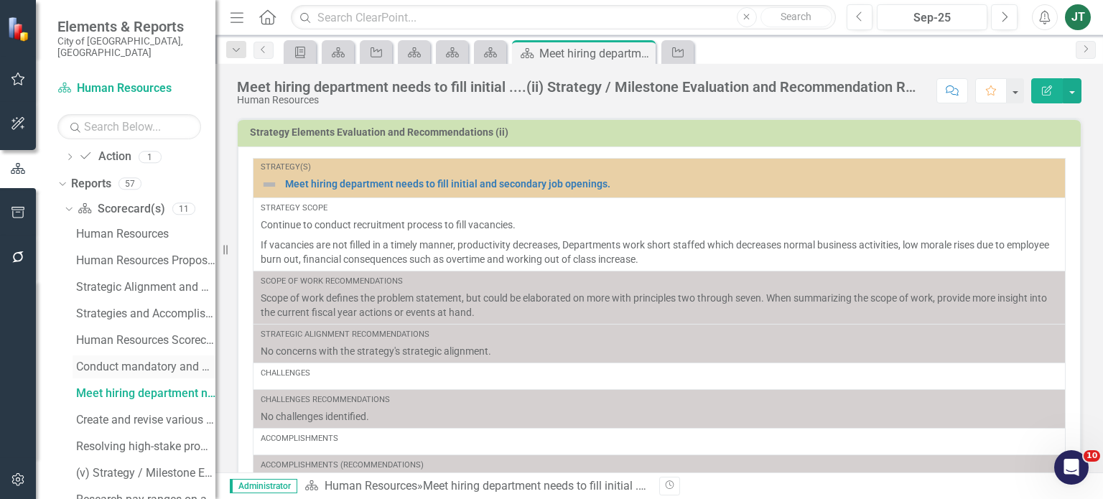
click at [128, 361] on div "Conduct mandatory and professional....(i) Strategy / Milestone Evaluation and R…" at bounding box center [145, 367] width 139 height 13
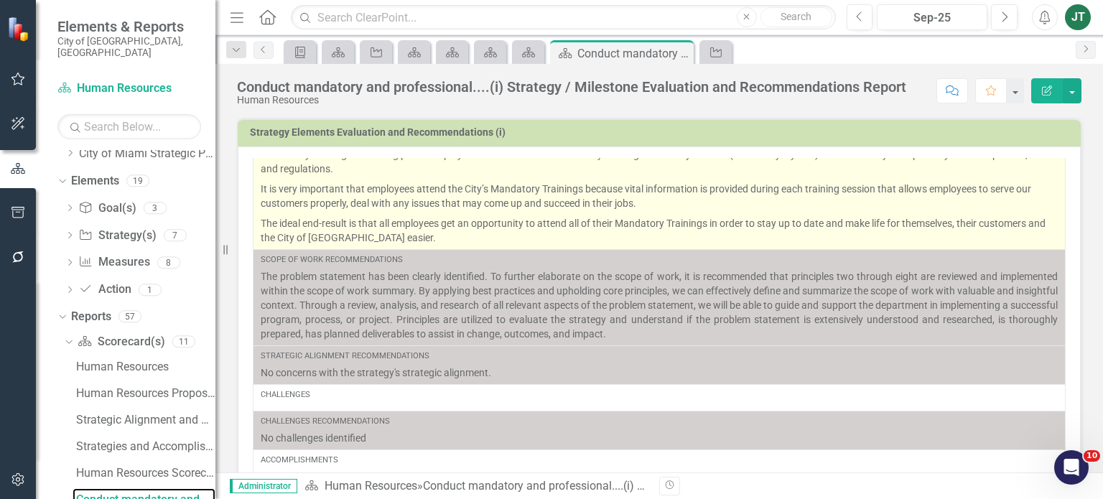
scroll to position [134, 0]
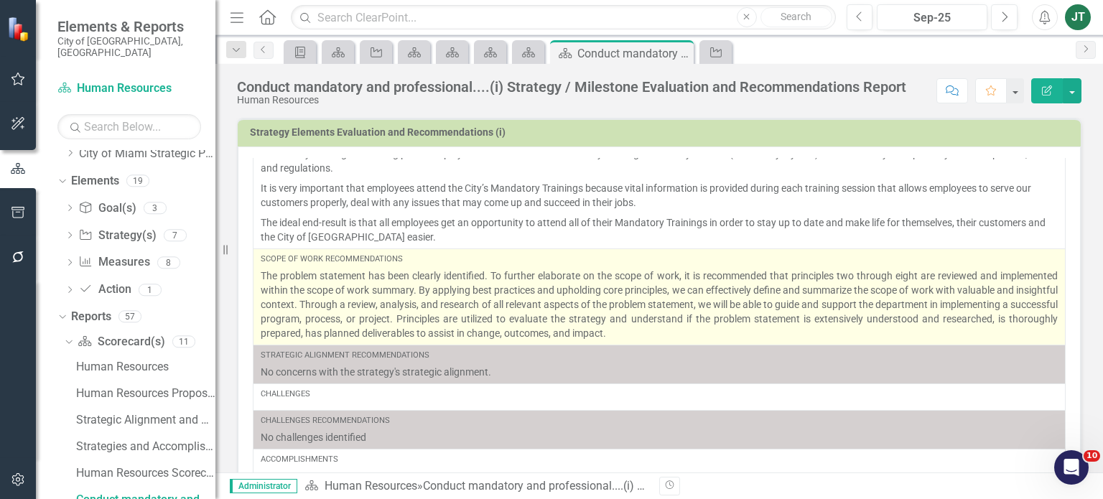
click at [747, 321] on p "The problem statement has been clearly identified. To further elaborate on the …" at bounding box center [659, 305] width 797 height 72
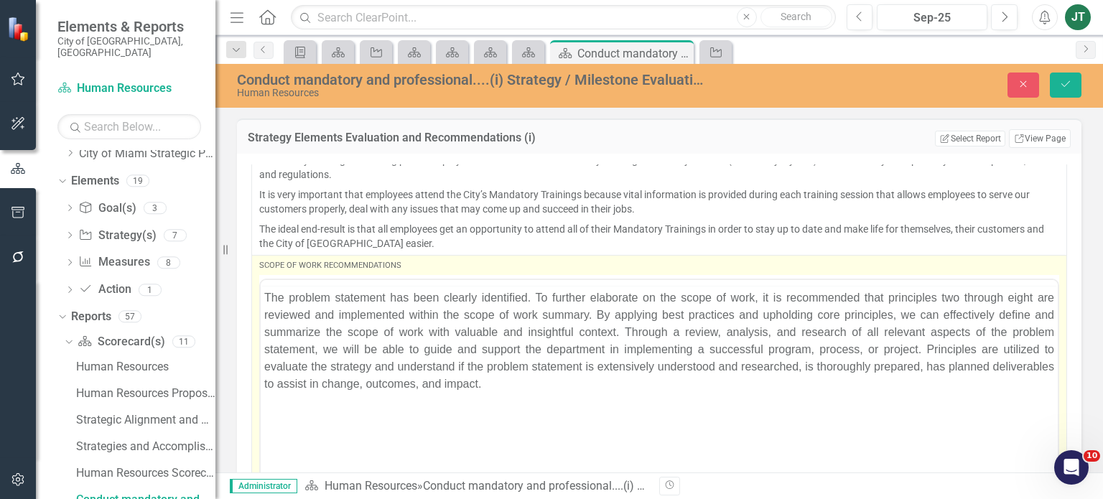
scroll to position [0, 0]
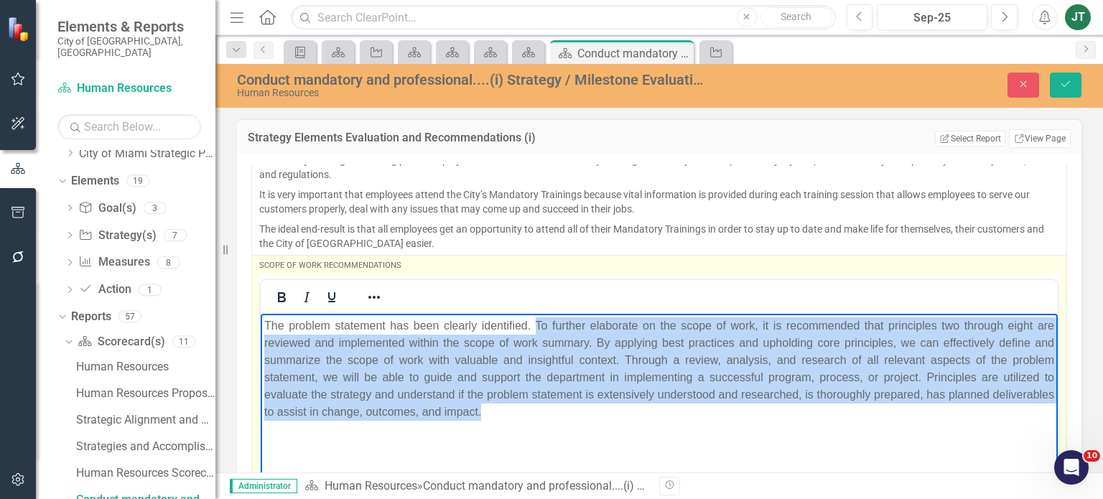
drag, startPoint x: 528, startPoint y: 323, endPoint x: 690, endPoint y: 424, distance: 191.0
click at [690, 424] on body "The problem statement has been clearly identified. To further elaborate on the …" at bounding box center [659, 421] width 797 height 216
click at [579, 417] on p "The problem statement has been clearly identified. To further elaborate on the …" at bounding box center [659, 368] width 790 height 103
drag, startPoint x: 579, startPoint y: 417, endPoint x: 526, endPoint y: 315, distance: 115.0
click at [526, 315] on body "The problem statement has been clearly identified. To further elaborate on the …" at bounding box center [659, 421] width 797 height 216
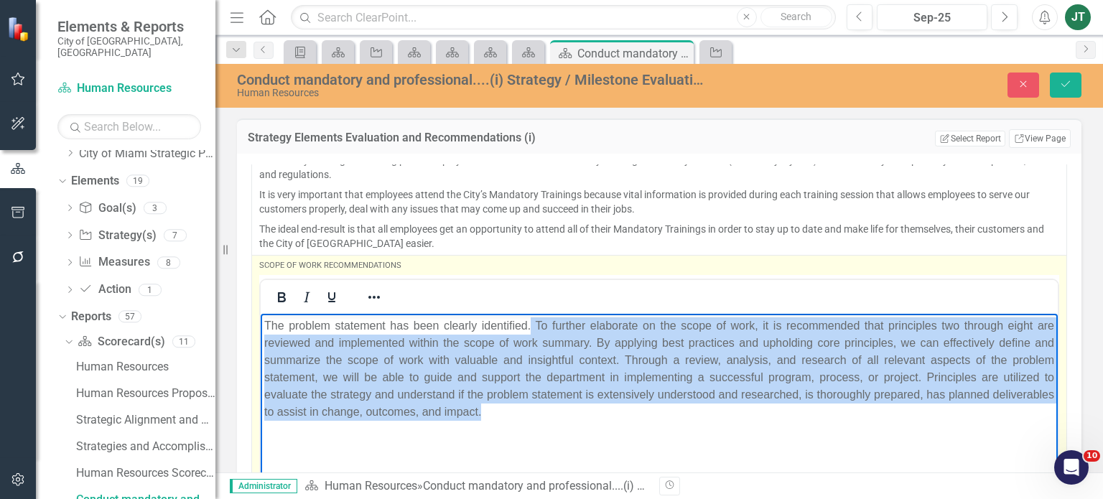
copy p "To further elaborate on the scope of work, it is recommended that principles tw…"
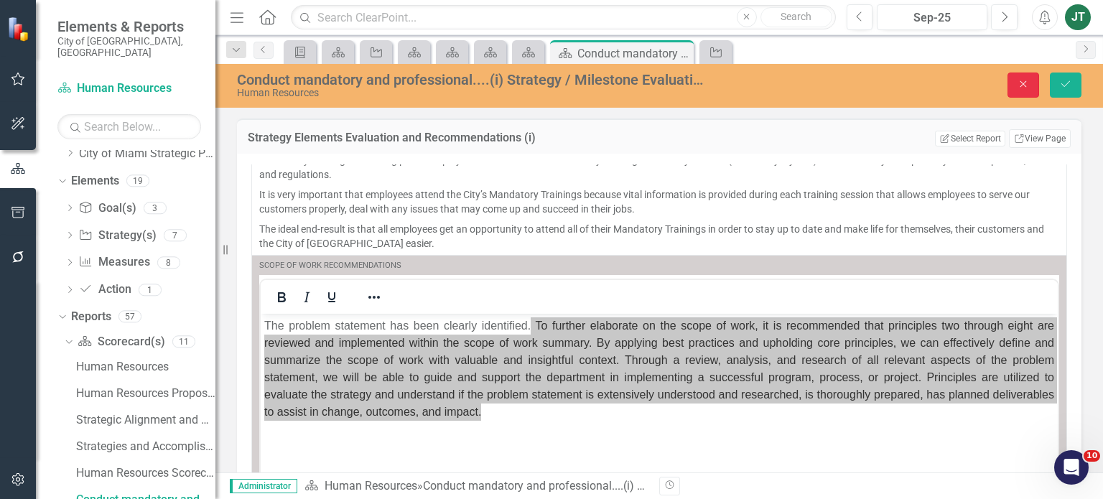
click at [1029, 79] on icon "Close" at bounding box center [1023, 84] width 13 height 10
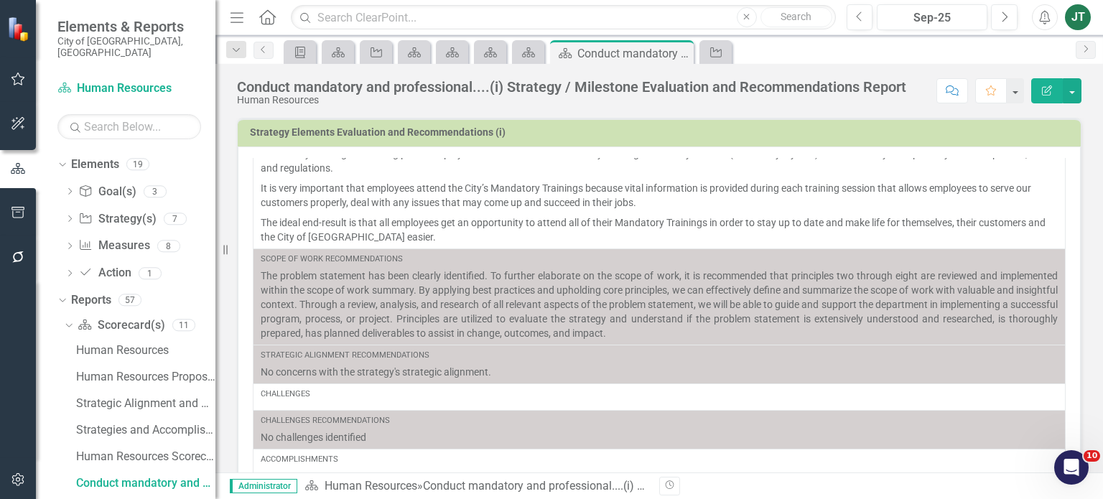
scroll to position [80, 0]
click at [67, 323] on icon at bounding box center [68, 325] width 6 height 4
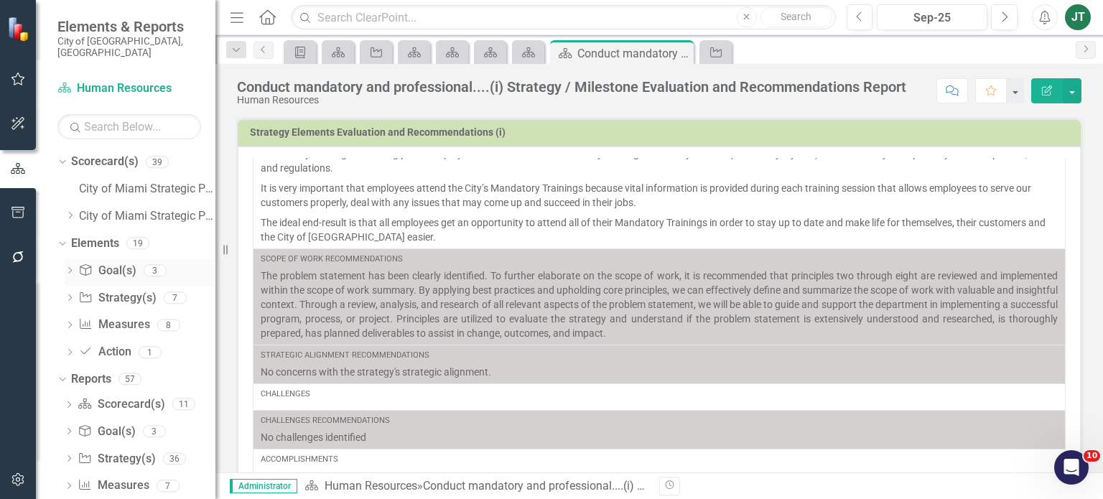
scroll to position [0, 0]
click at [69, 211] on icon "Dropdown" at bounding box center [70, 215] width 11 height 9
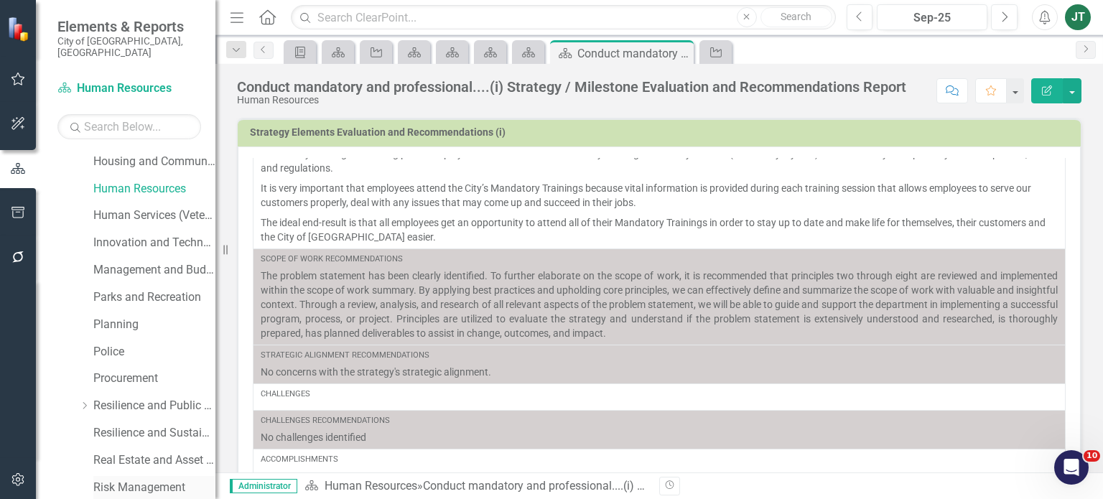
scroll to position [464, 0]
click at [121, 369] on link "Procurement" at bounding box center [154, 377] width 122 height 17
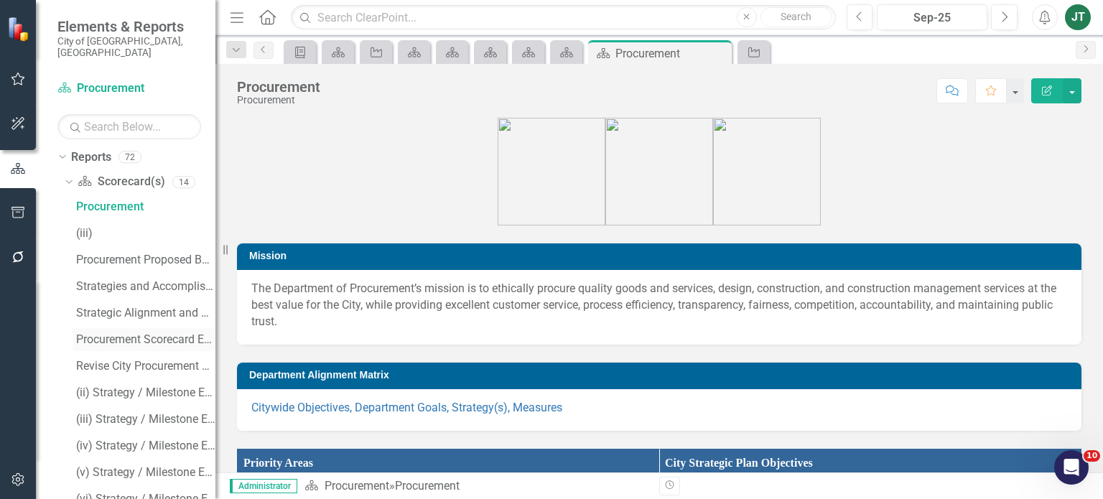
scroll to position [1175, 0]
click at [120, 359] on div "Revise City Procurement Ordinances..... (i) Strategy / Milestone Evaluation and…" at bounding box center [145, 365] width 139 height 13
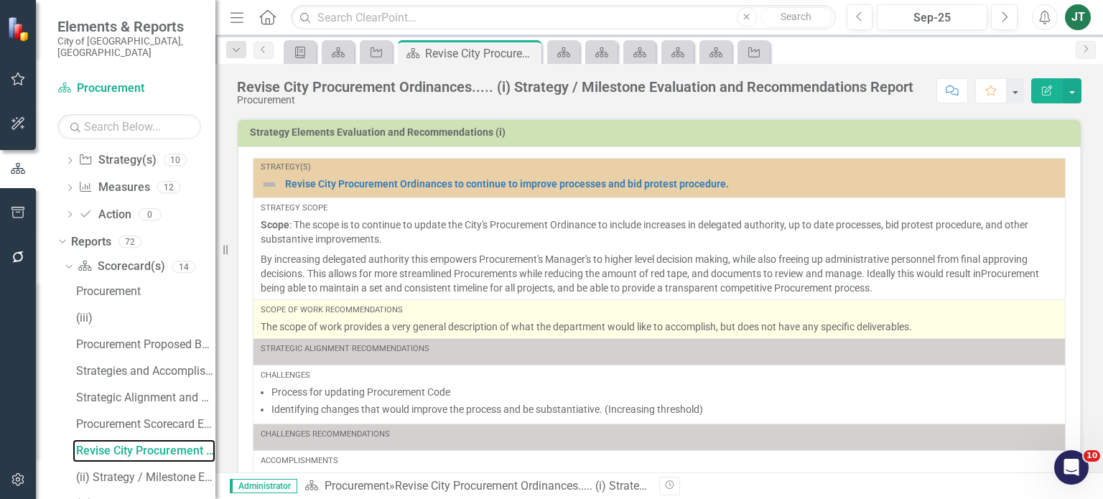
scroll to position [1040, 0]
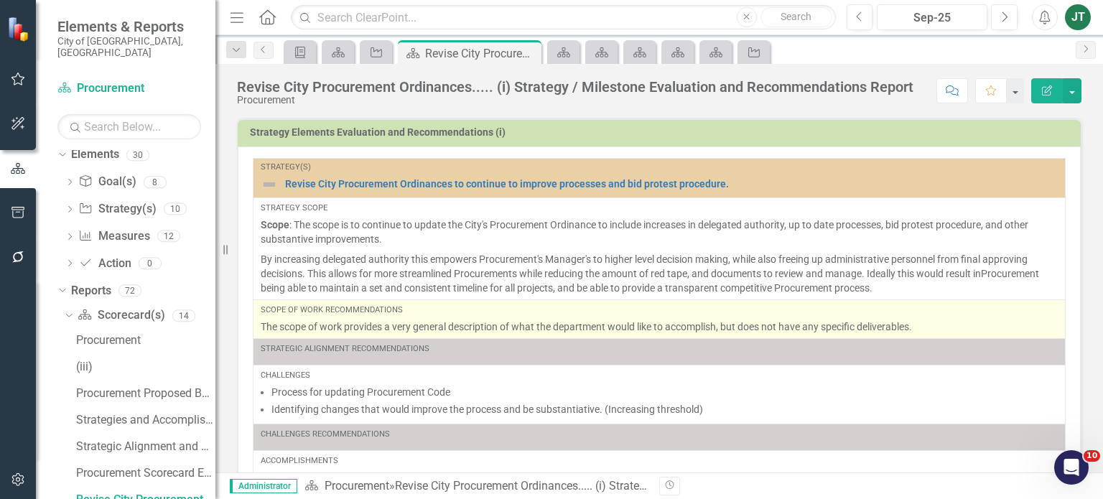
click at [477, 317] on div "Scope of Work Recommendations The scope of work provides a very general descrip…" at bounding box center [659, 319] width 797 height 29
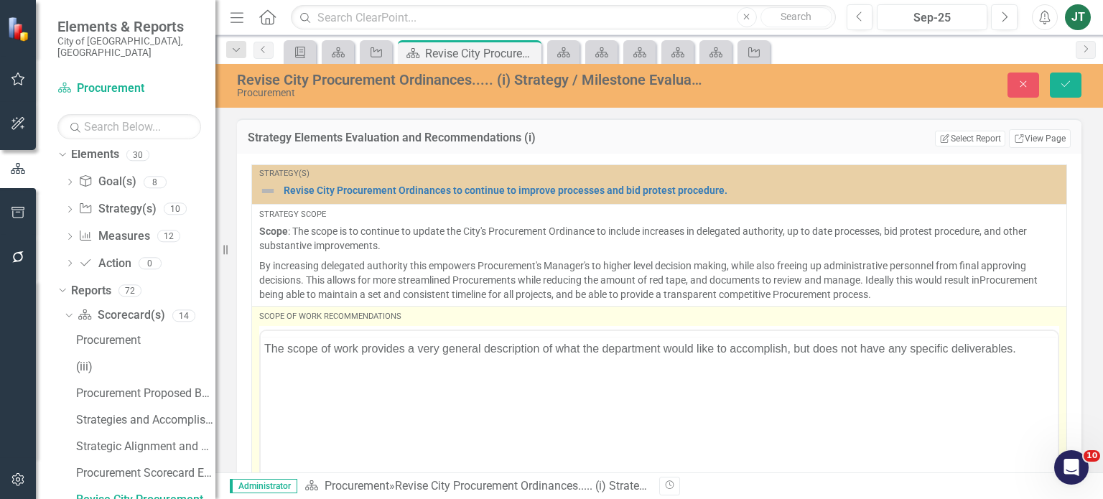
scroll to position [0, 0]
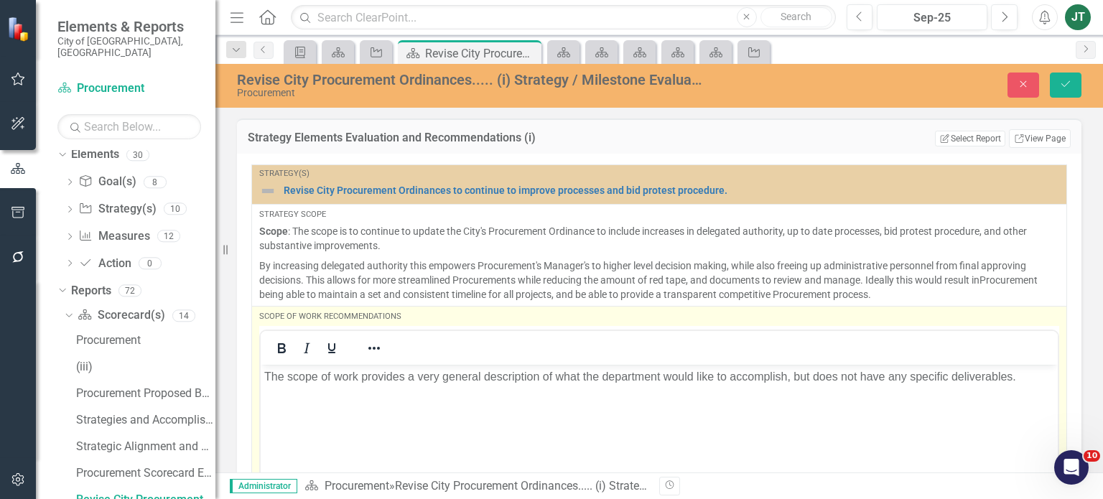
click at [1024, 379] on p "The scope of work provides a very general description of what the department wo…" at bounding box center [659, 376] width 790 height 17
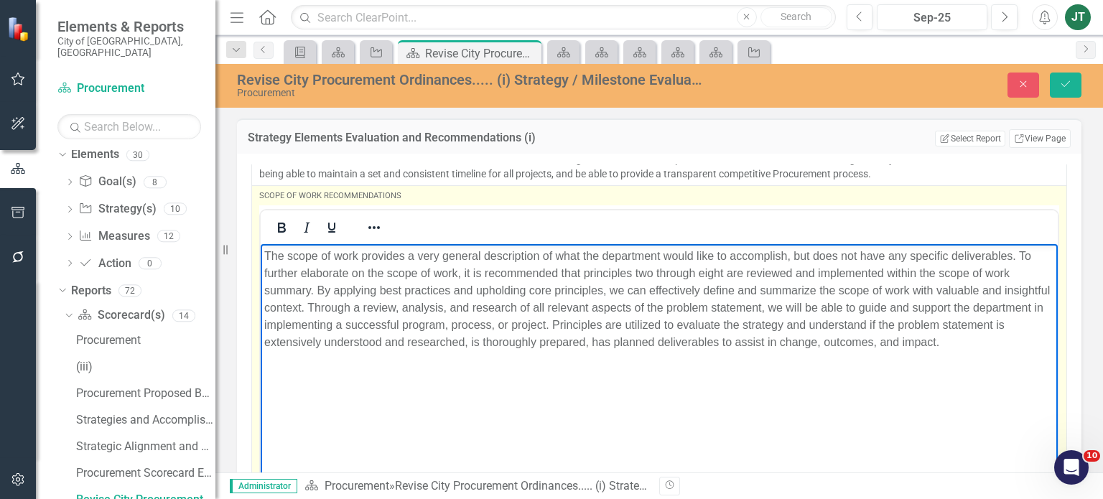
scroll to position [122, 0]
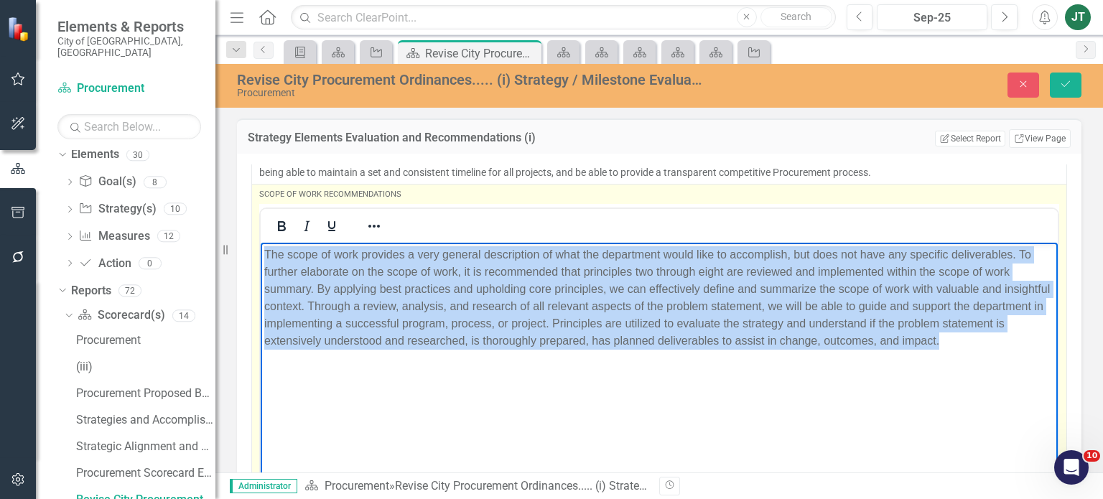
drag, startPoint x: 1014, startPoint y: 341, endPoint x: 263, endPoint y: 210, distance: 762.2
click at [263, 242] on html "The scope of work provides a very general description of what the department wo…" at bounding box center [659, 350] width 797 height 216
click at [370, 218] on icon "Reveal or hide additional toolbar items" at bounding box center [374, 226] width 17 height 17
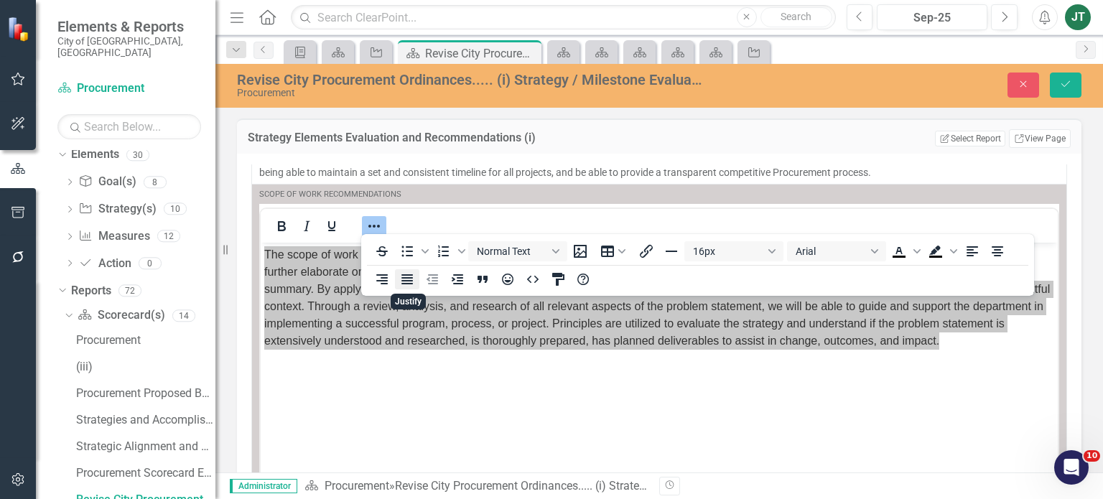
click at [408, 284] on icon "Justify" at bounding box center [407, 279] width 11 height 10
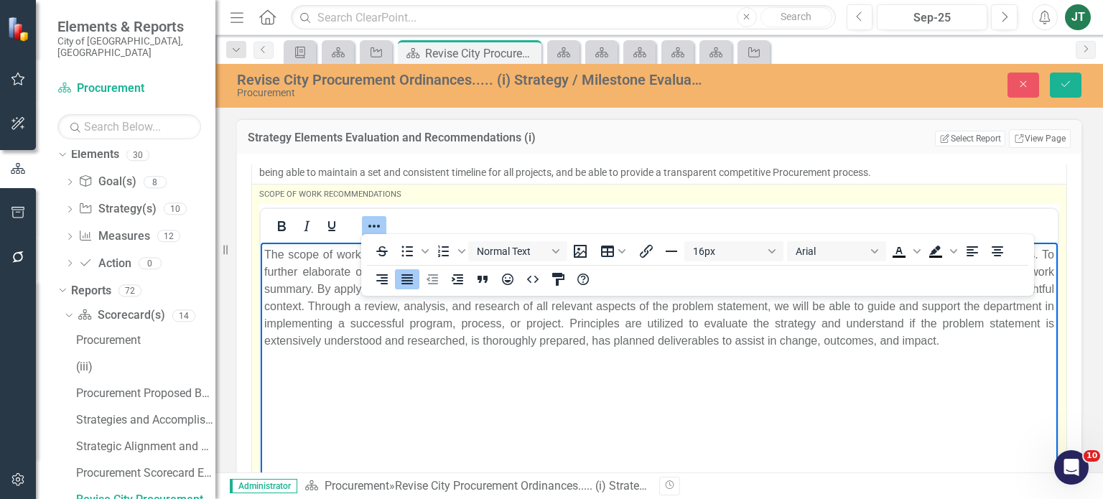
click at [631, 458] on html "The scope of work provides a very general description of what the department wo…" at bounding box center [659, 350] width 797 height 216
click at [599, 409] on body "The scope of work provides a very general description of what the department wo…" at bounding box center [659, 350] width 797 height 216
click at [943, 379] on body "The scope of work provides a very general description of what the department wo…" at bounding box center [659, 350] width 797 height 216
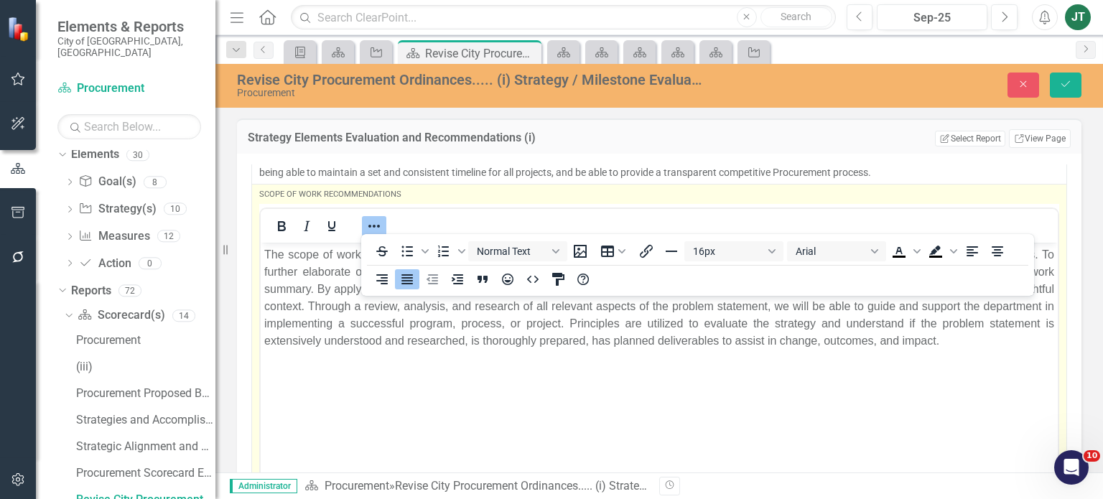
click at [399, 221] on div at bounding box center [659, 226] width 797 height 28
click at [376, 221] on icon "Reveal or hide additional toolbar items" at bounding box center [374, 226] width 17 height 17
